Goal: Task Accomplishment & Management: Use online tool/utility

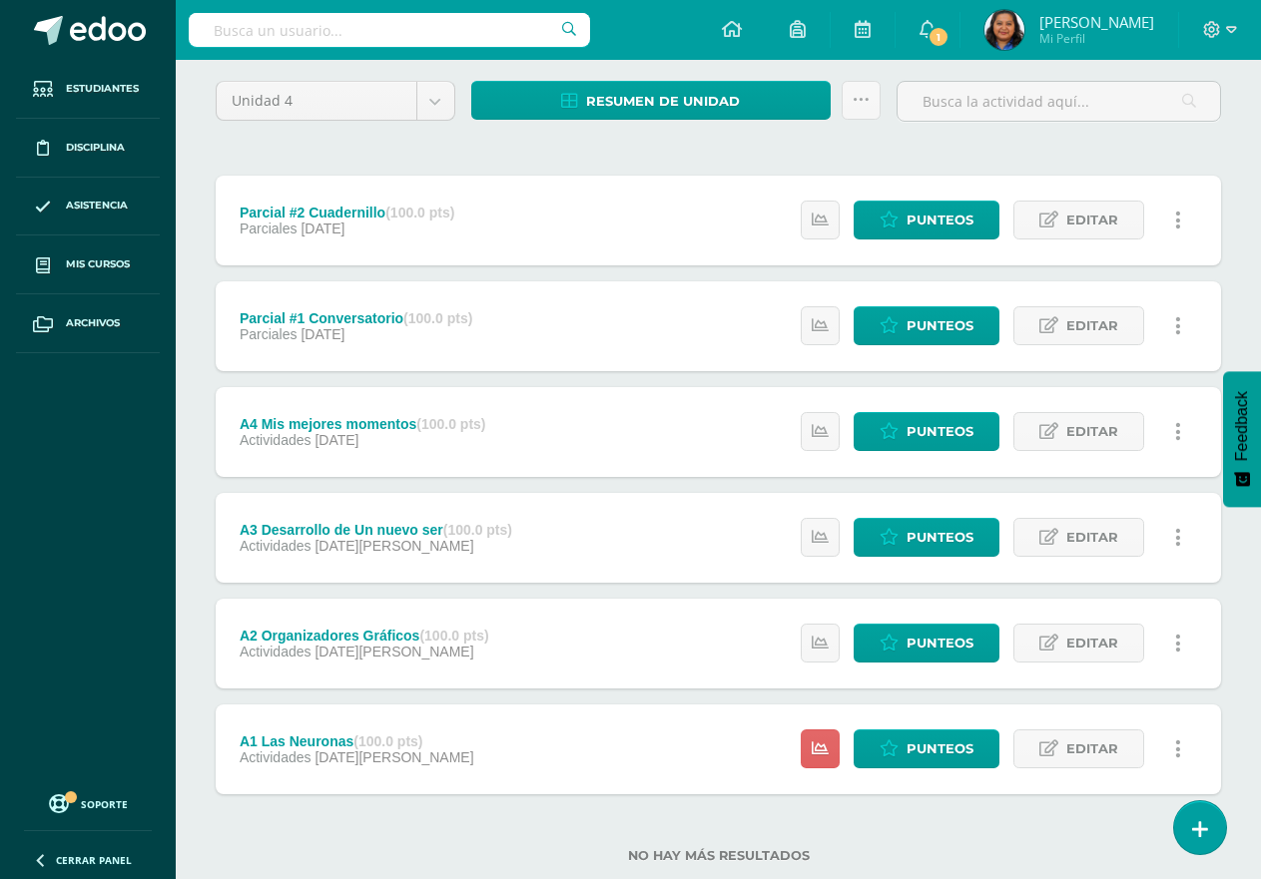
scroll to position [205, 0]
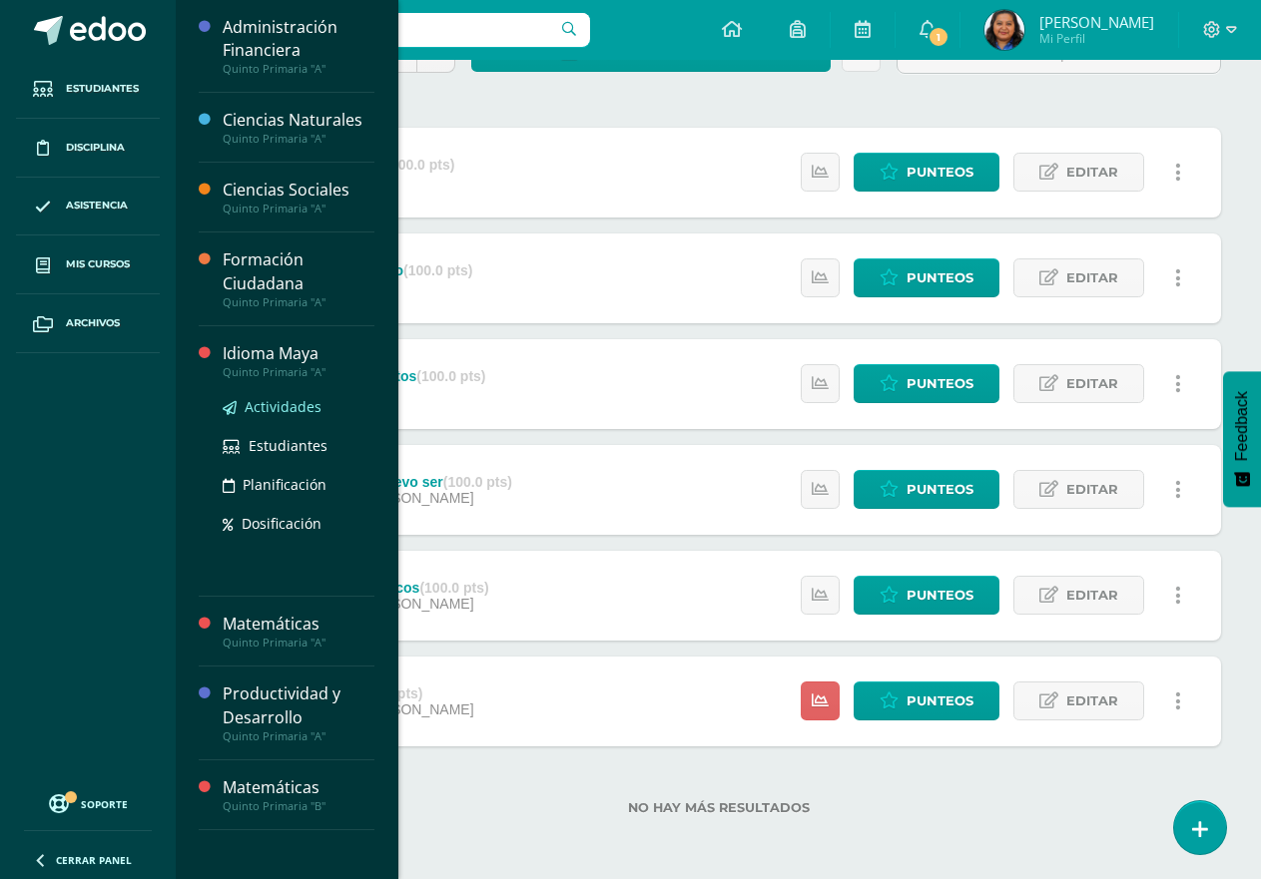
click at [290, 408] on span "Actividades" at bounding box center [283, 406] width 77 height 19
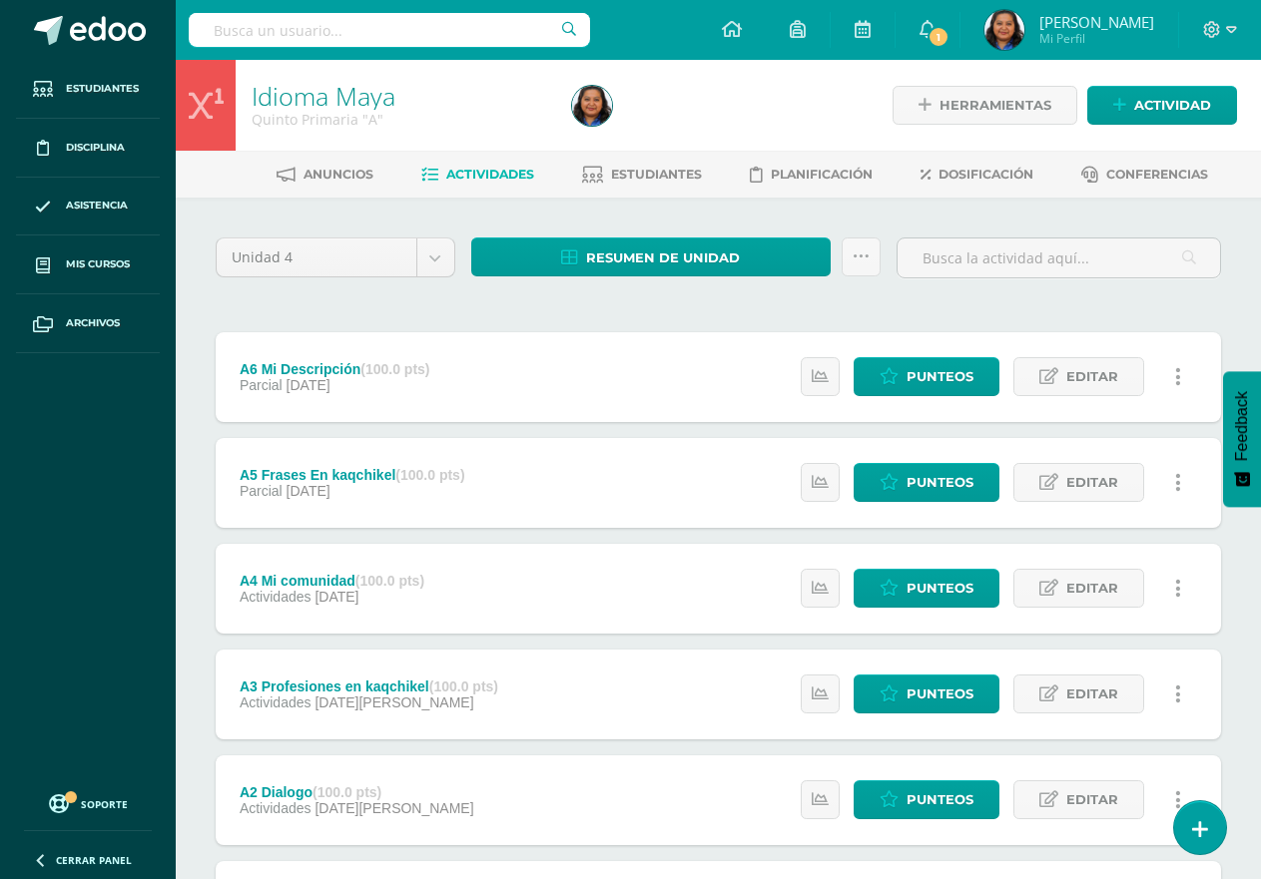
scroll to position [205, 0]
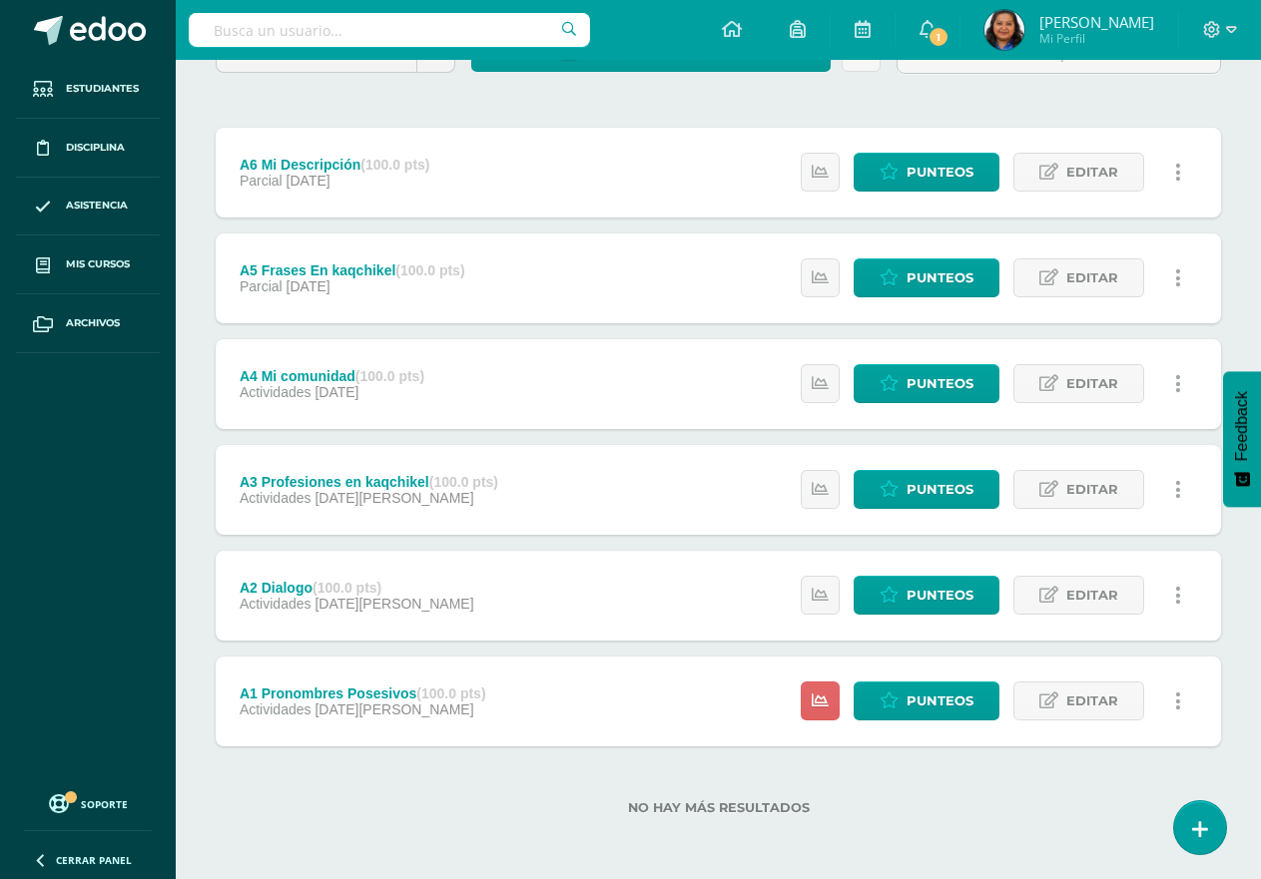
click at [616, 714] on div "A1 Pronombres Posesivos (100.0 pts) Actividades 06 de Agosto Estatus de Activid…" at bounding box center [718, 702] width 1005 height 90
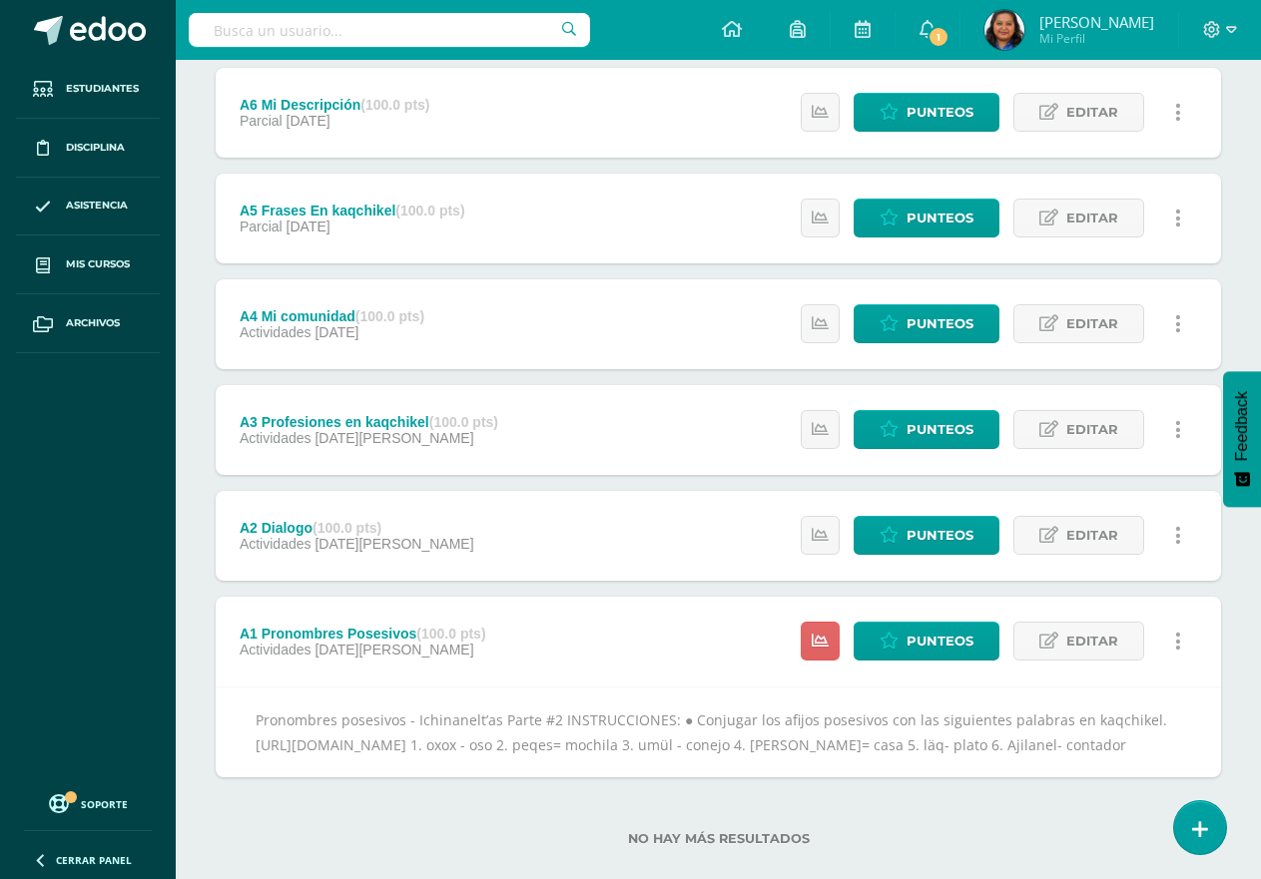
scroll to position [320, 0]
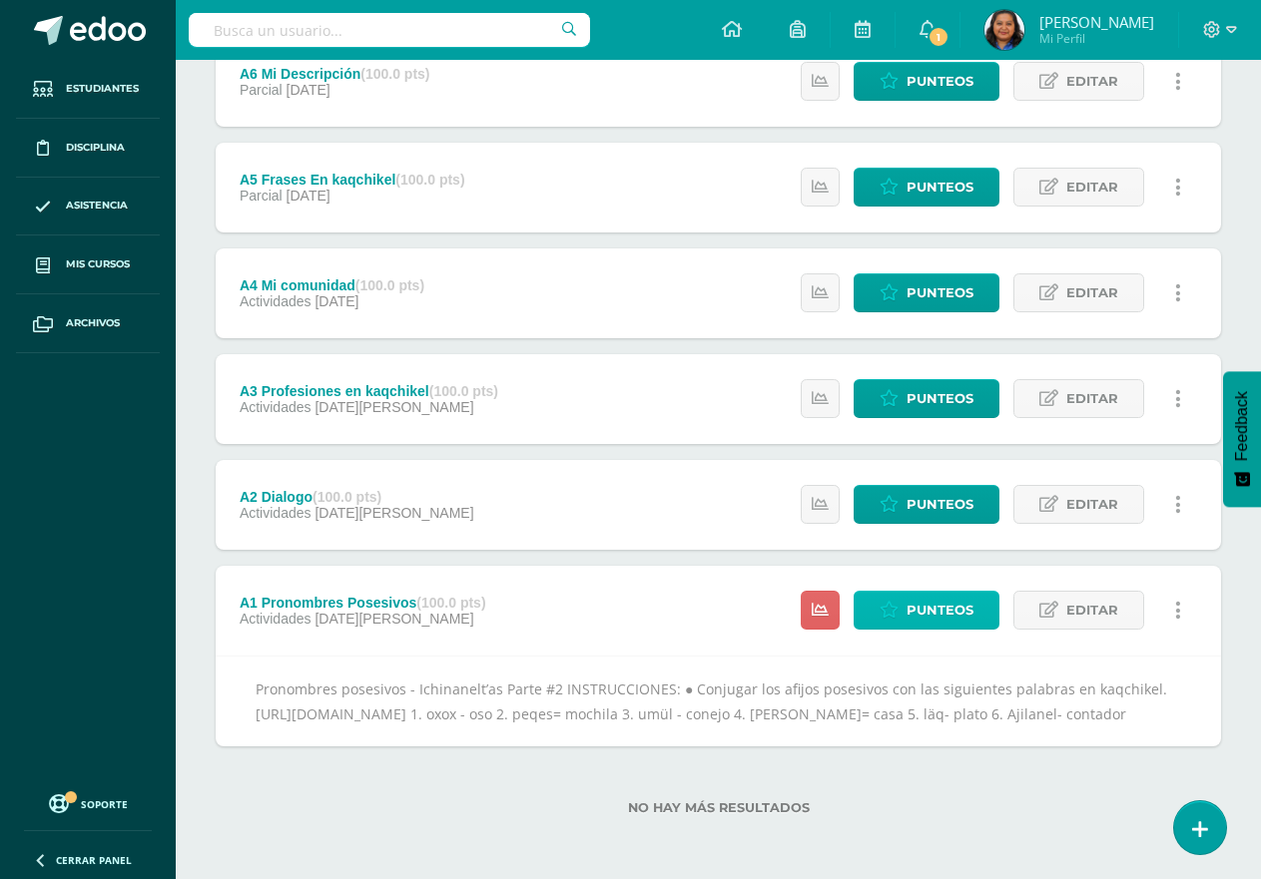
click at [924, 592] on span "Punteos" at bounding box center [939, 610] width 67 height 37
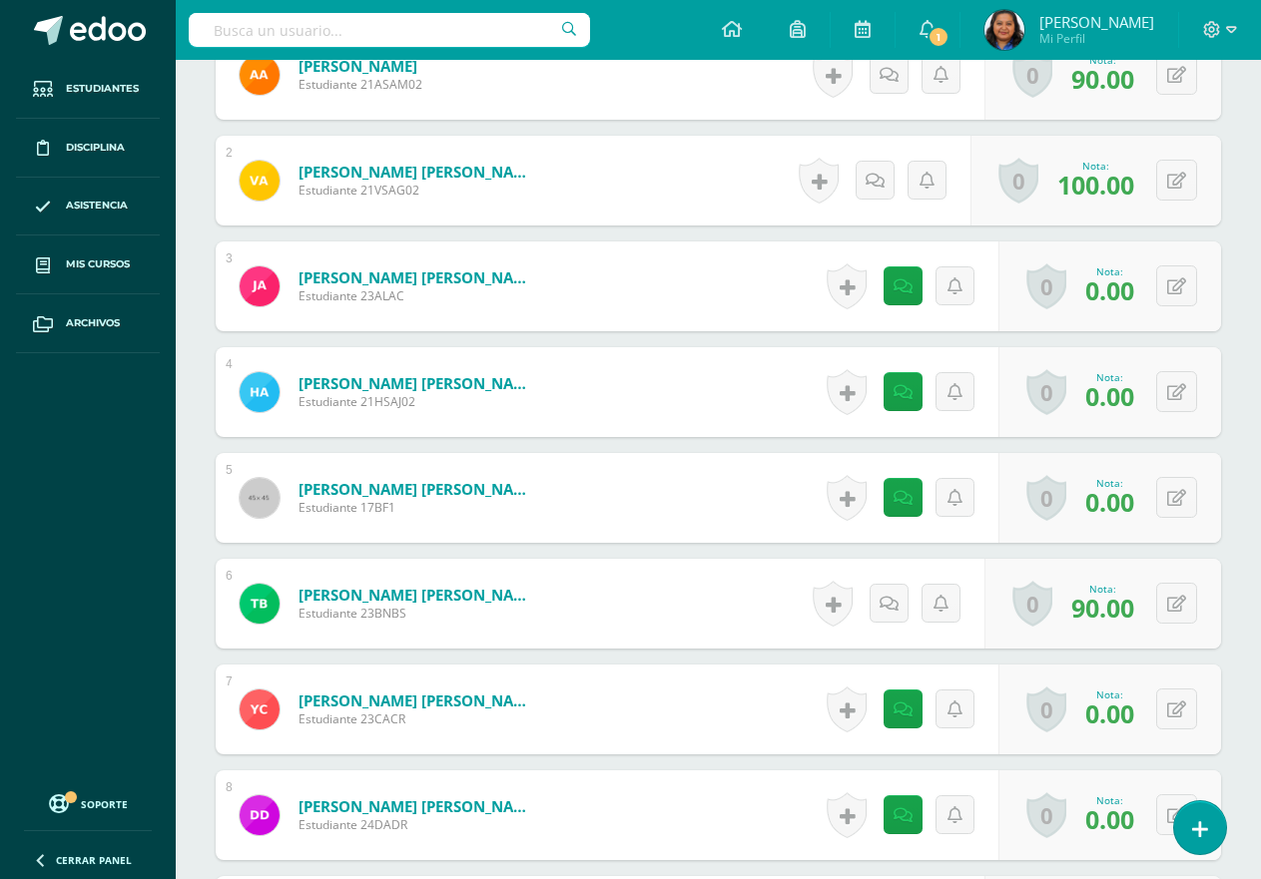
scroll to position [901, 0]
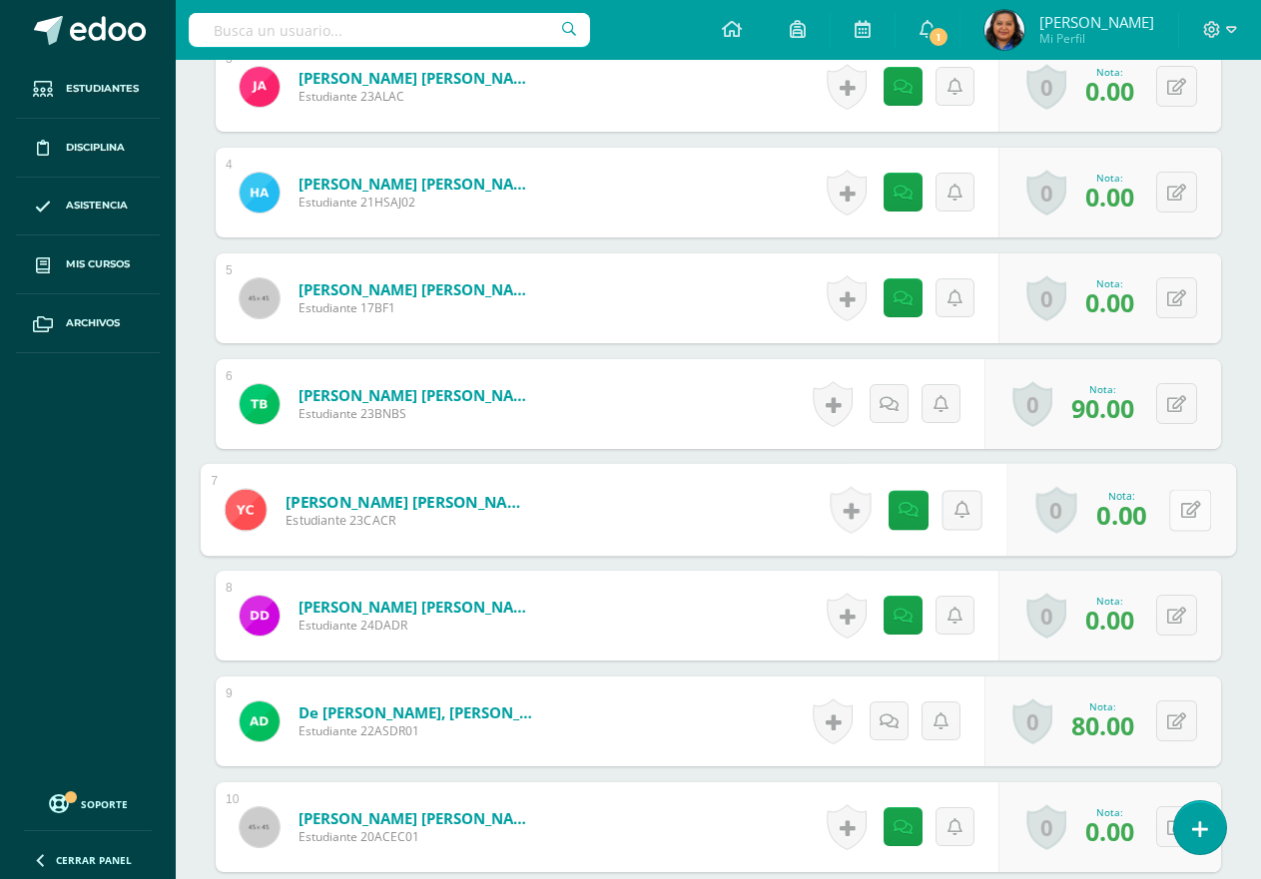
click at [1178, 515] on button at bounding box center [1190, 510] width 42 height 42
type input "80"
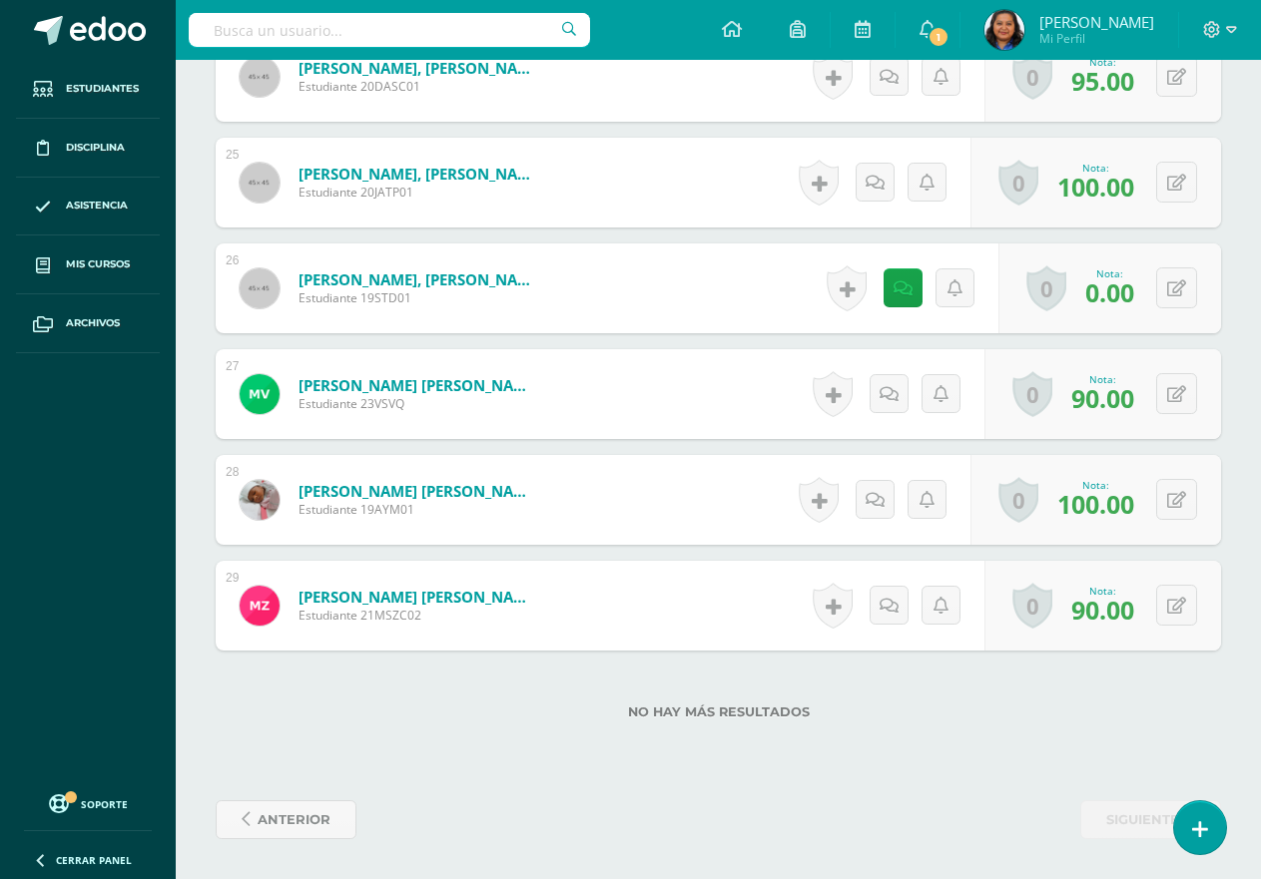
scroll to position [3052, 0]
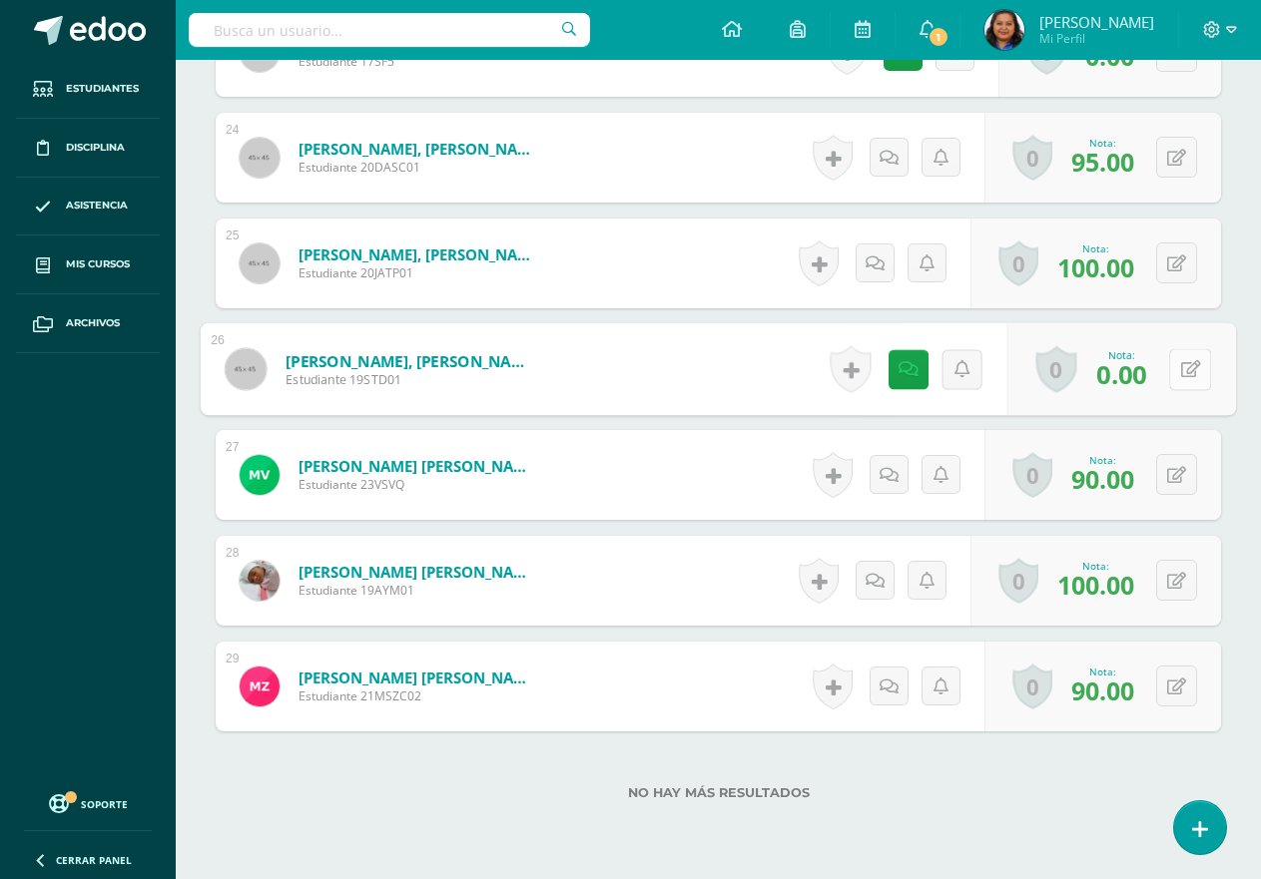
click at [1172, 383] on button at bounding box center [1190, 369] width 42 height 42
type input "100"
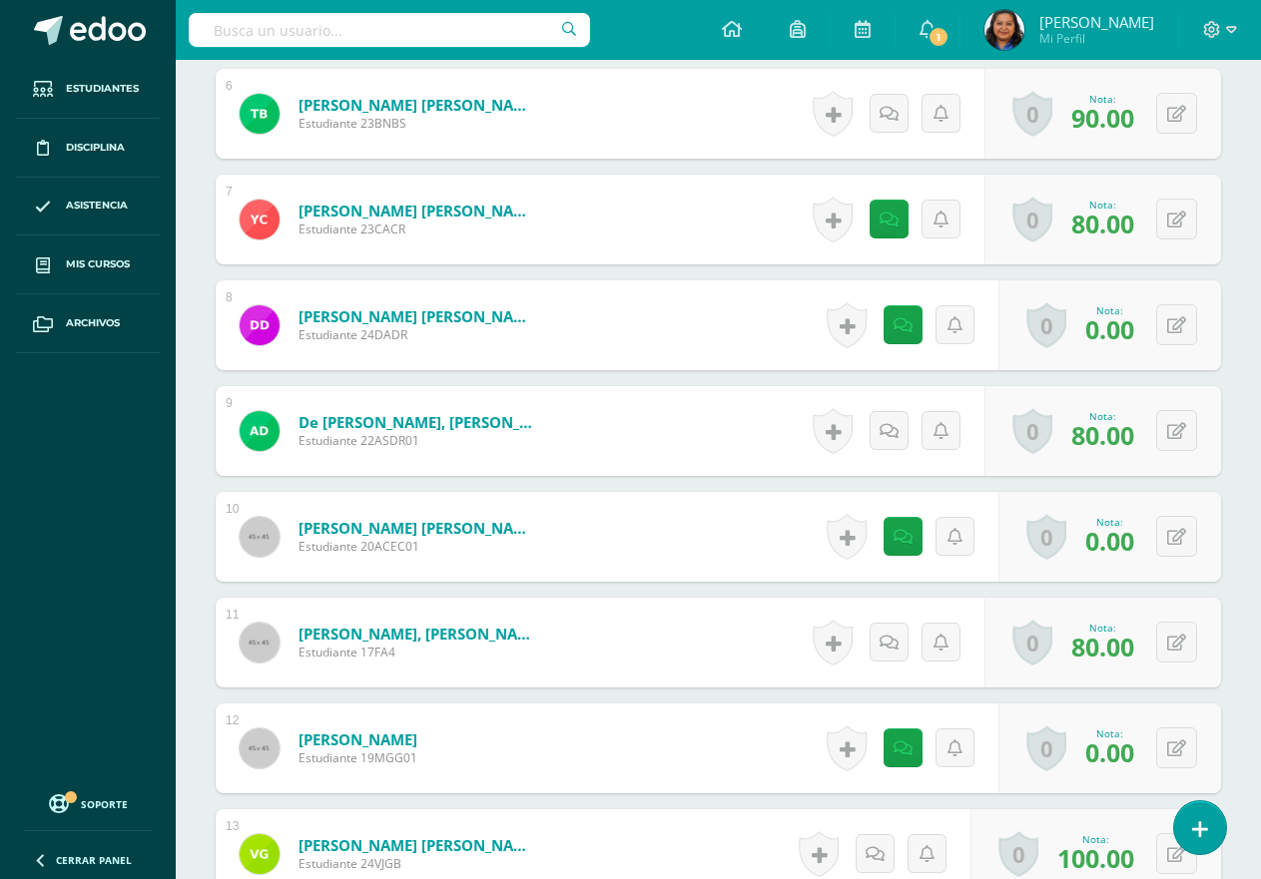
scroll to position [1156, 0]
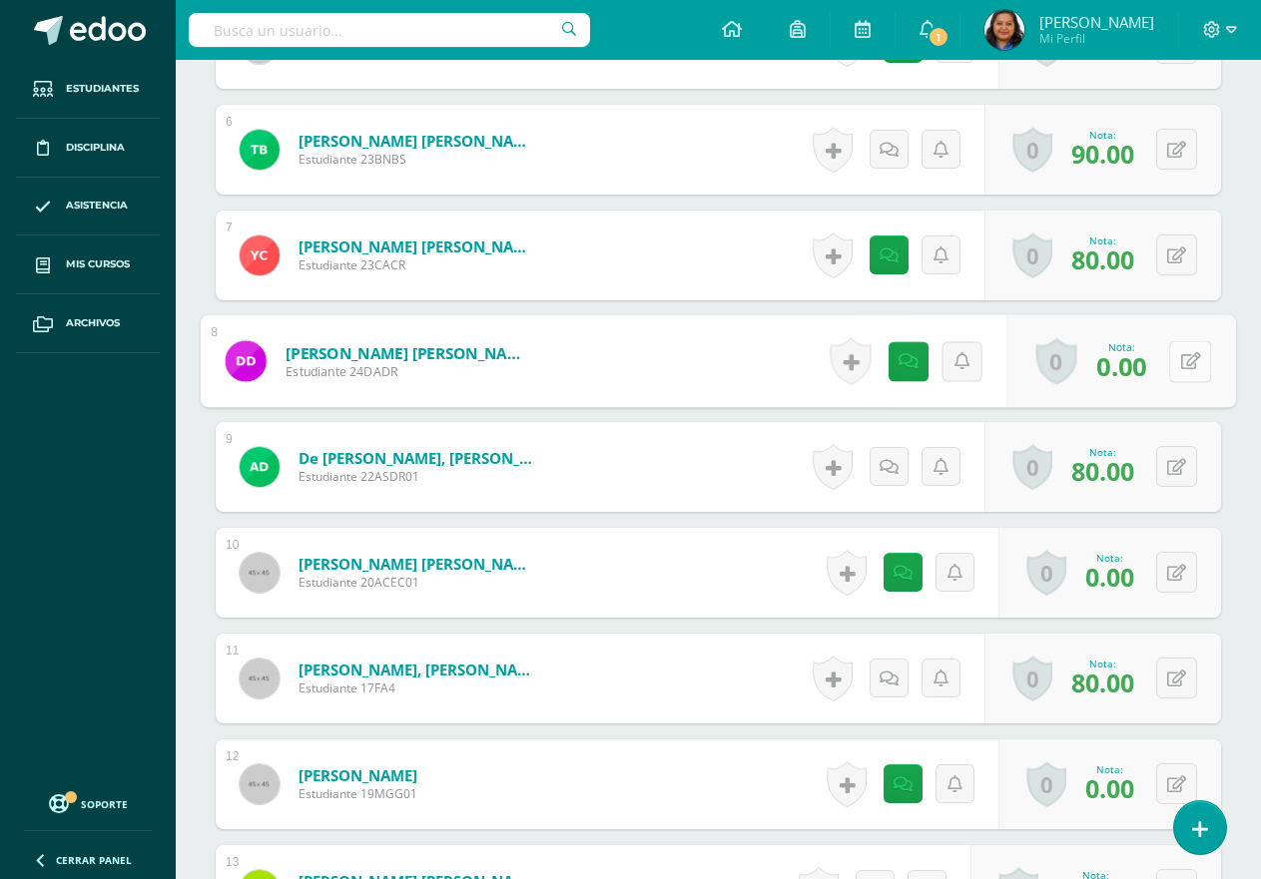
click at [1177, 382] on button at bounding box center [1190, 361] width 42 height 42
type input "100"
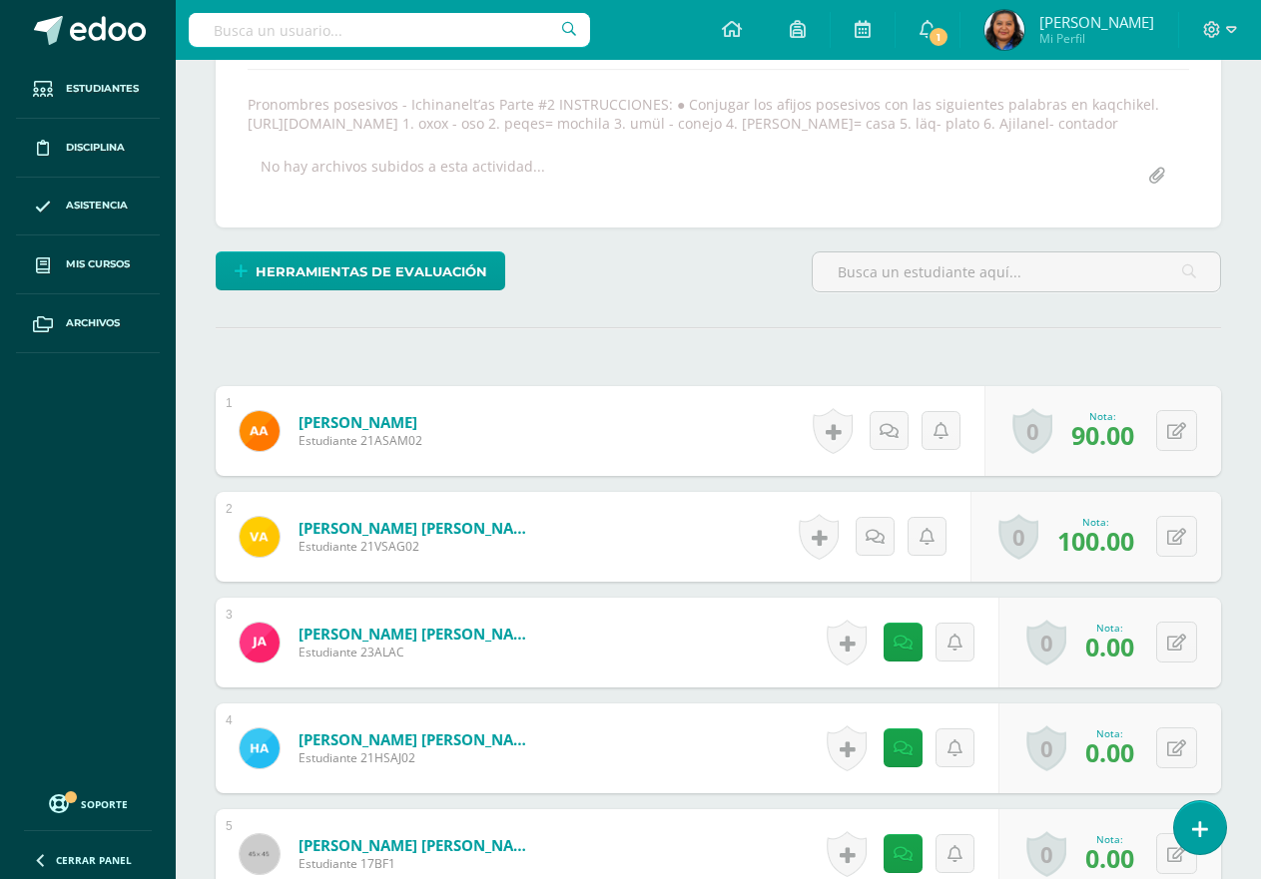
scroll to position [158, 0]
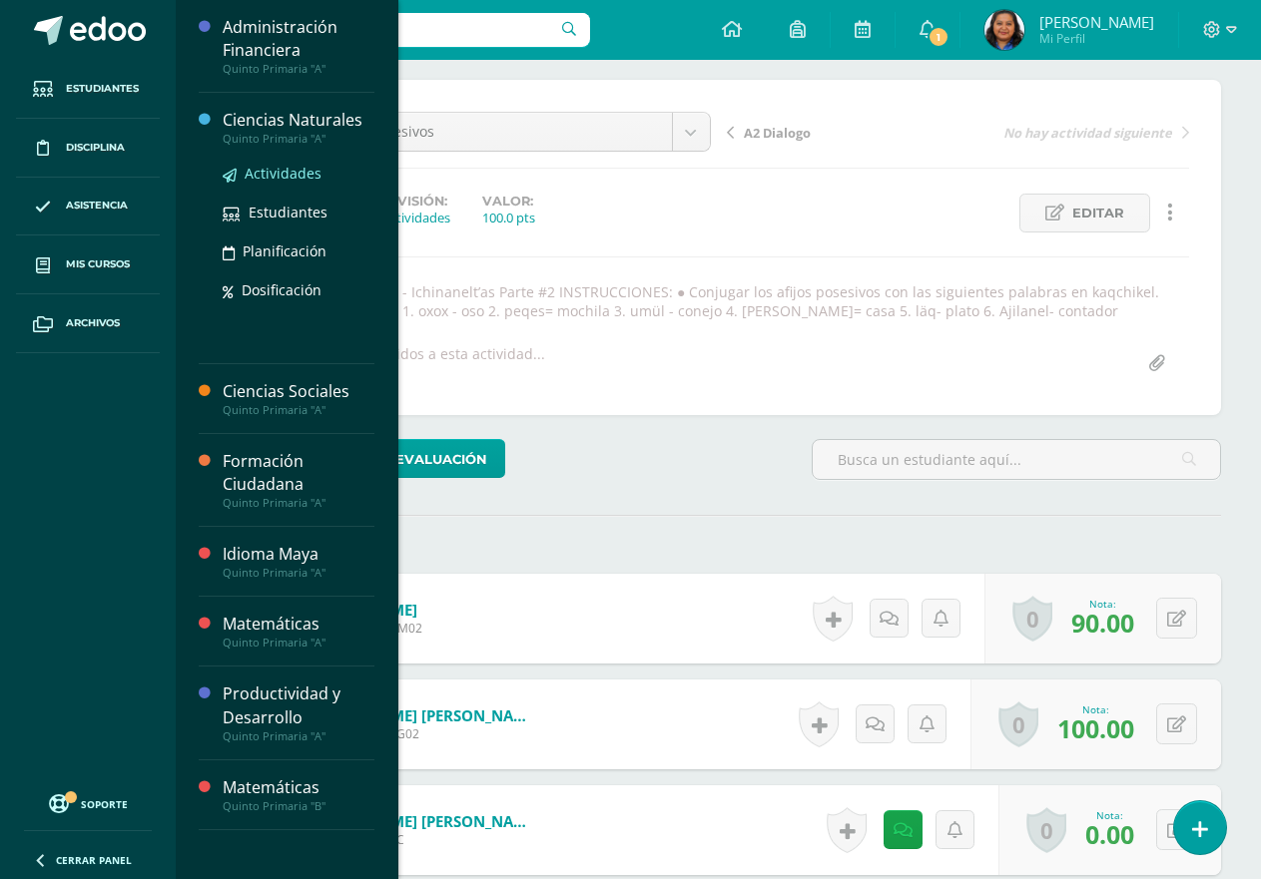
click at [286, 171] on span "Actividades" at bounding box center [283, 173] width 77 height 19
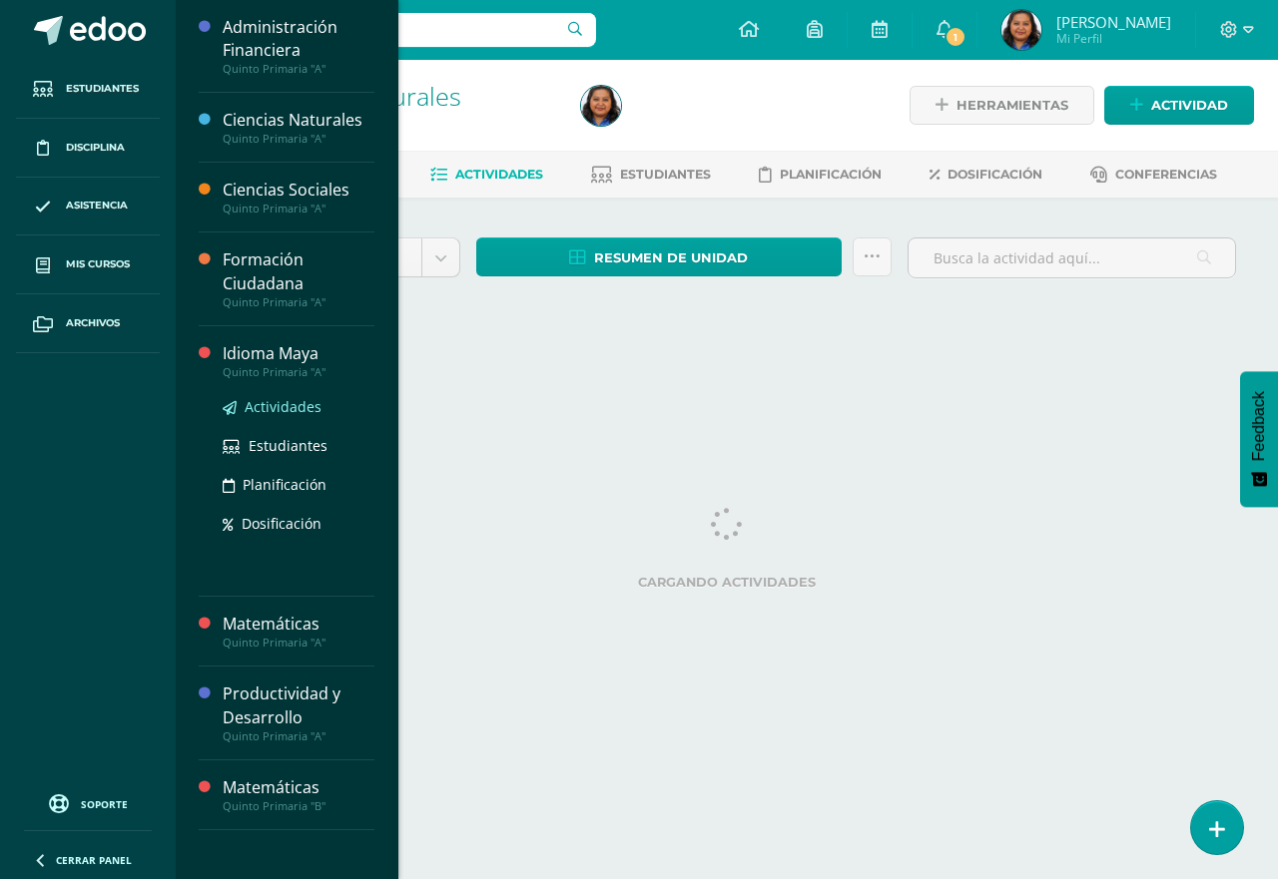
click at [298, 412] on span "Actividades" at bounding box center [283, 406] width 77 height 19
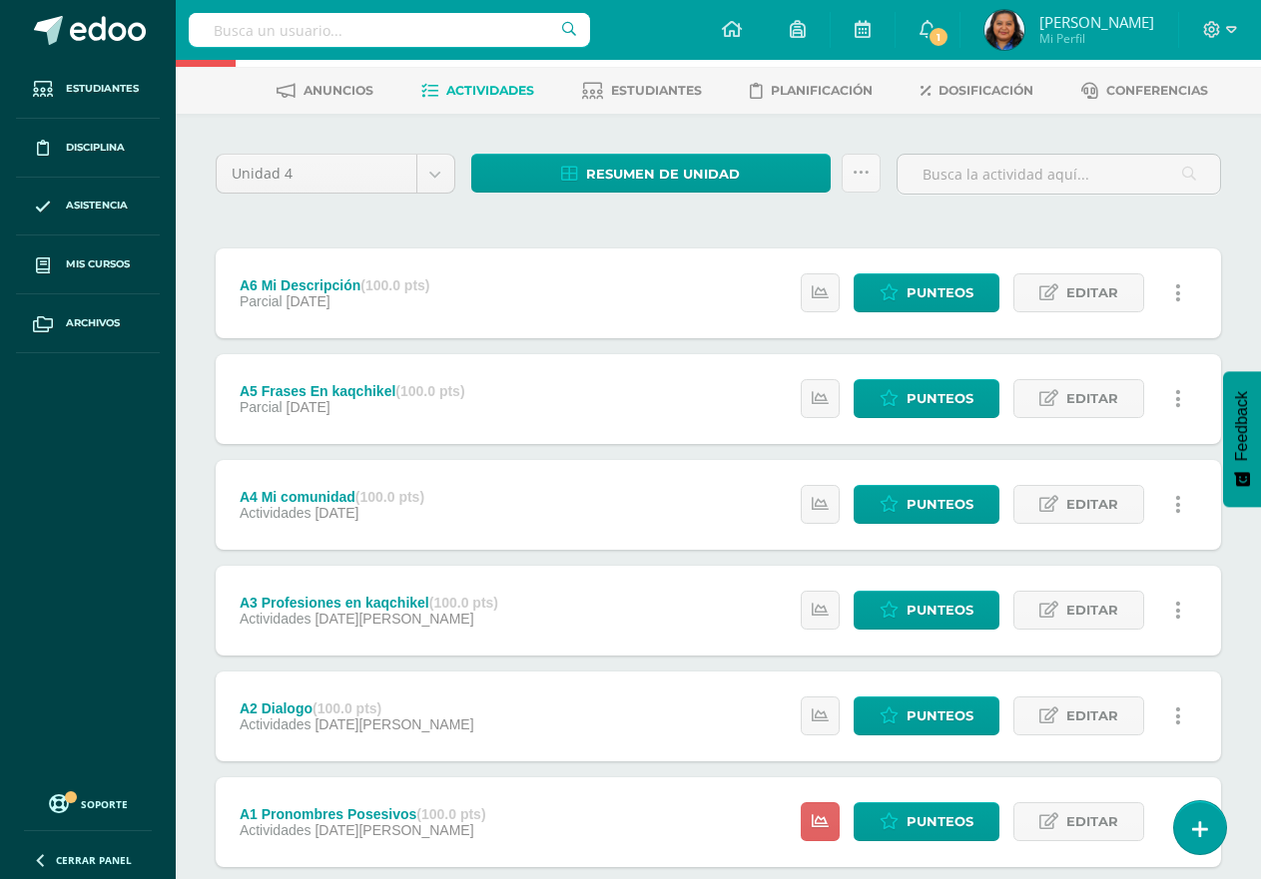
scroll to position [205, 0]
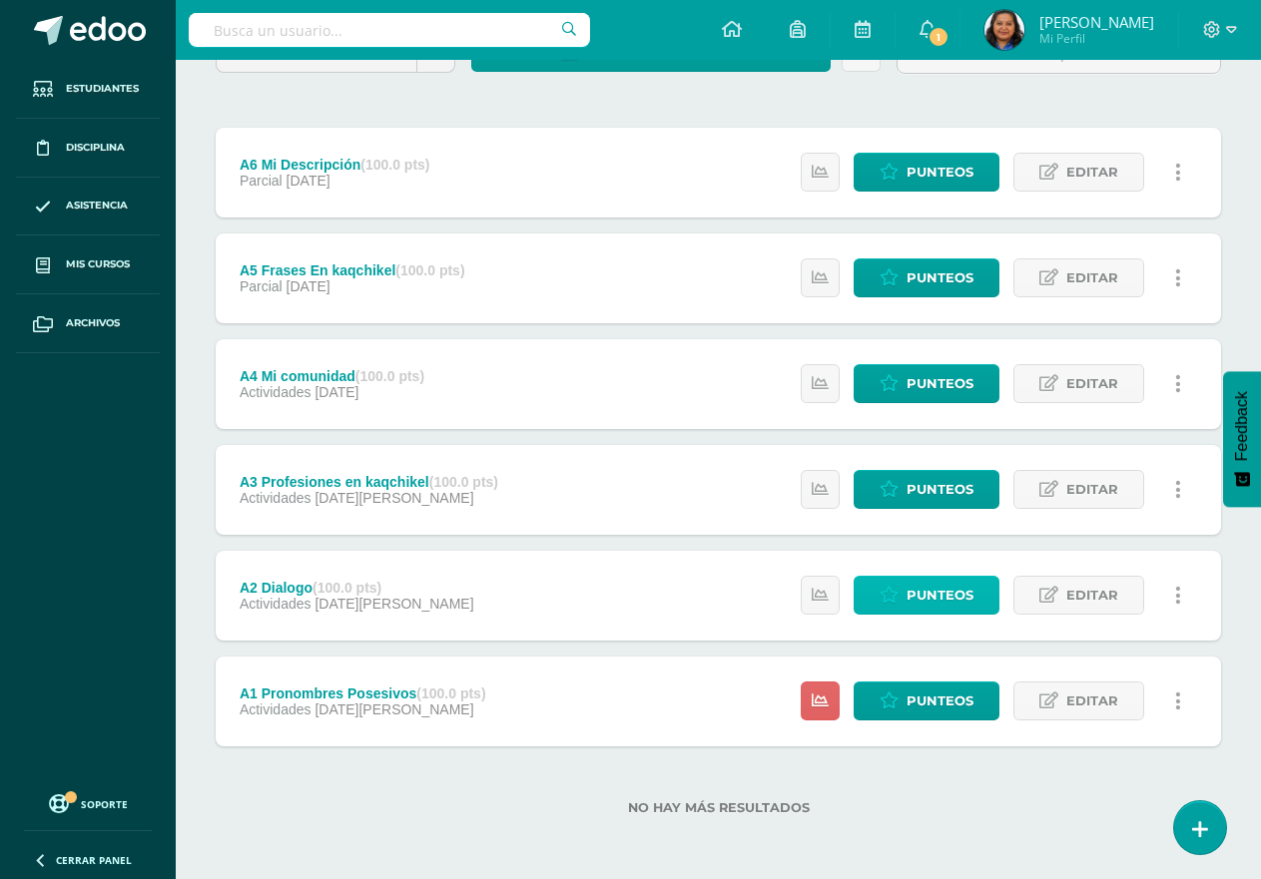
click at [908, 593] on span "Punteos" at bounding box center [939, 595] width 67 height 37
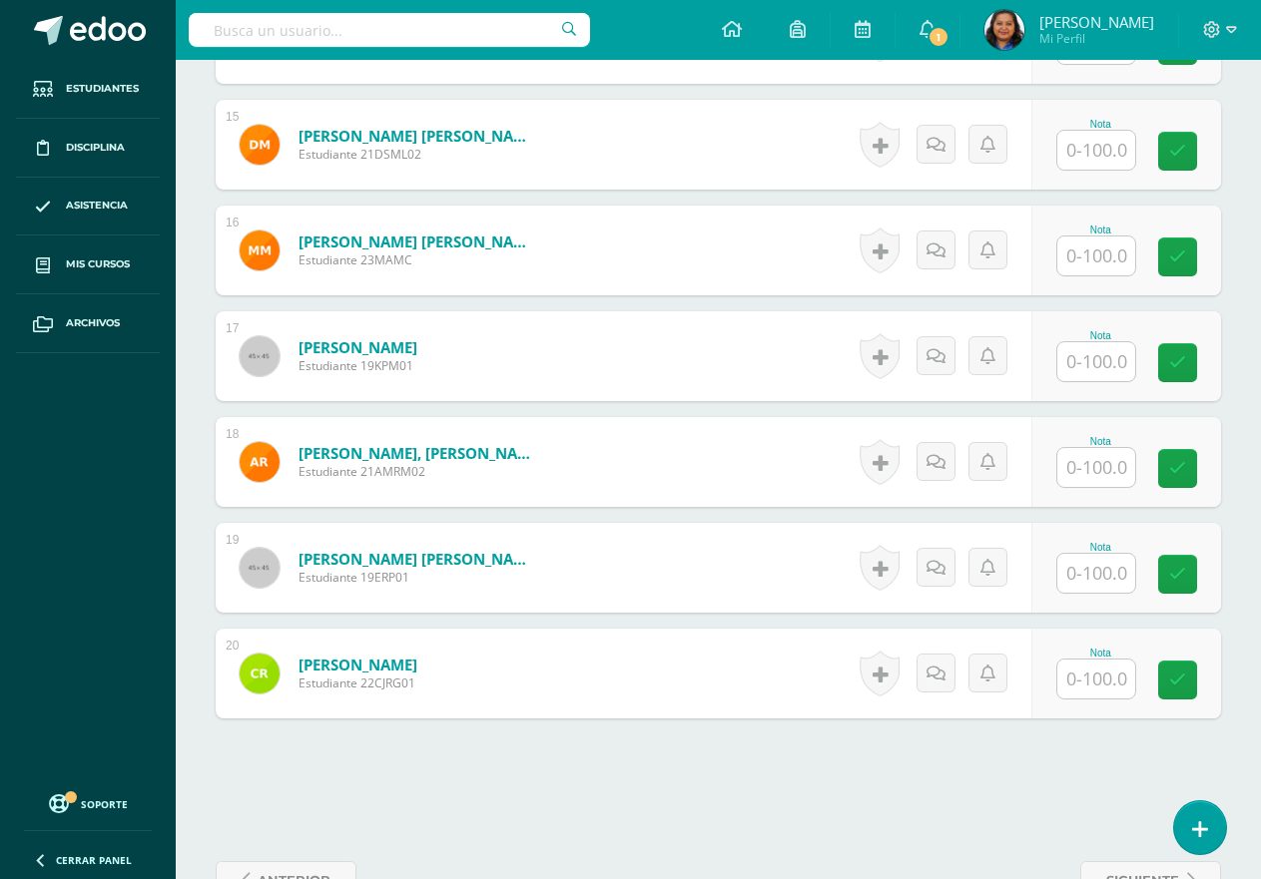
scroll to position [2115, 0]
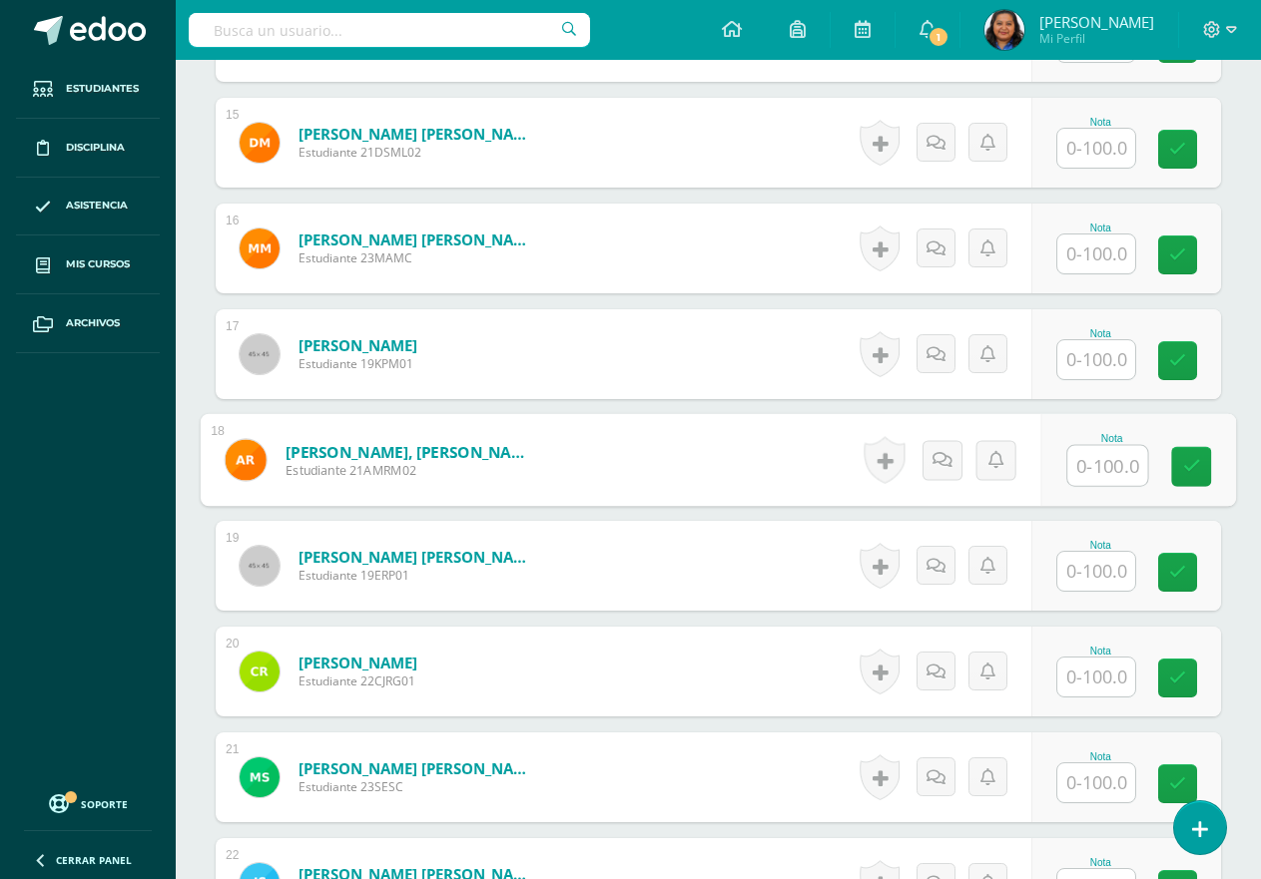
click at [1091, 476] on input "text" at bounding box center [1107, 466] width 80 height 40
type input "100"
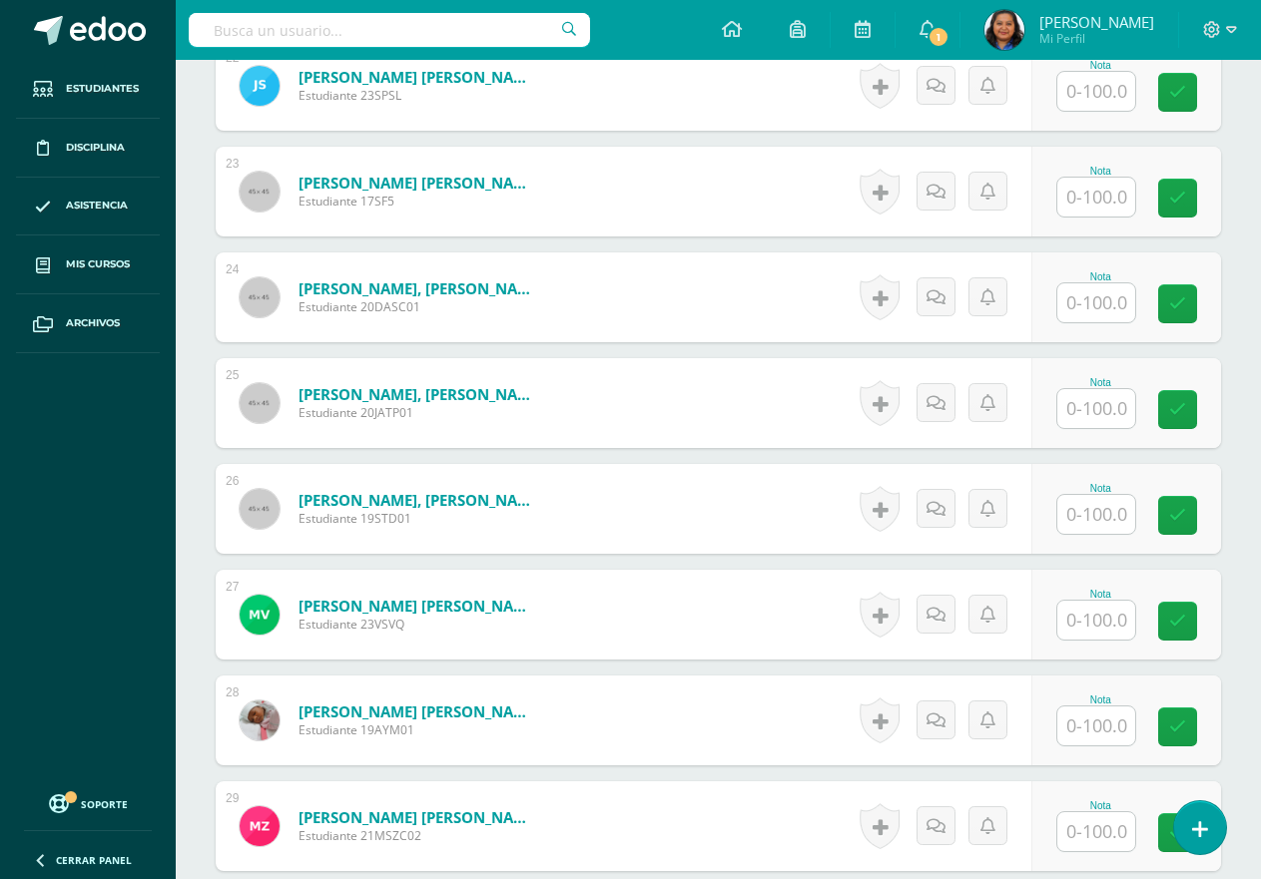
scroll to position [2915, 0]
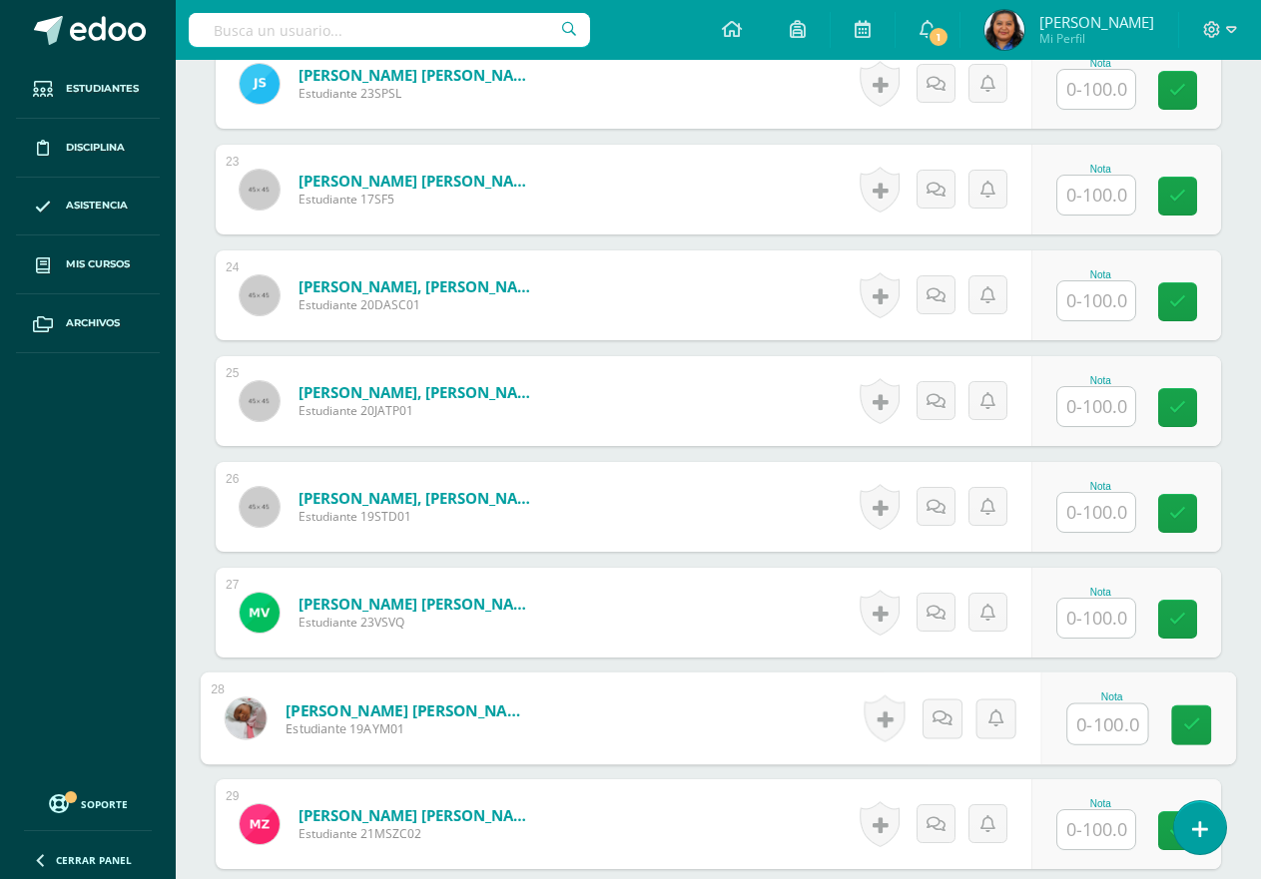
click at [1098, 724] on input "text" at bounding box center [1107, 725] width 80 height 40
type input "100"
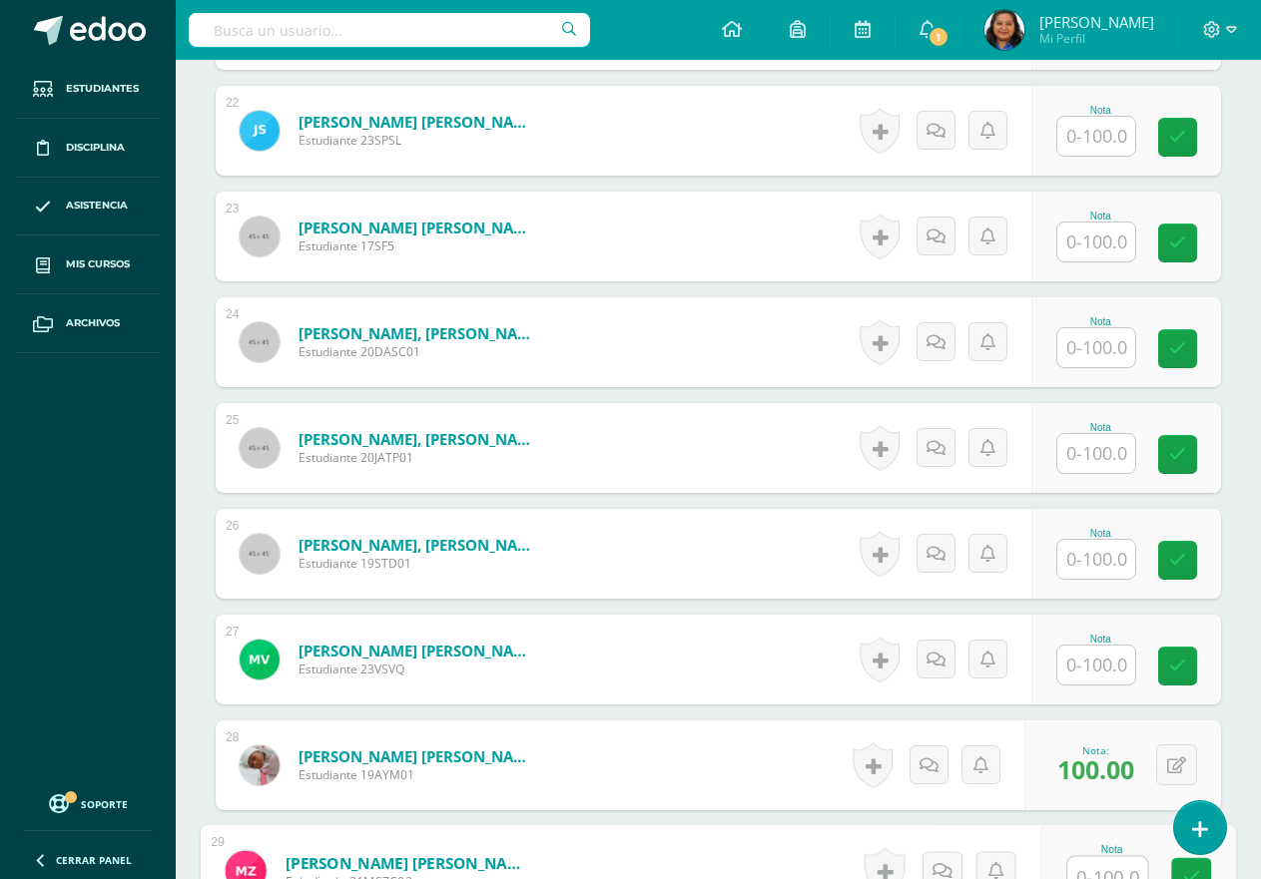
scroll to position [2834, 0]
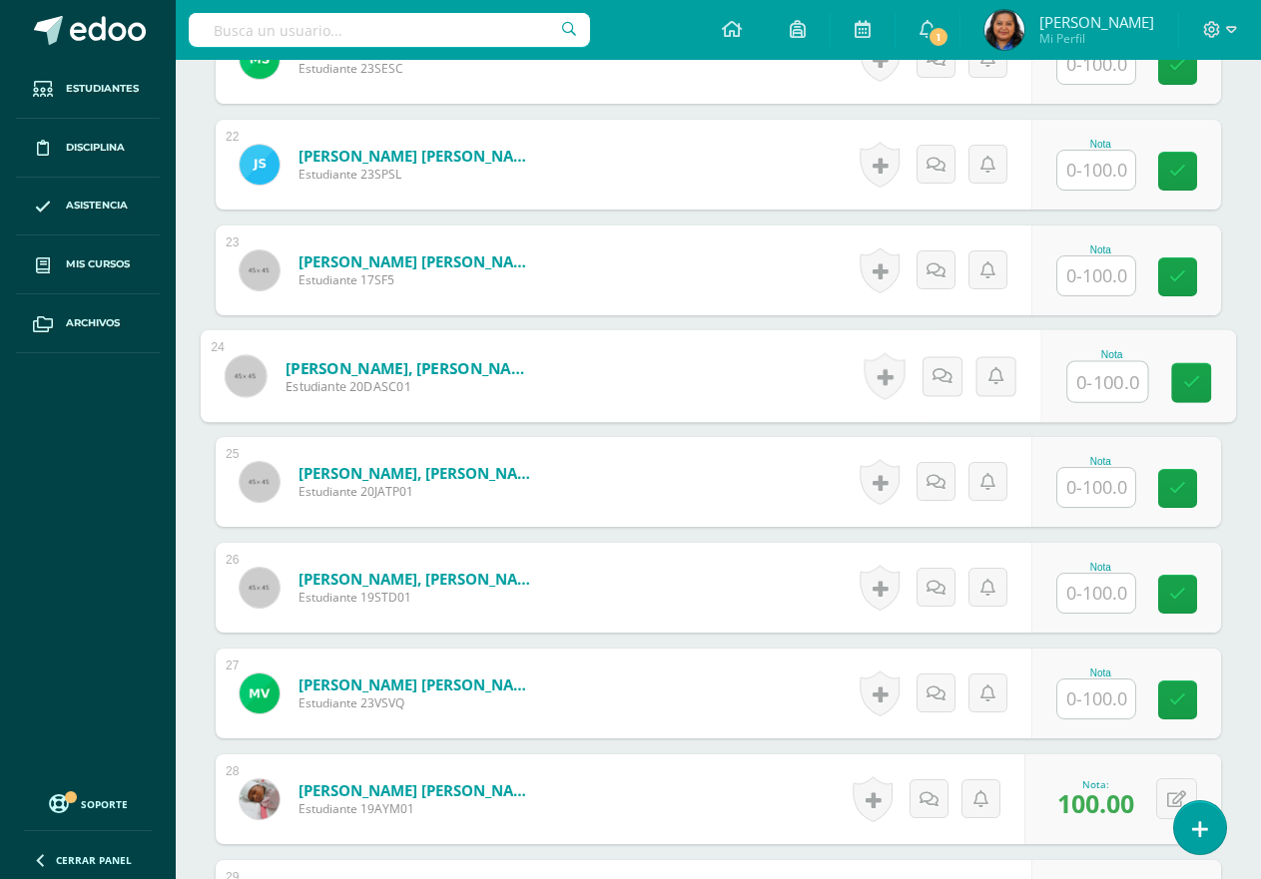
click at [1111, 386] on input "text" at bounding box center [1107, 382] width 80 height 40
type input "100"
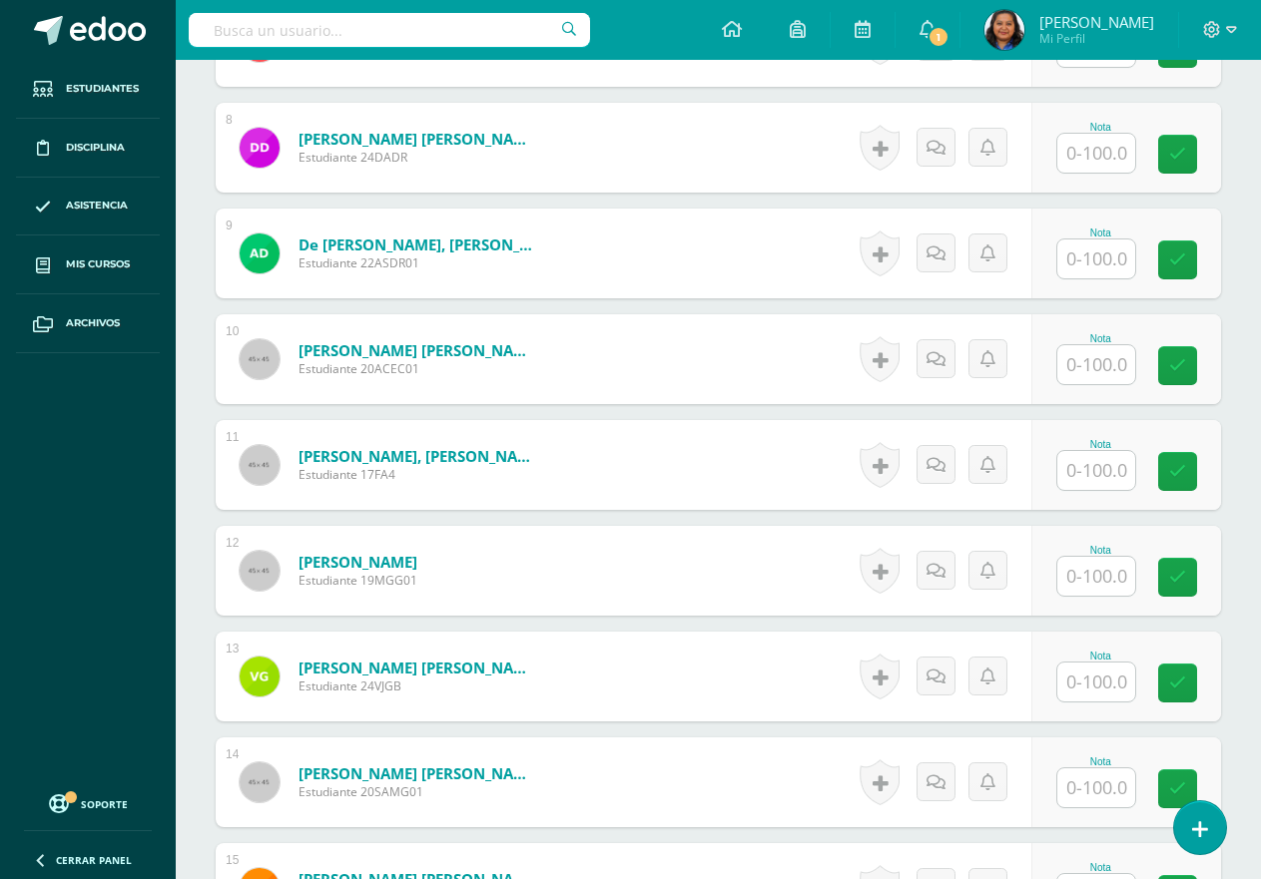
scroll to position [1337, 0]
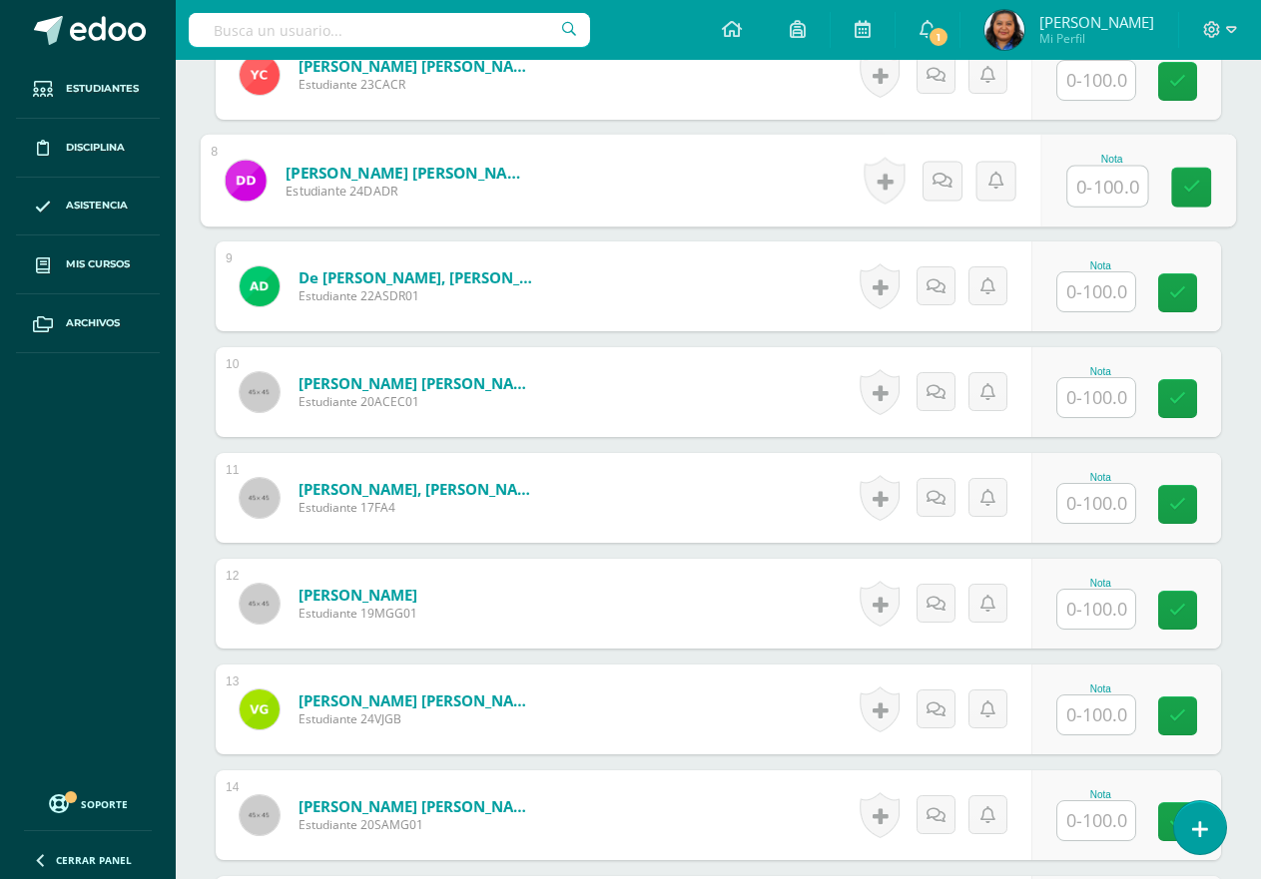
click at [1092, 189] on input "text" at bounding box center [1107, 187] width 80 height 40
type input "100"
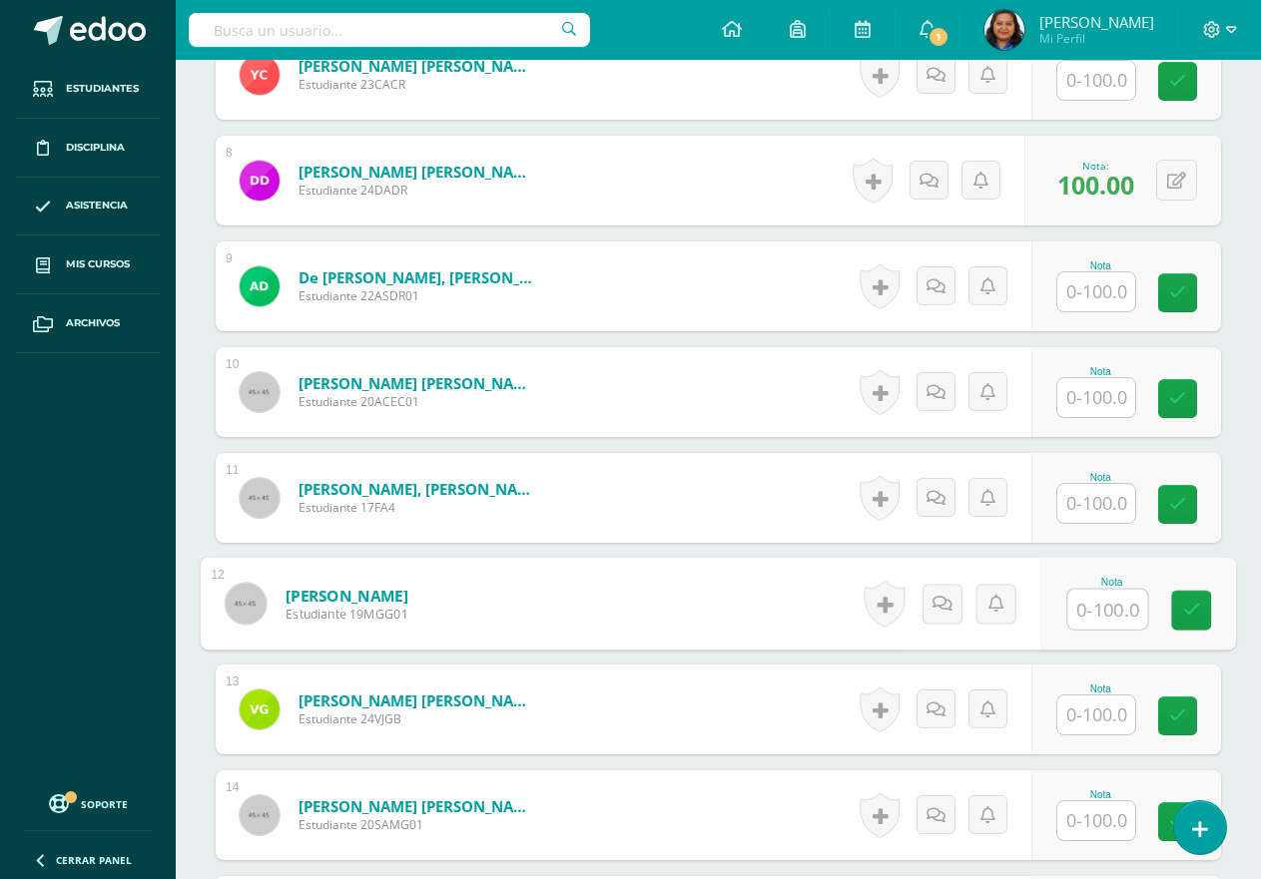
click at [1103, 613] on input "text" at bounding box center [1107, 610] width 80 height 40
type input "100"
click at [1187, 618] on icon at bounding box center [1192, 610] width 18 height 17
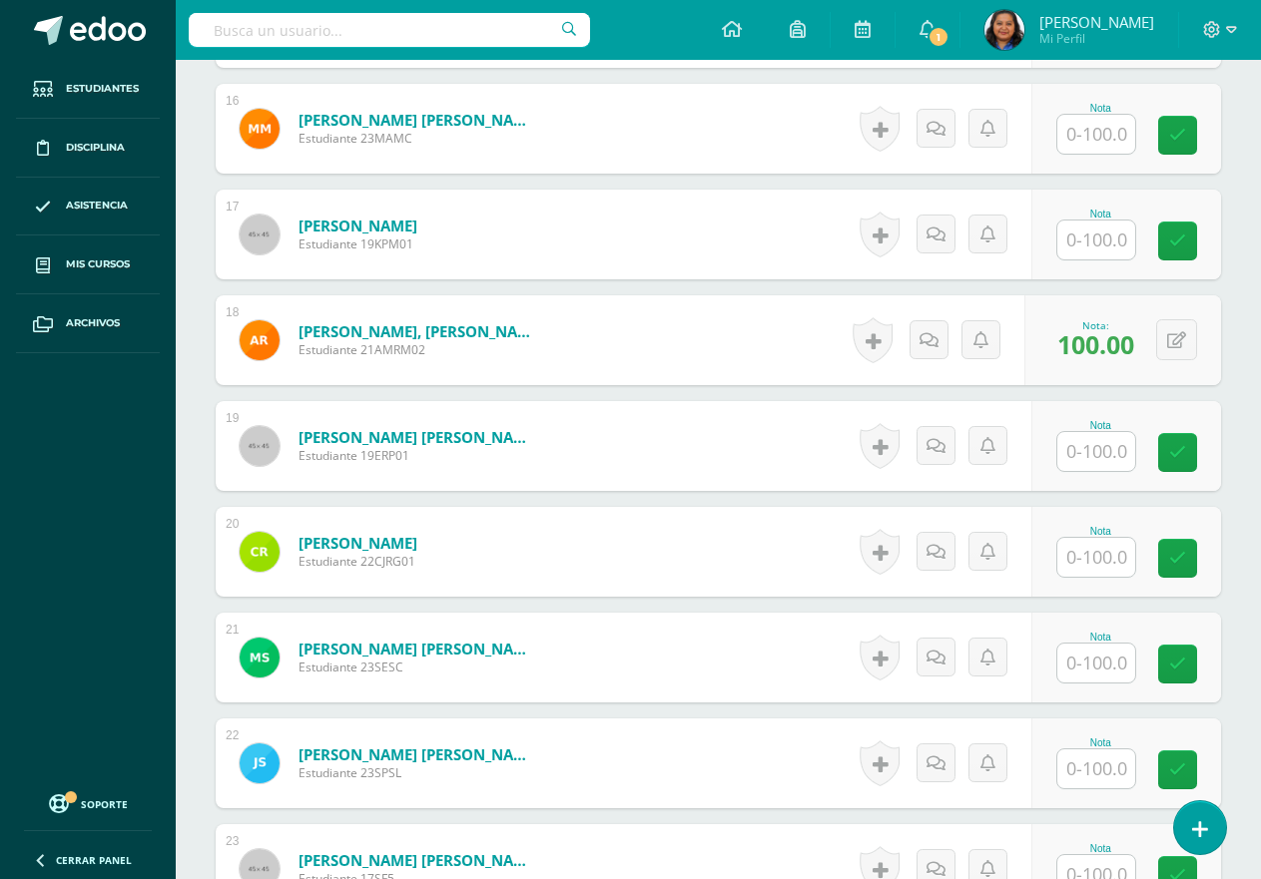
scroll to position [2135, 0]
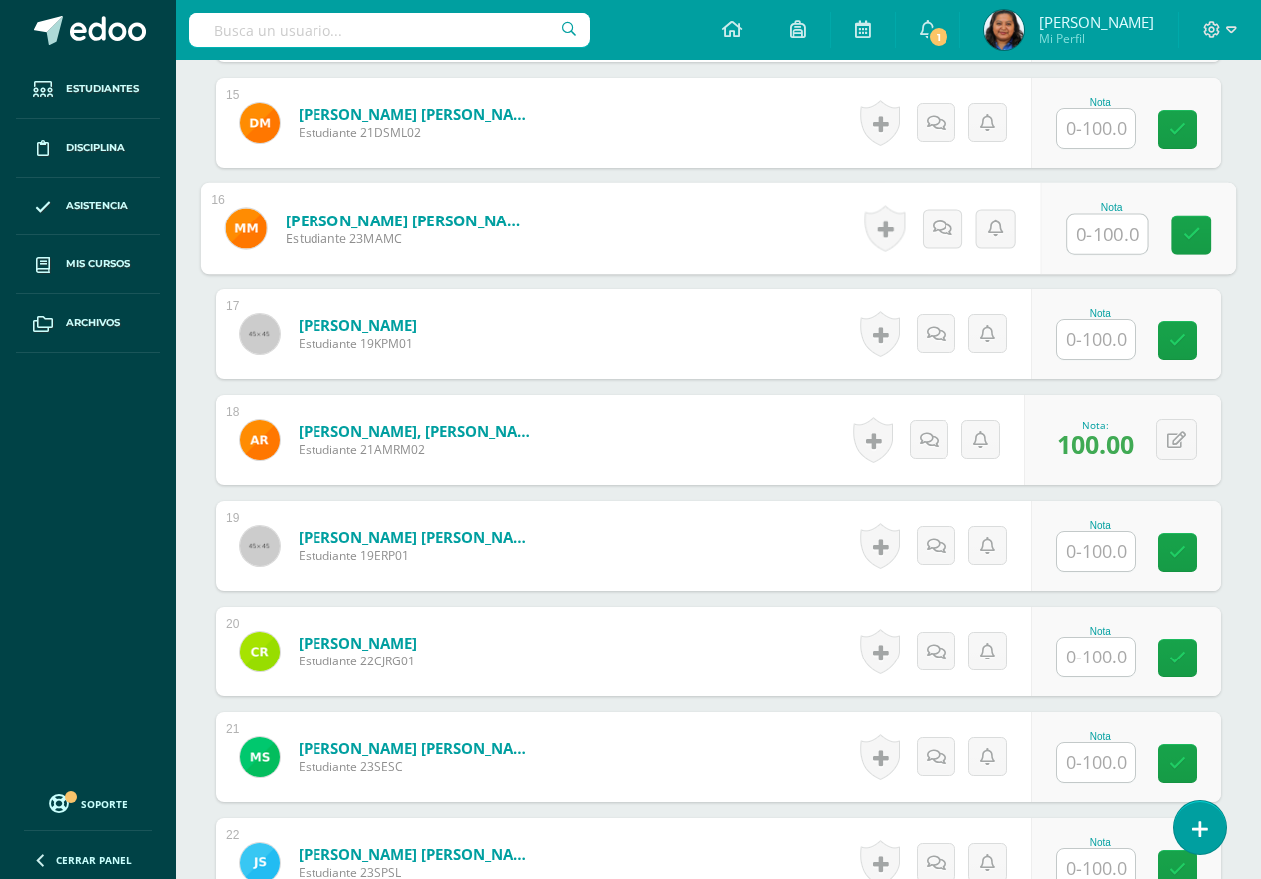
click at [1094, 232] on input "text" at bounding box center [1107, 235] width 80 height 40
type input "100"
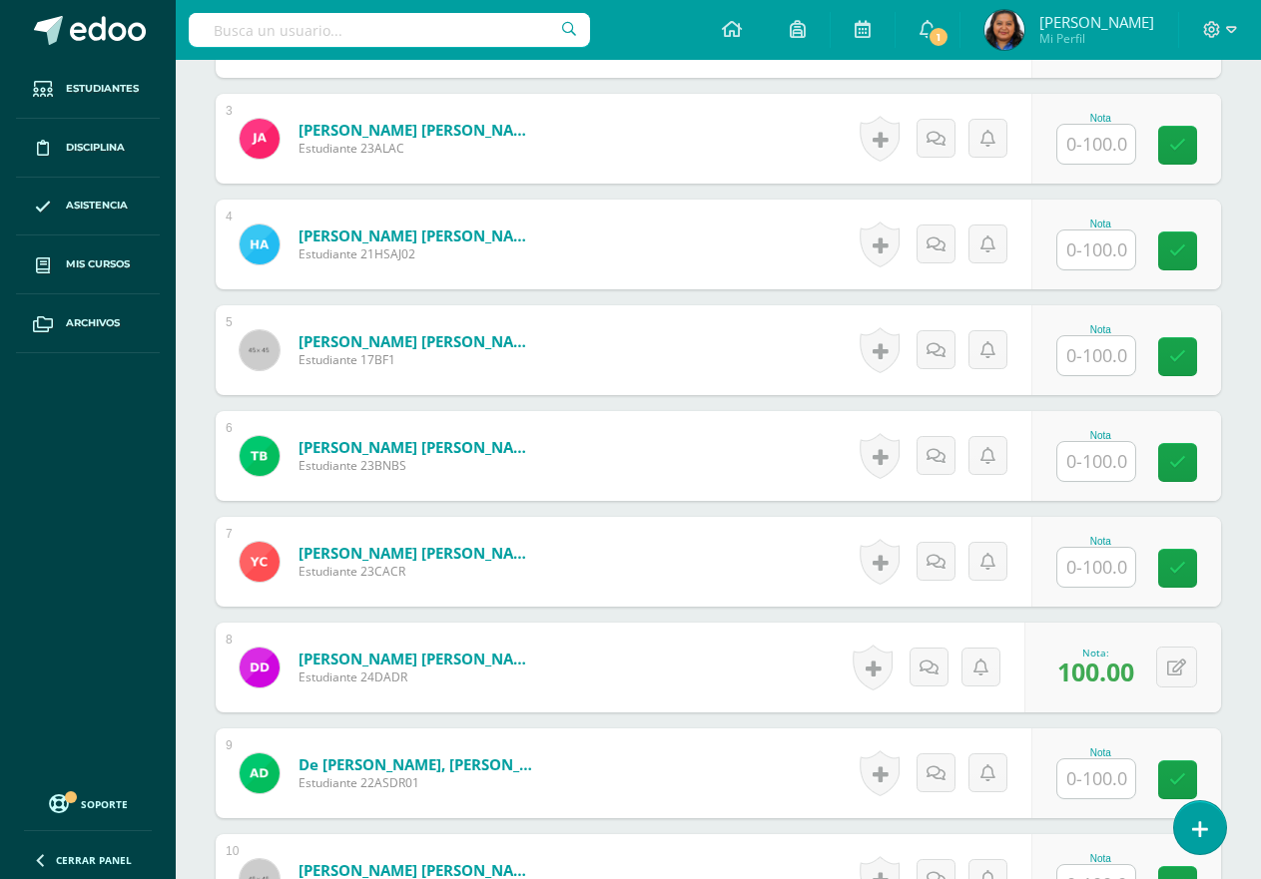
scroll to position [837, 0]
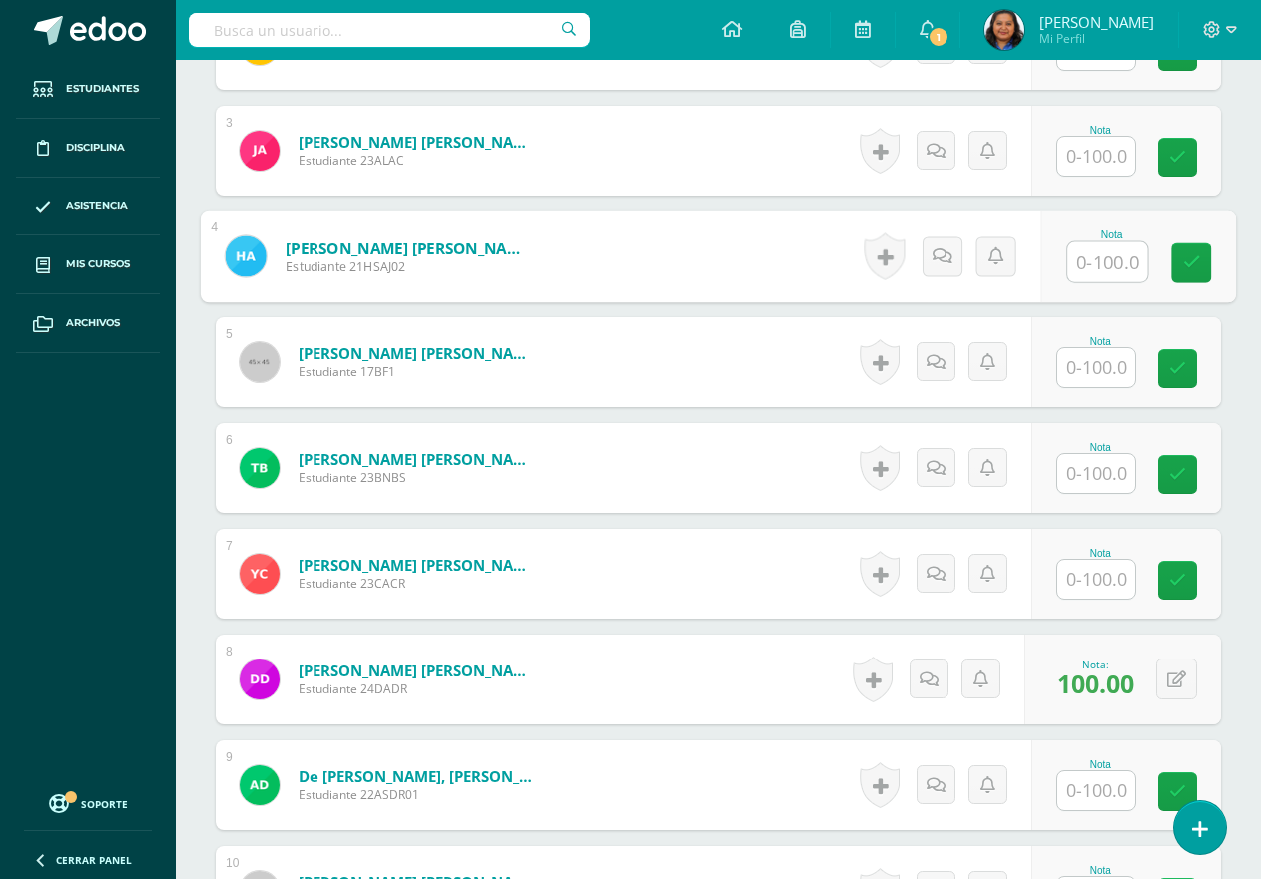
click at [1105, 264] on input "text" at bounding box center [1107, 263] width 80 height 40
type input "100"
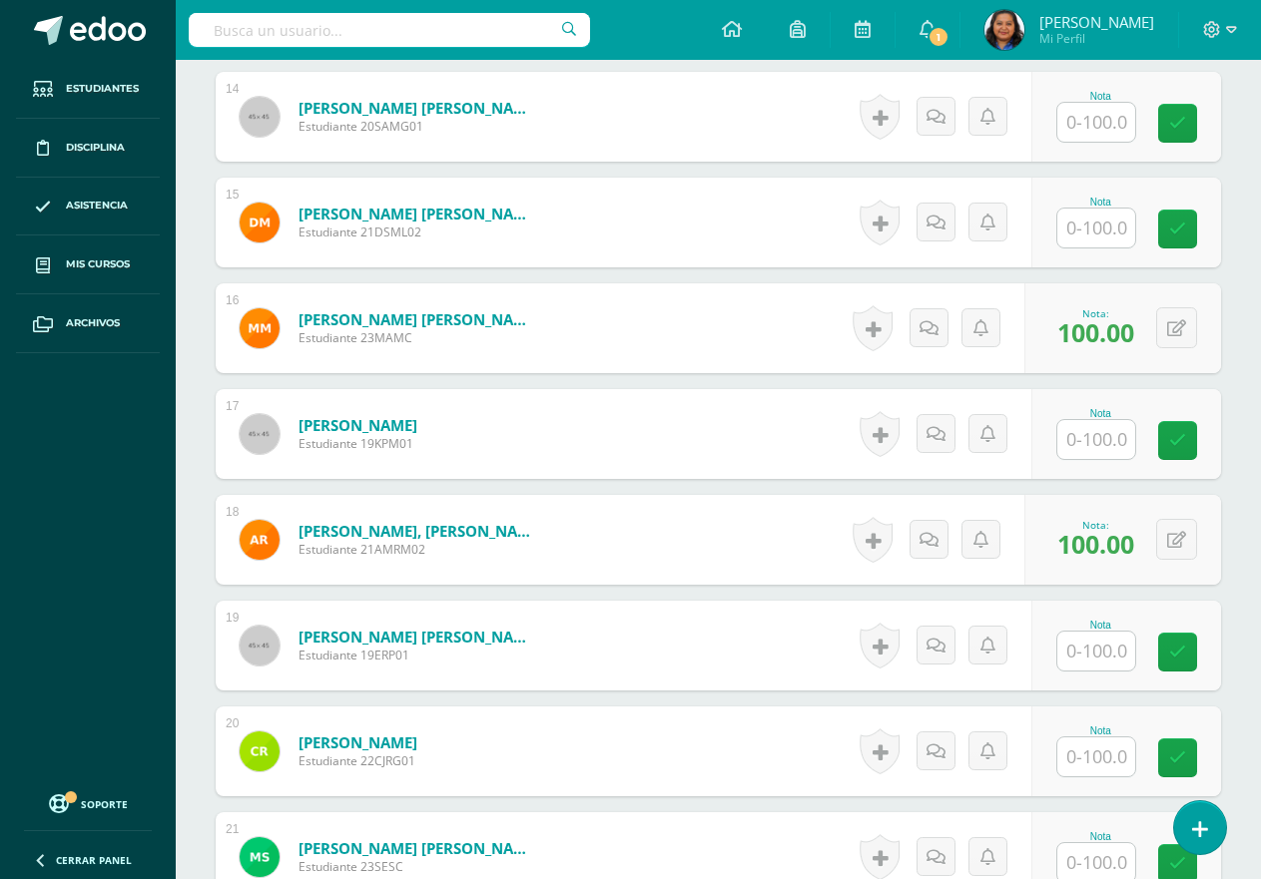
scroll to position [2135, 0]
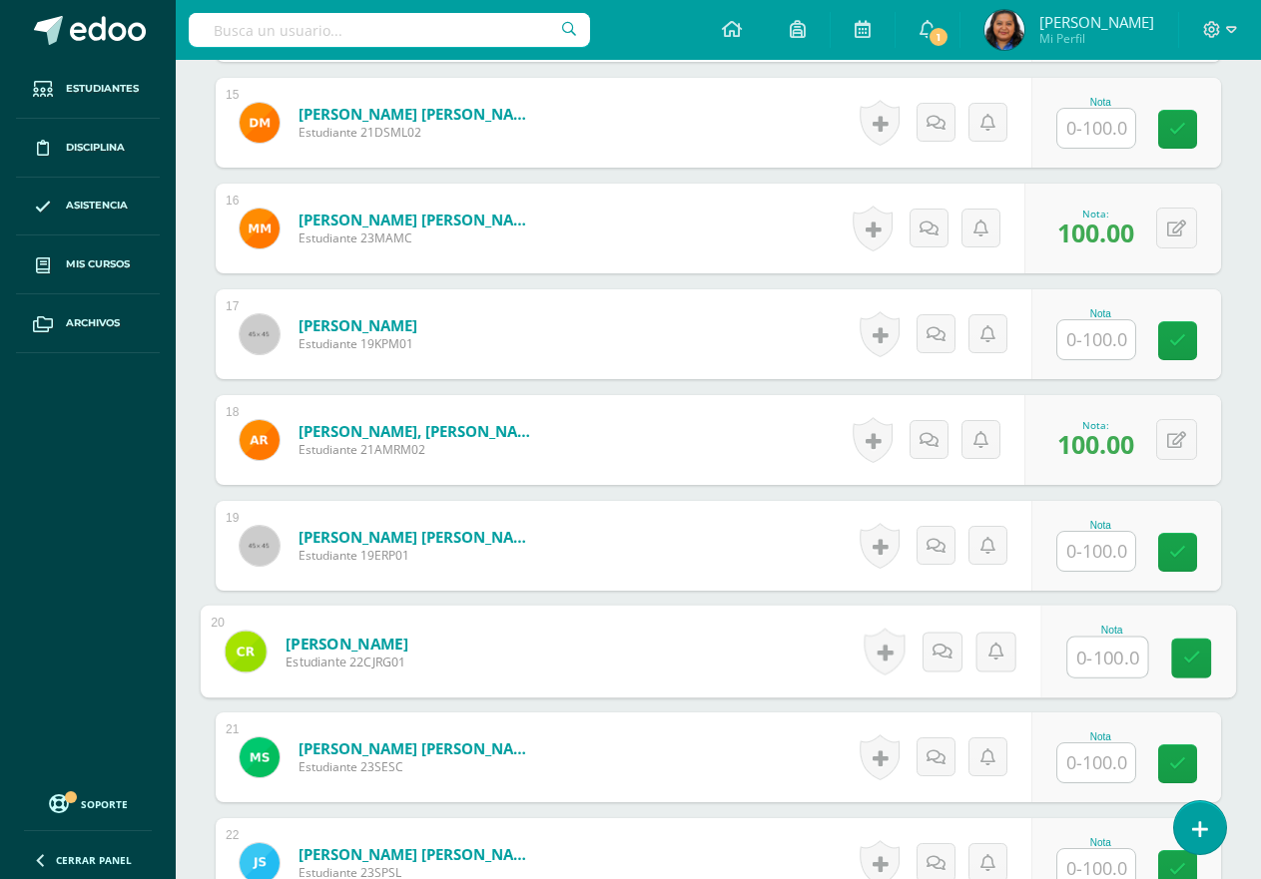
click at [1116, 664] on input "text" at bounding box center [1107, 658] width 80 height 40
type input "100"
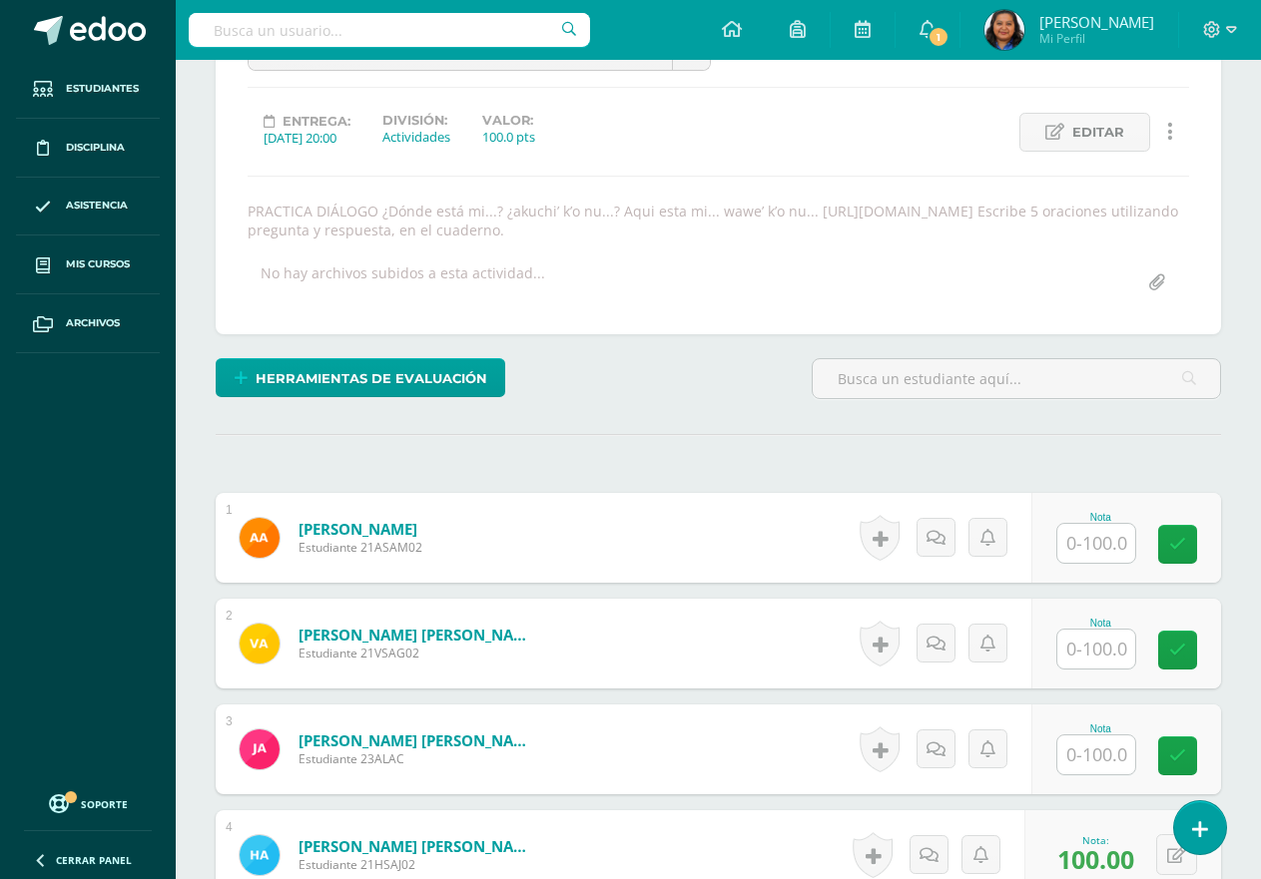
scroll to position [538, 0]
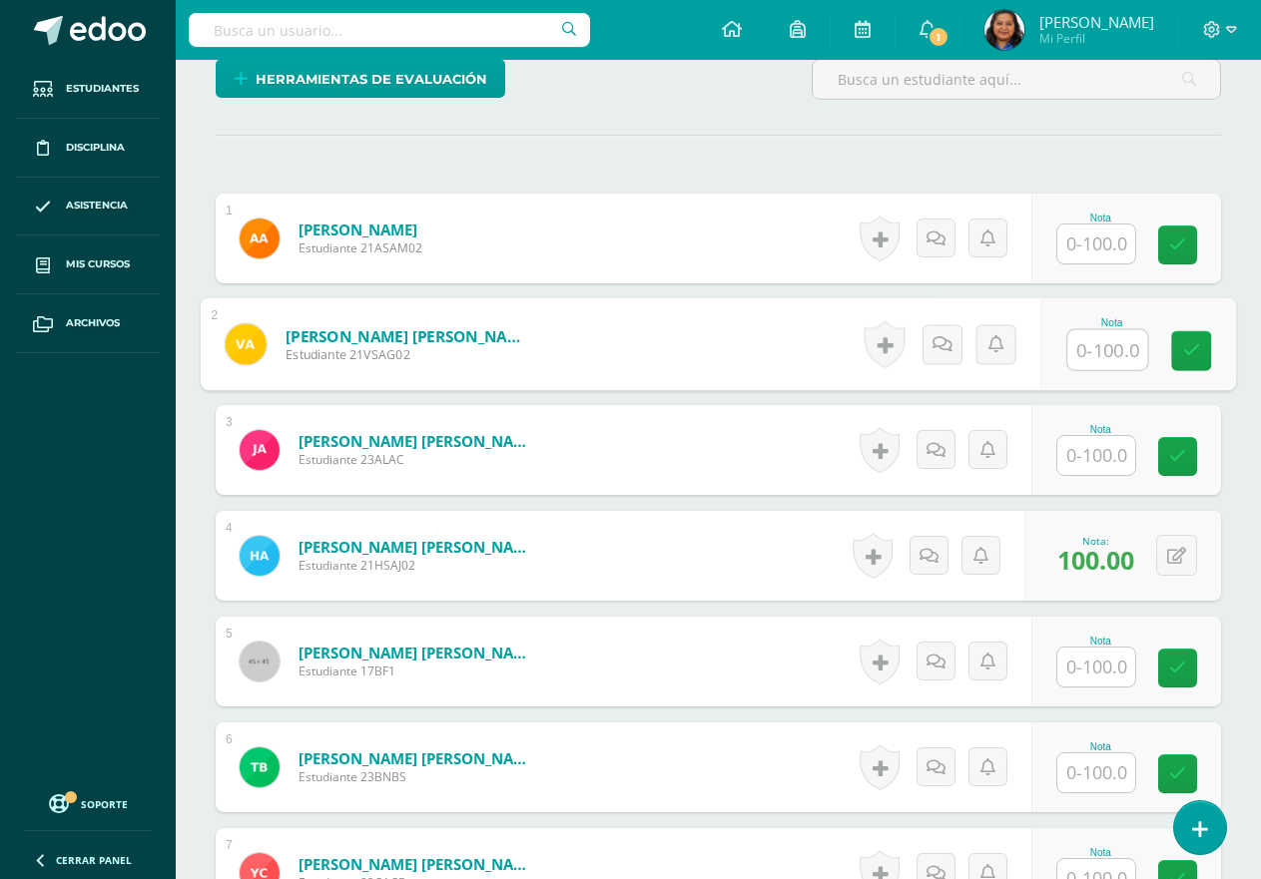
click at [1118, 352] on input "text" at bounding box center [1107, 350] width 80 height 40
type input "100"
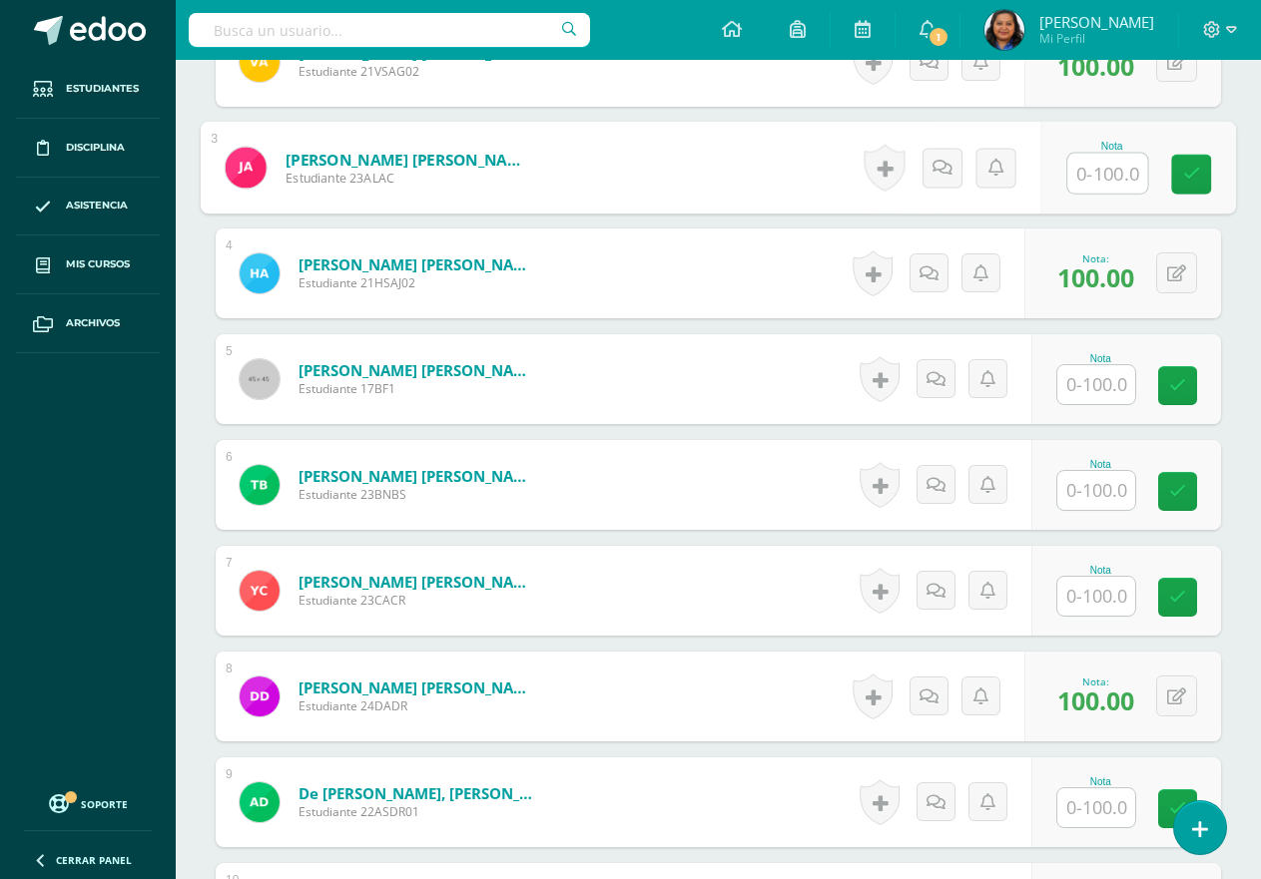
scroll to position [837, 0]
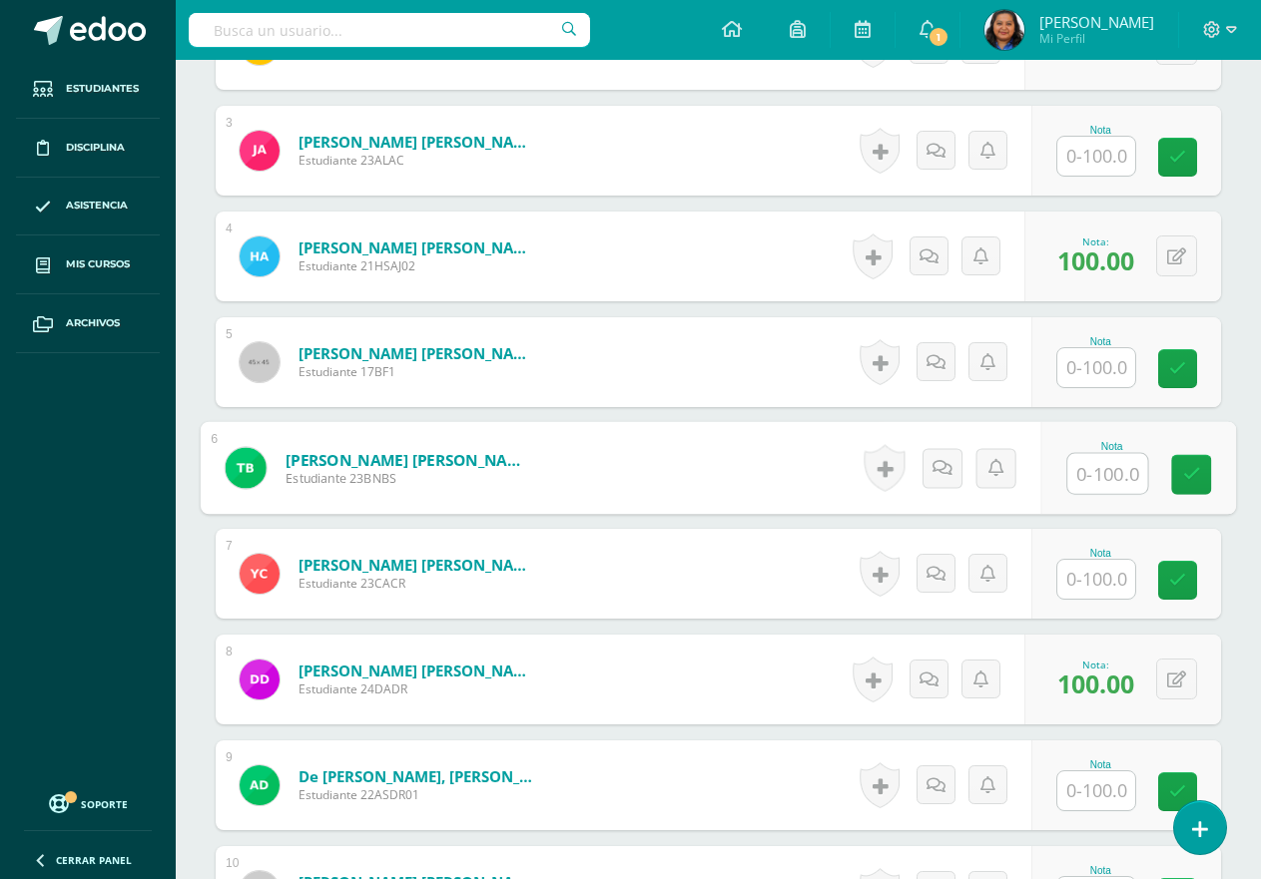
click at [1076, 463] on input "text" at bounding box center [1107, 474] width 80 height 40
type input "100"
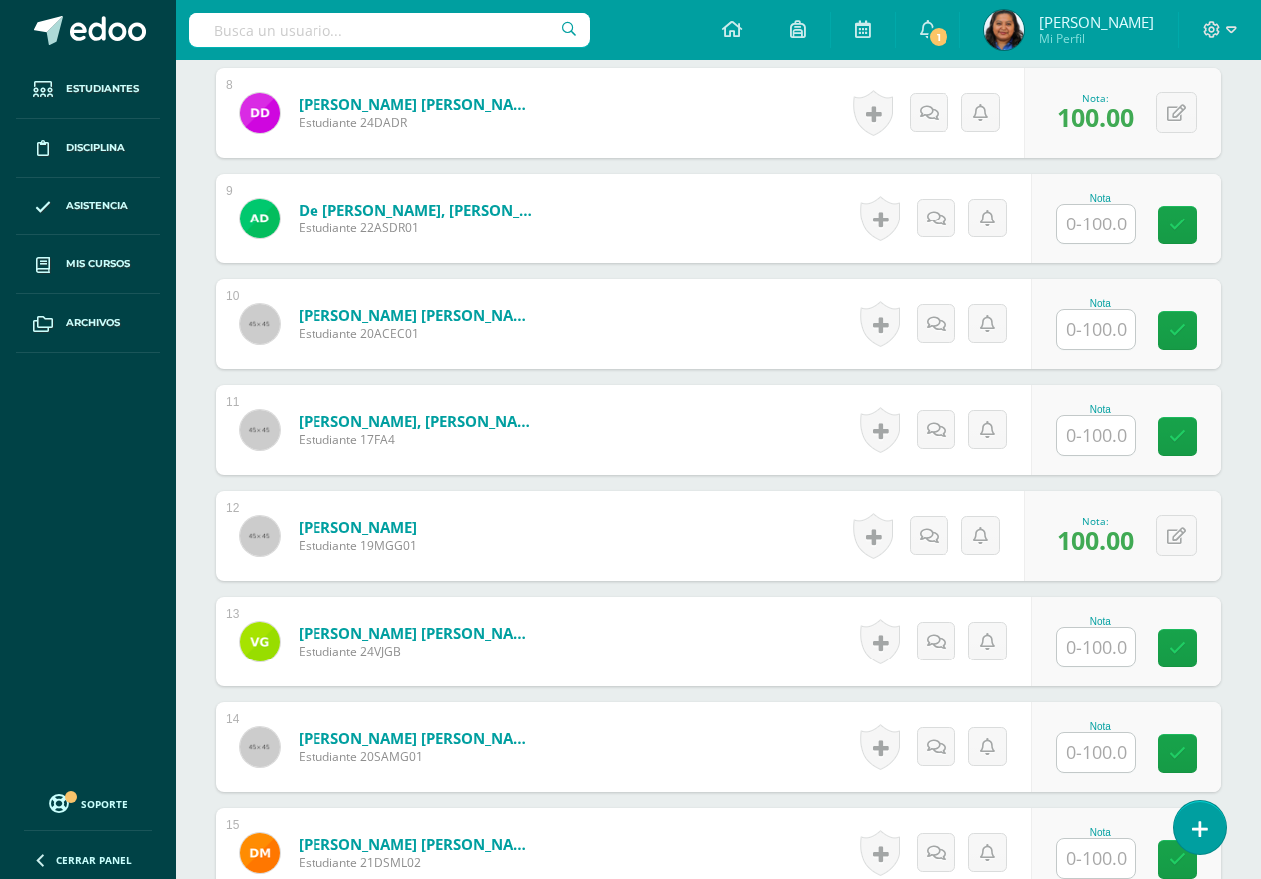
scroll to position [1436, 0]
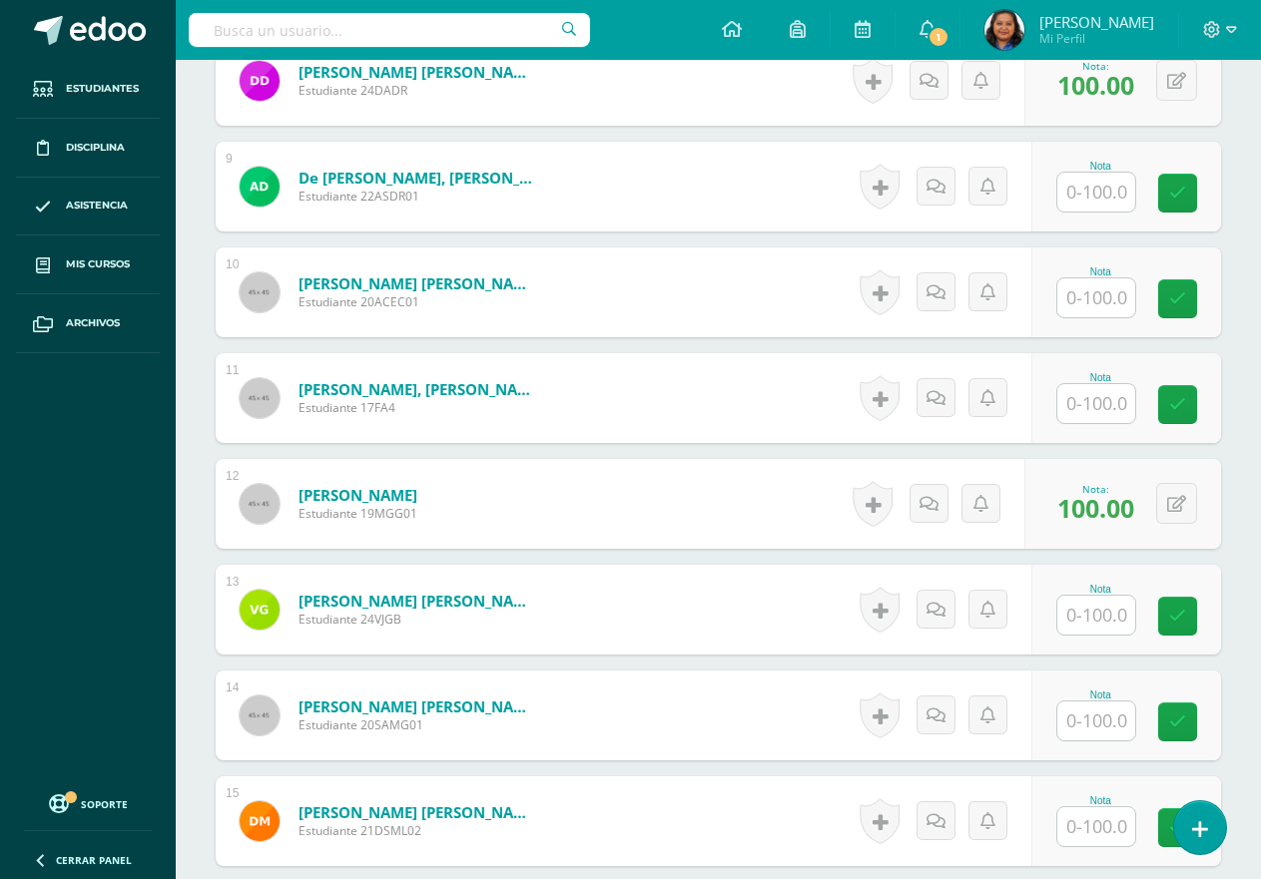
click at [1106, 715] on input "text" at bounding box center [1096, 721] width 78 height 39
type input "100"
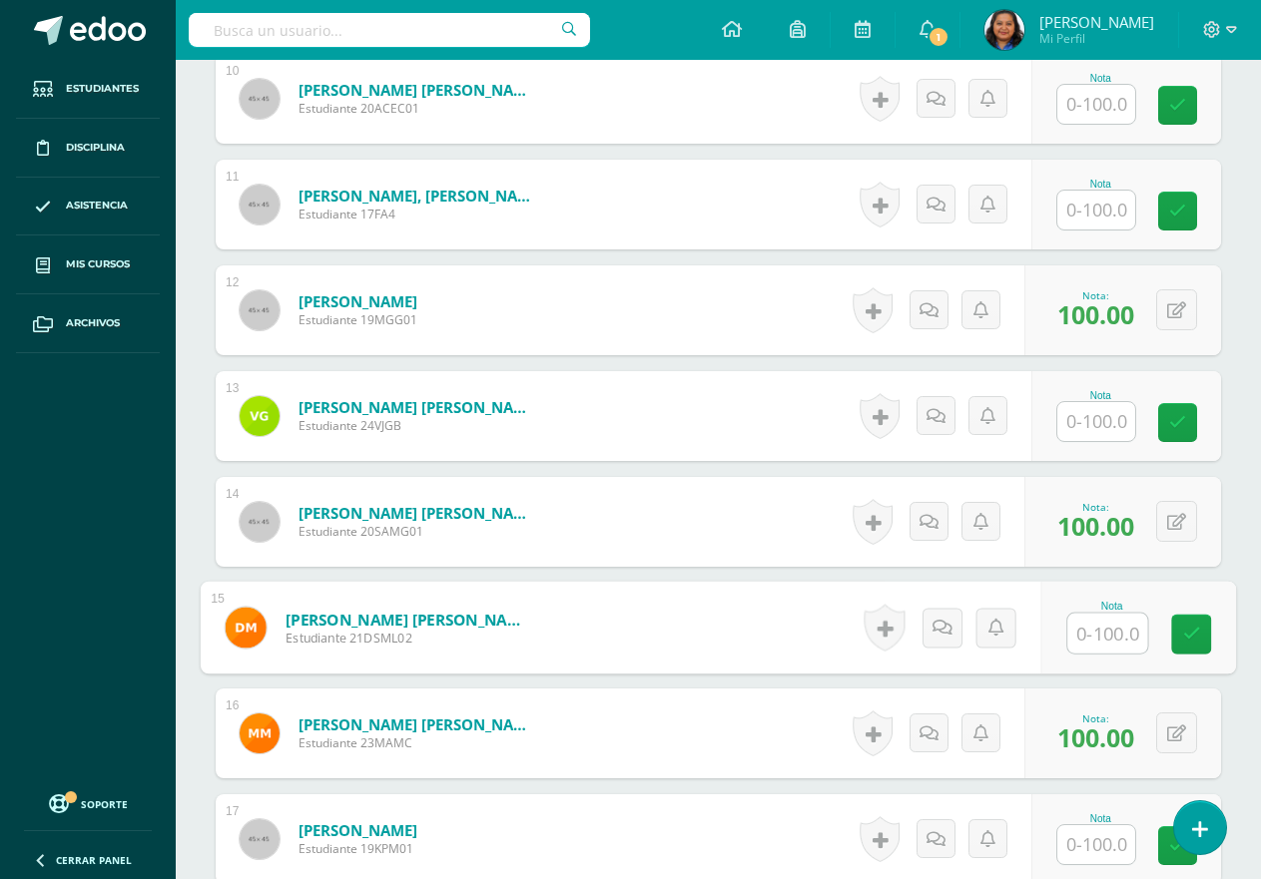
scroll to position [1636, 0]
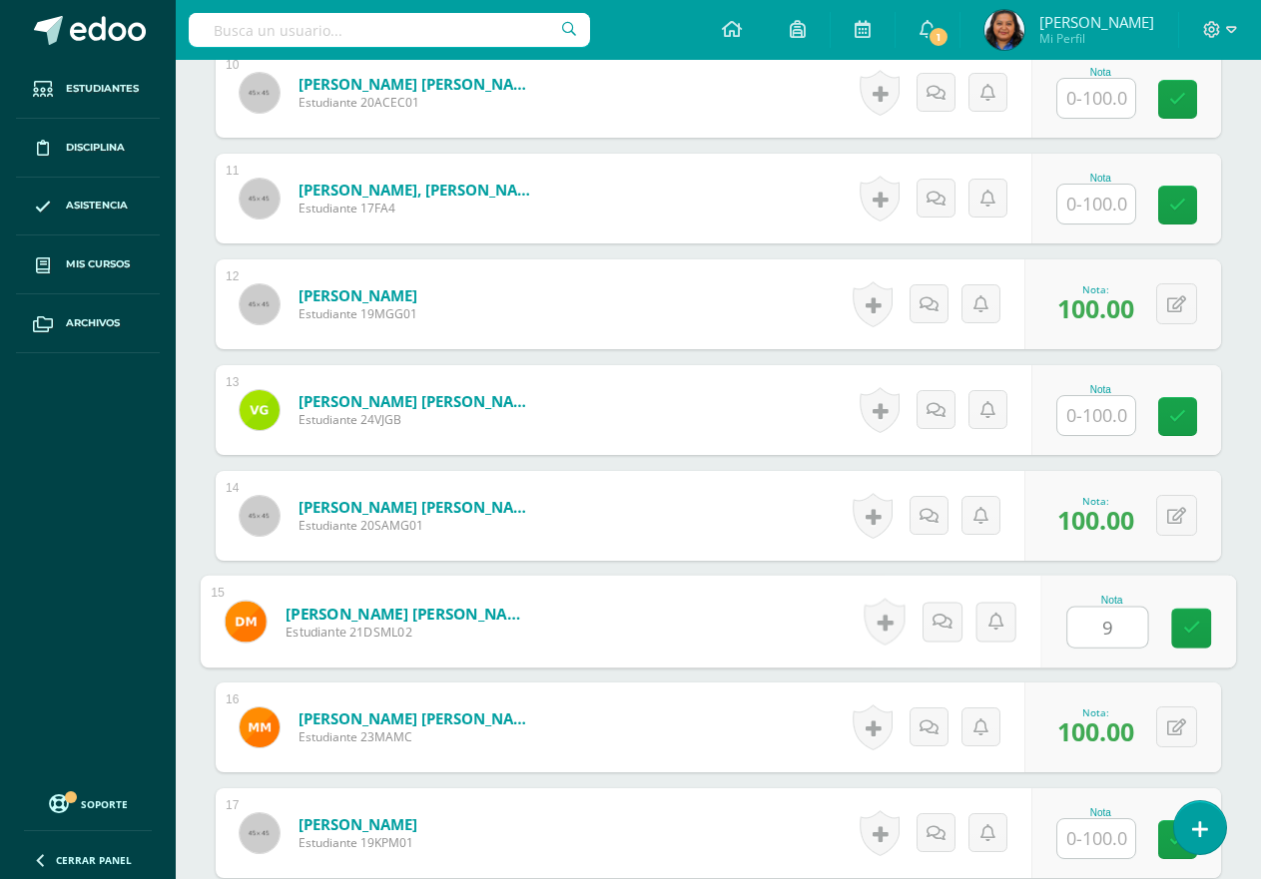
type input "95"
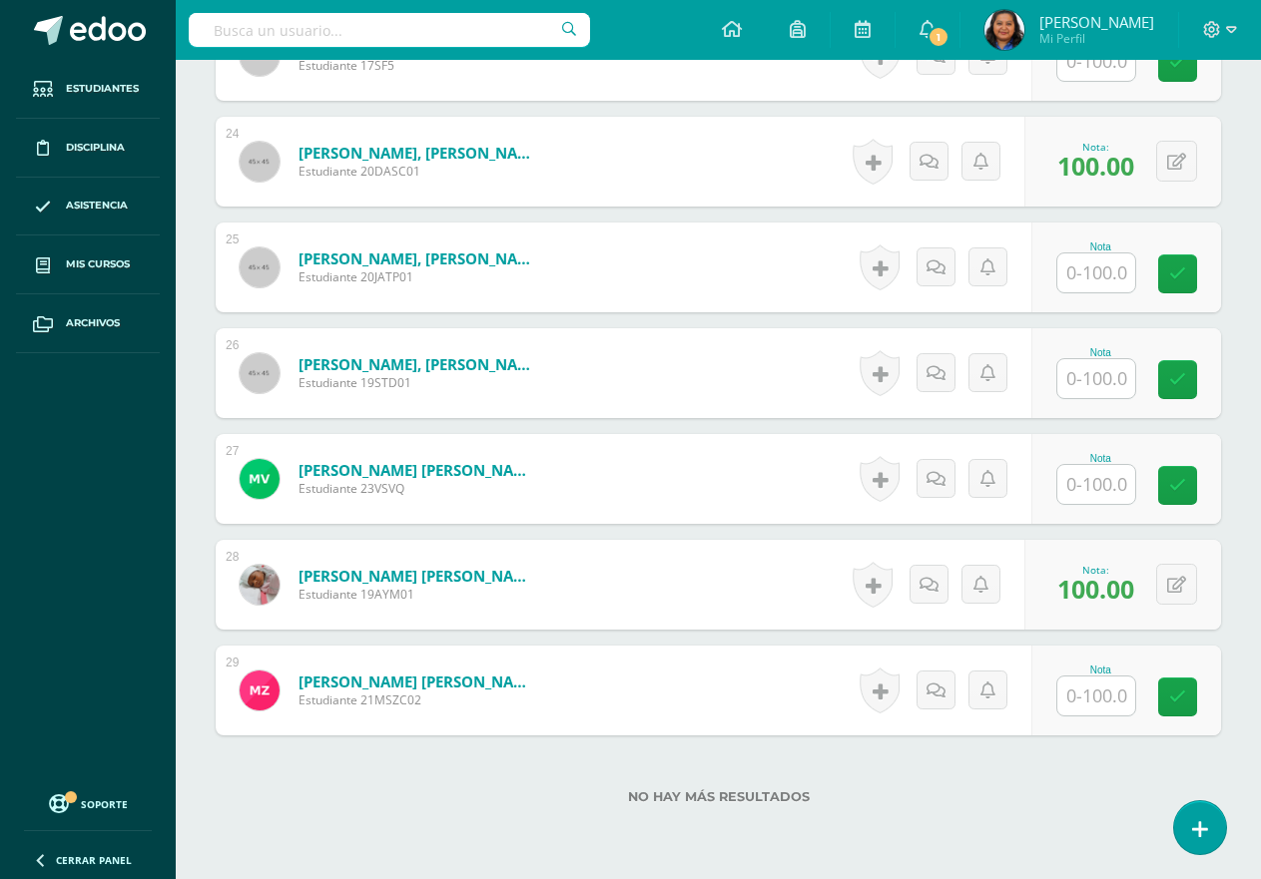
scroll to position [3133, 0]
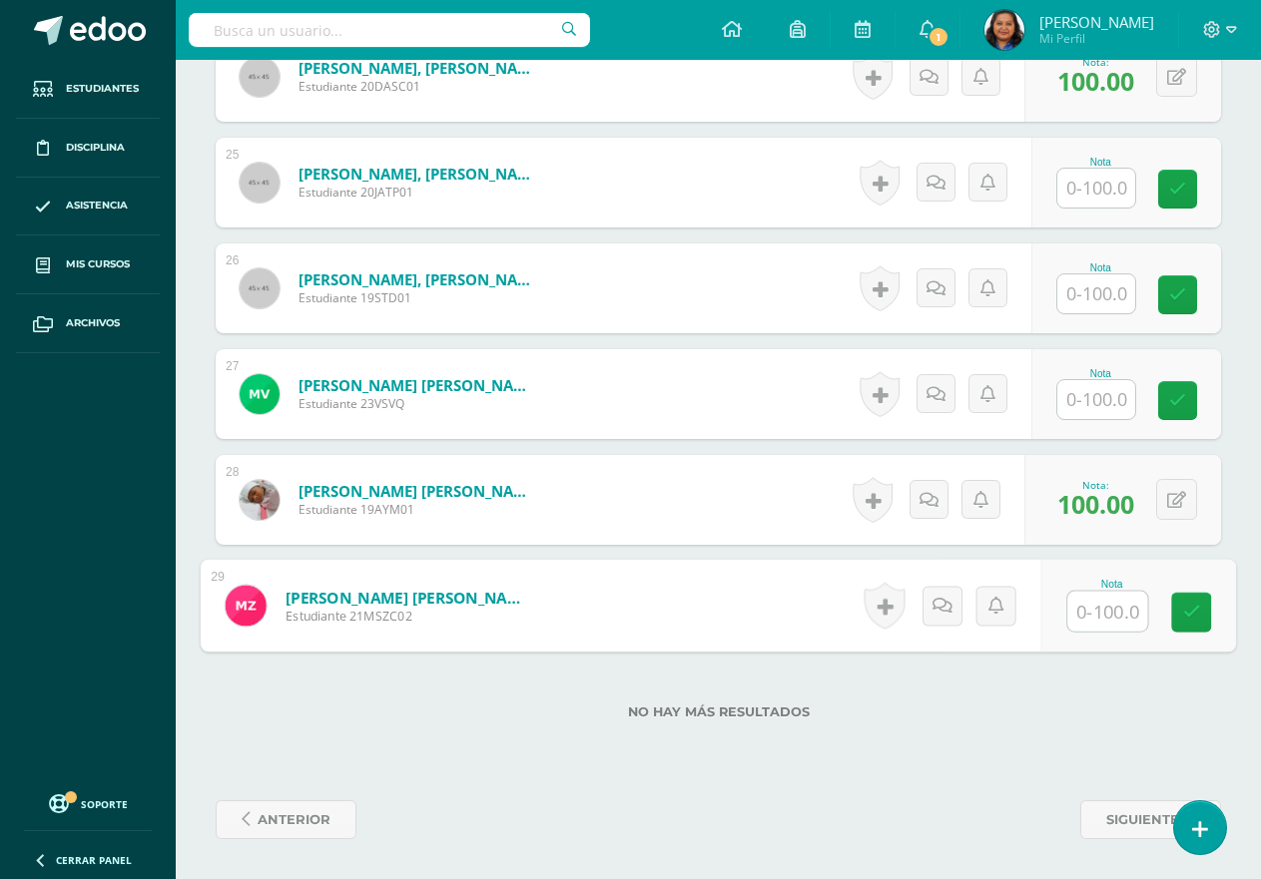
click at [1113, 616] on input "text" at bounding box center [1107, 612] width 80 height 40
type input "100"
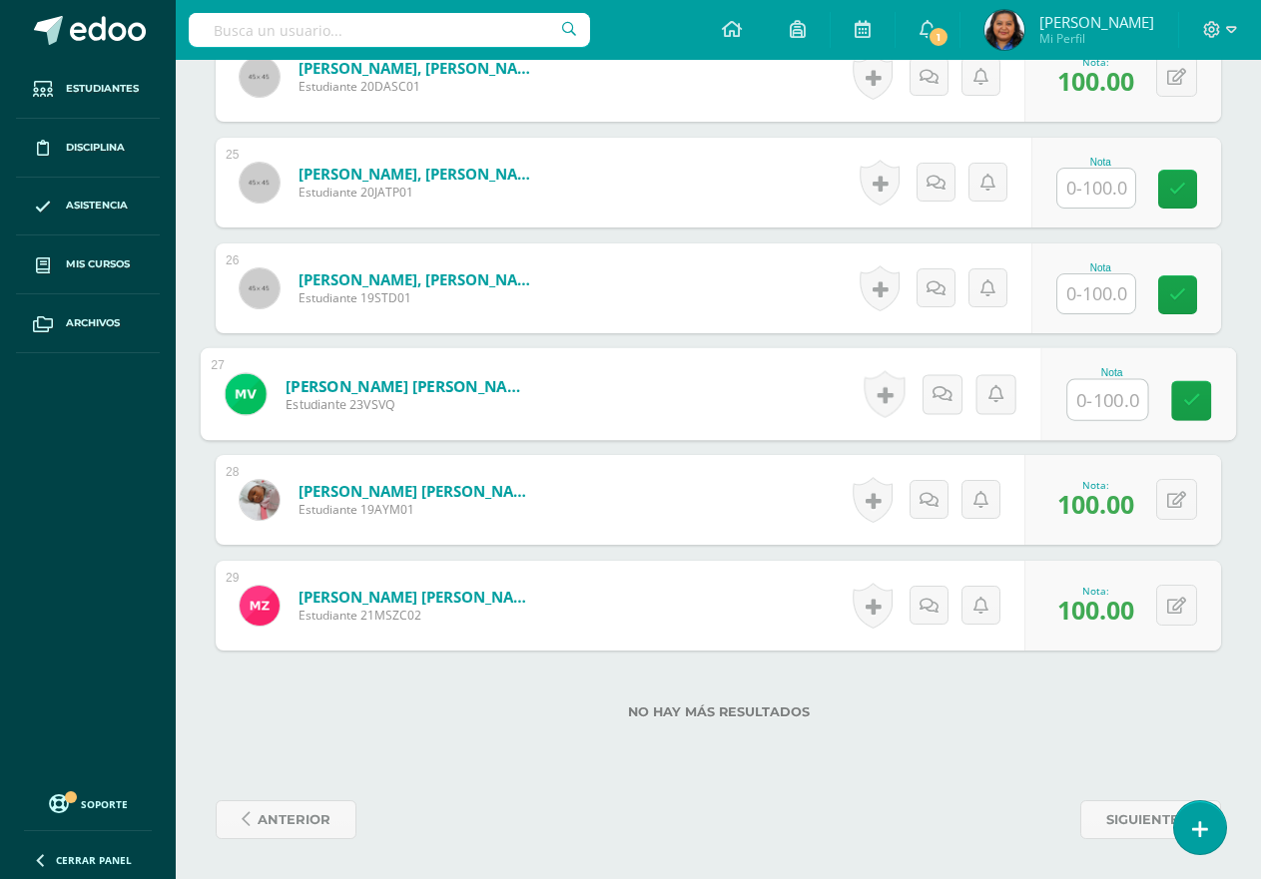
click at [1113, 403] on input "text" at bounding box center [1107, 400] width 80 height 40
type input "90"
click at [1197, 394] on icon at bounding box center [1192, 400] width 18 height 17
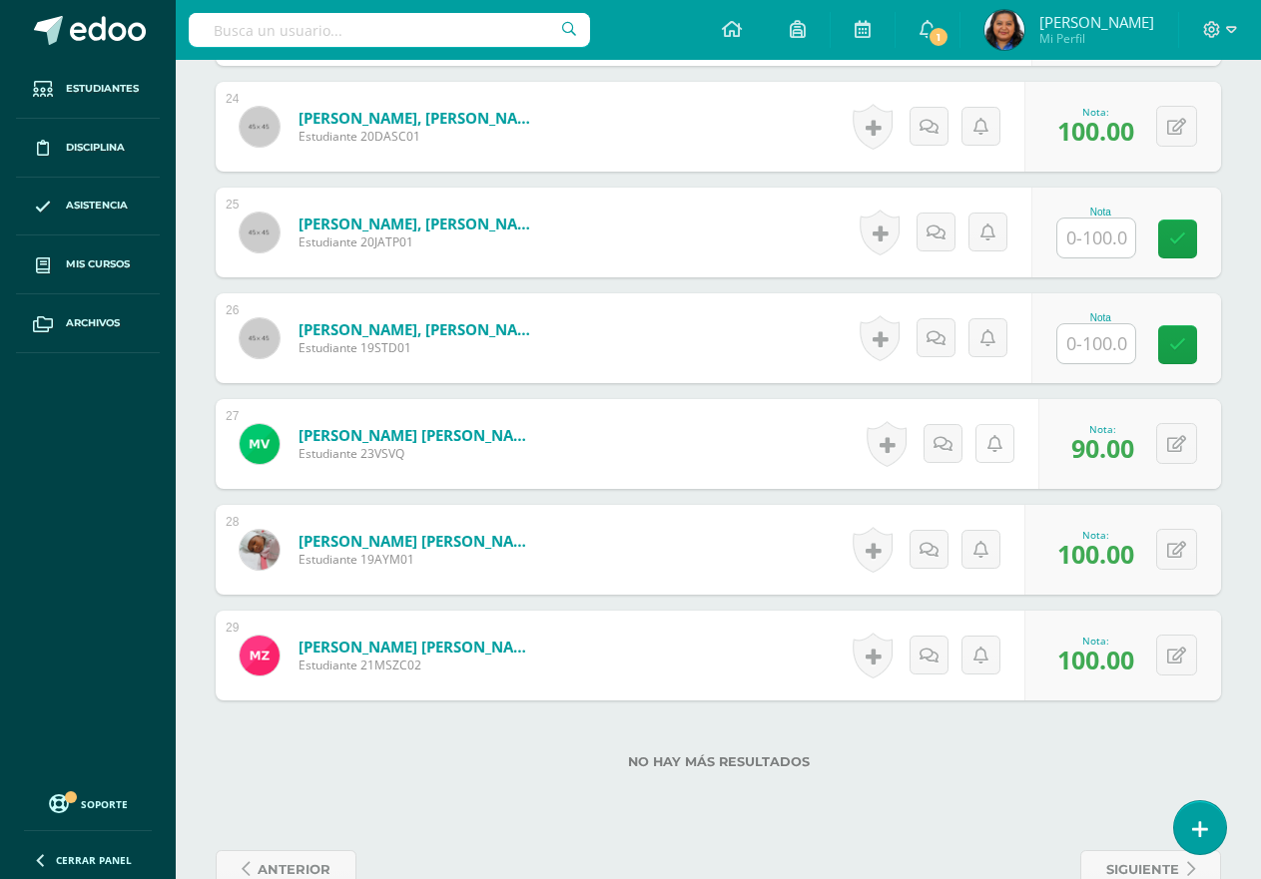
scroll to position [3033, 0]
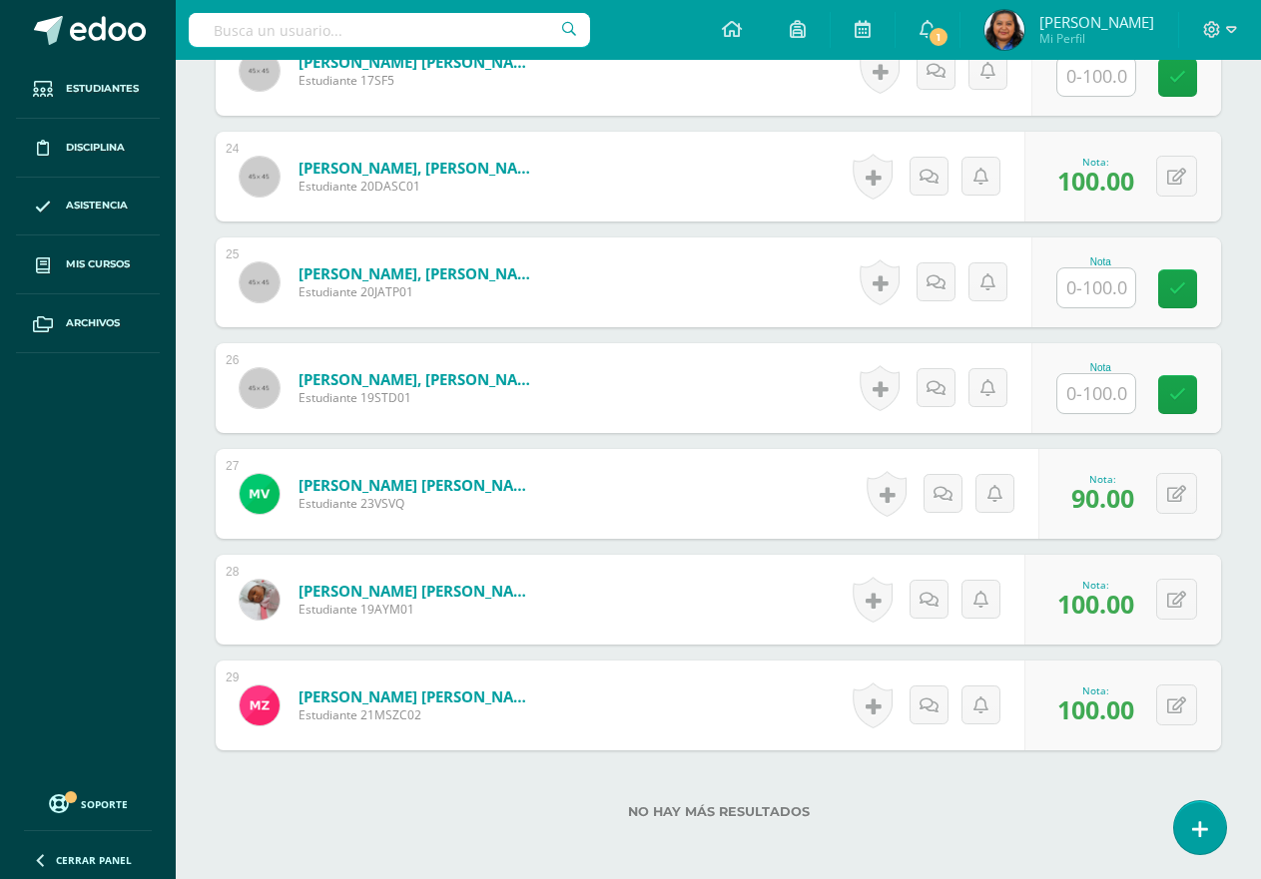
click at [1086, 289] on input "text" at bounding box center [1096, 288] width 78 height 39
type input "100"
click at [1191, 289] on icon at bounding box center [1192, 288] width 18 height 17
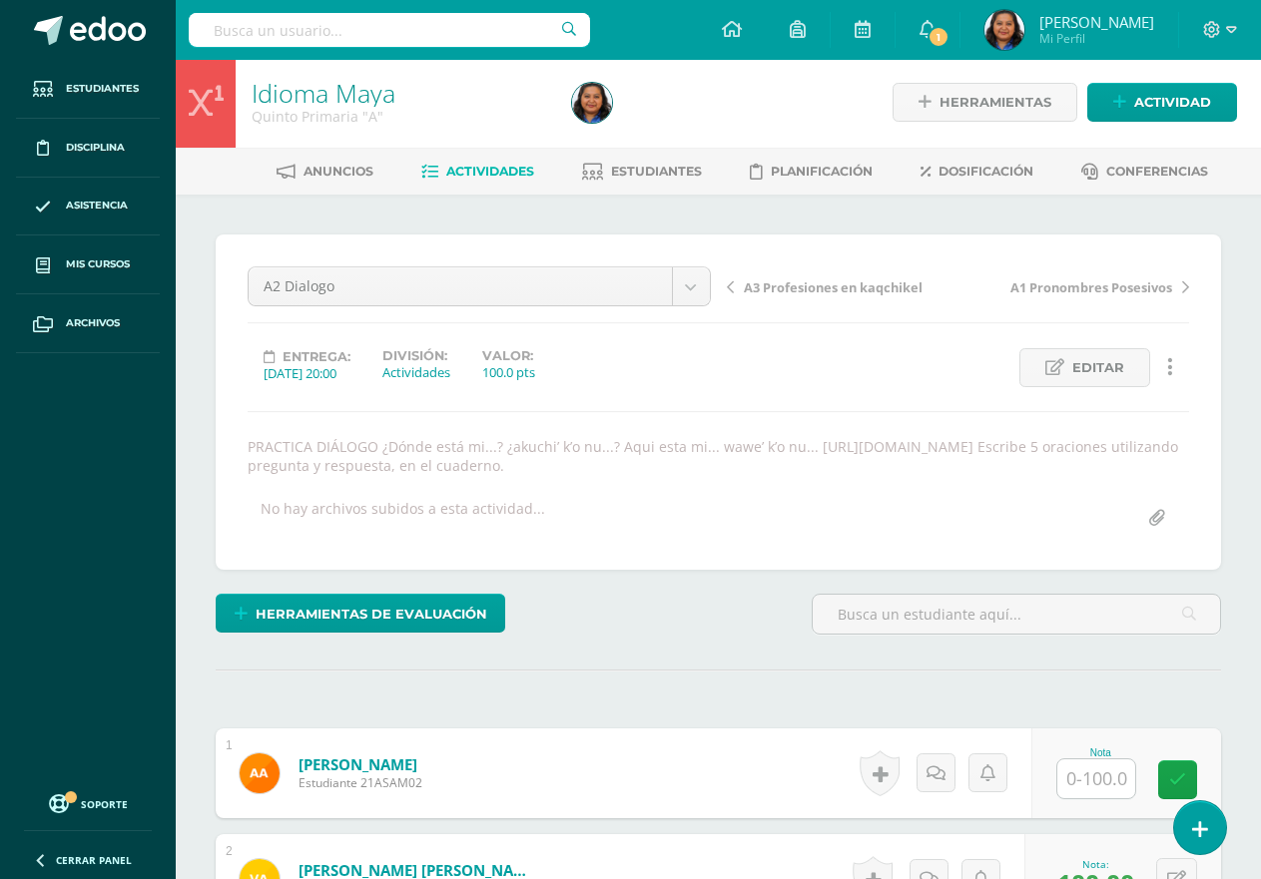
scroll to position [0, 0]
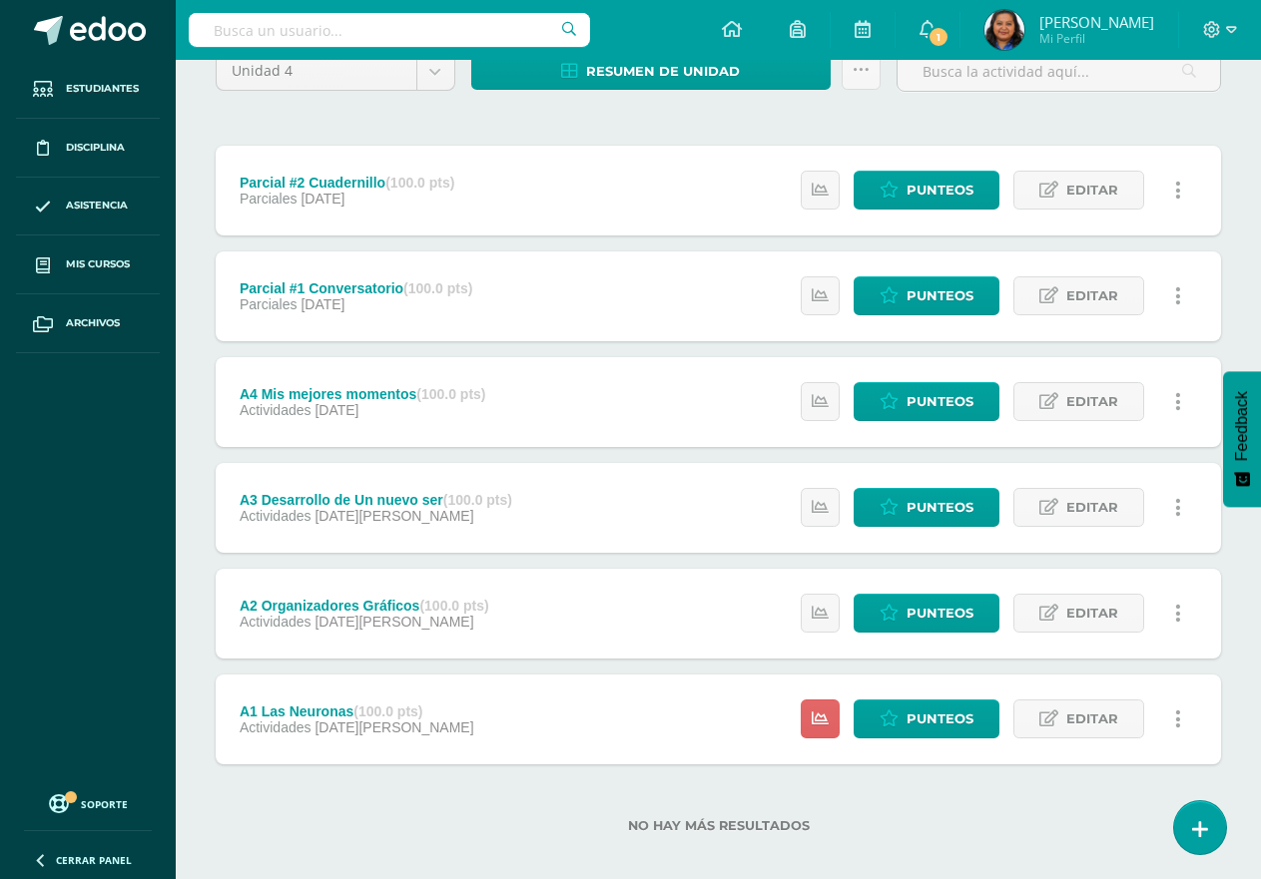
scroll to position [205, 0]
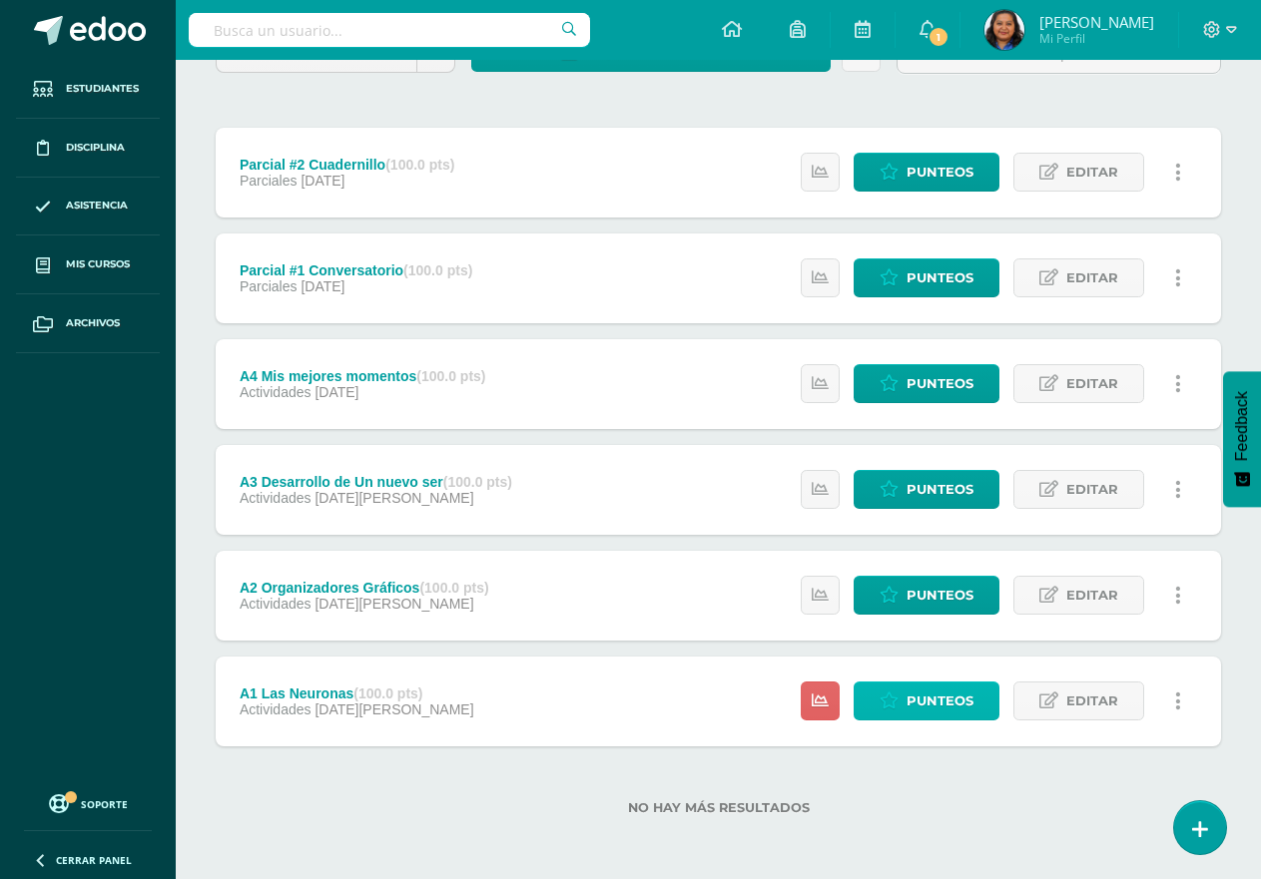
click at [907, 711] on link "Punteos" at bounding box center [926, 701] width 146 height 39
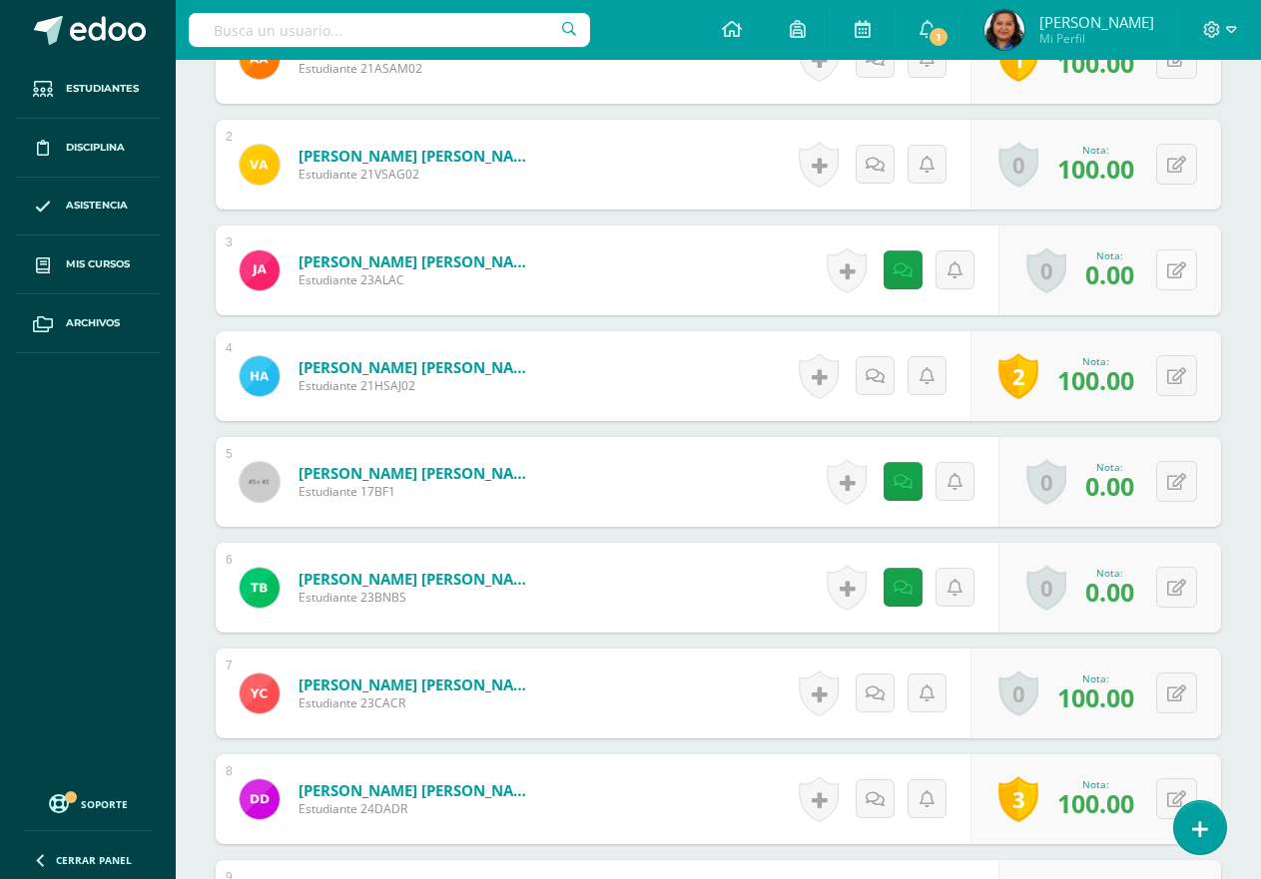
scroll to position [700, 0]
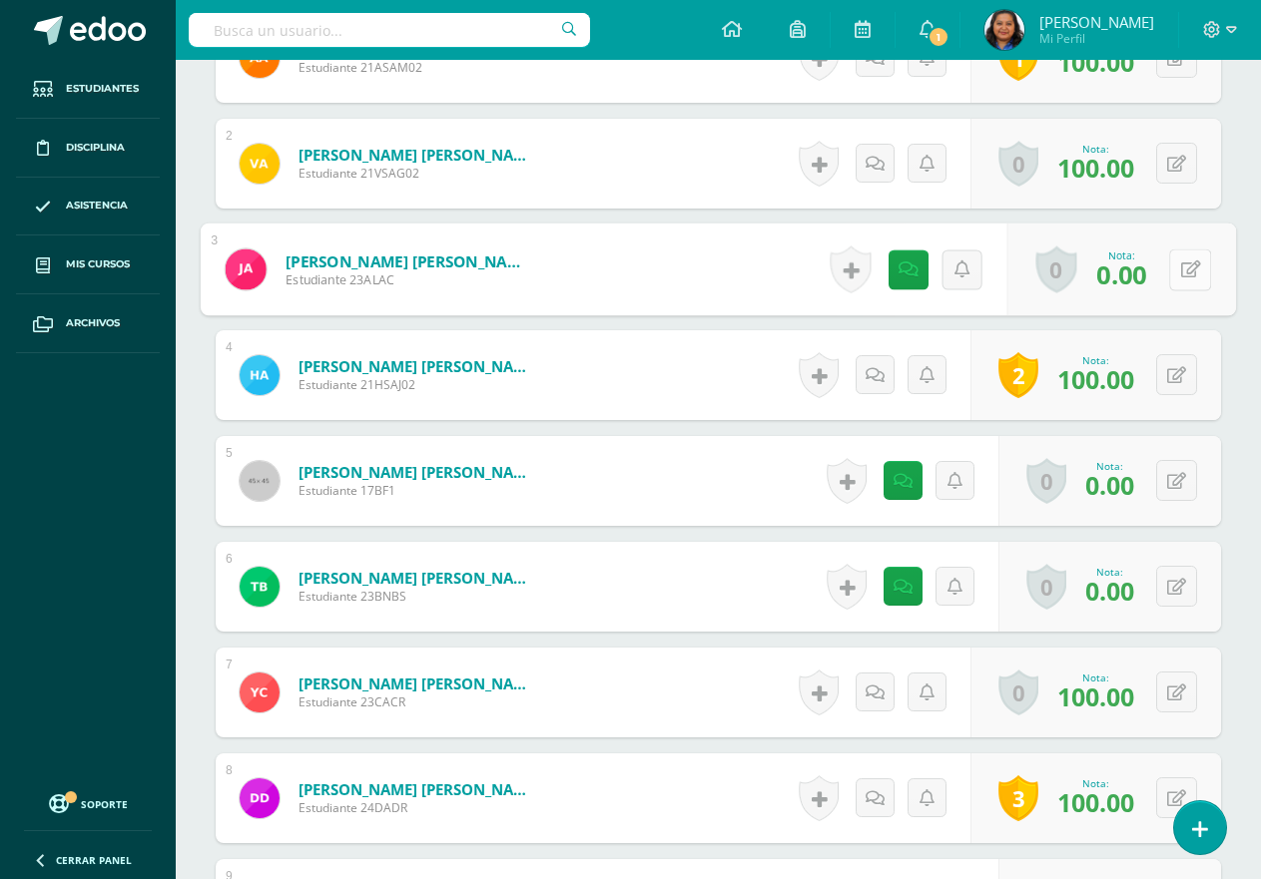
click at [1177, 271] on button at bounding box center [1190, 270] width 42 height 42
type input "90"
click at [1136, 272] on icon at bounding box center [1137, 276] width 18 height 17
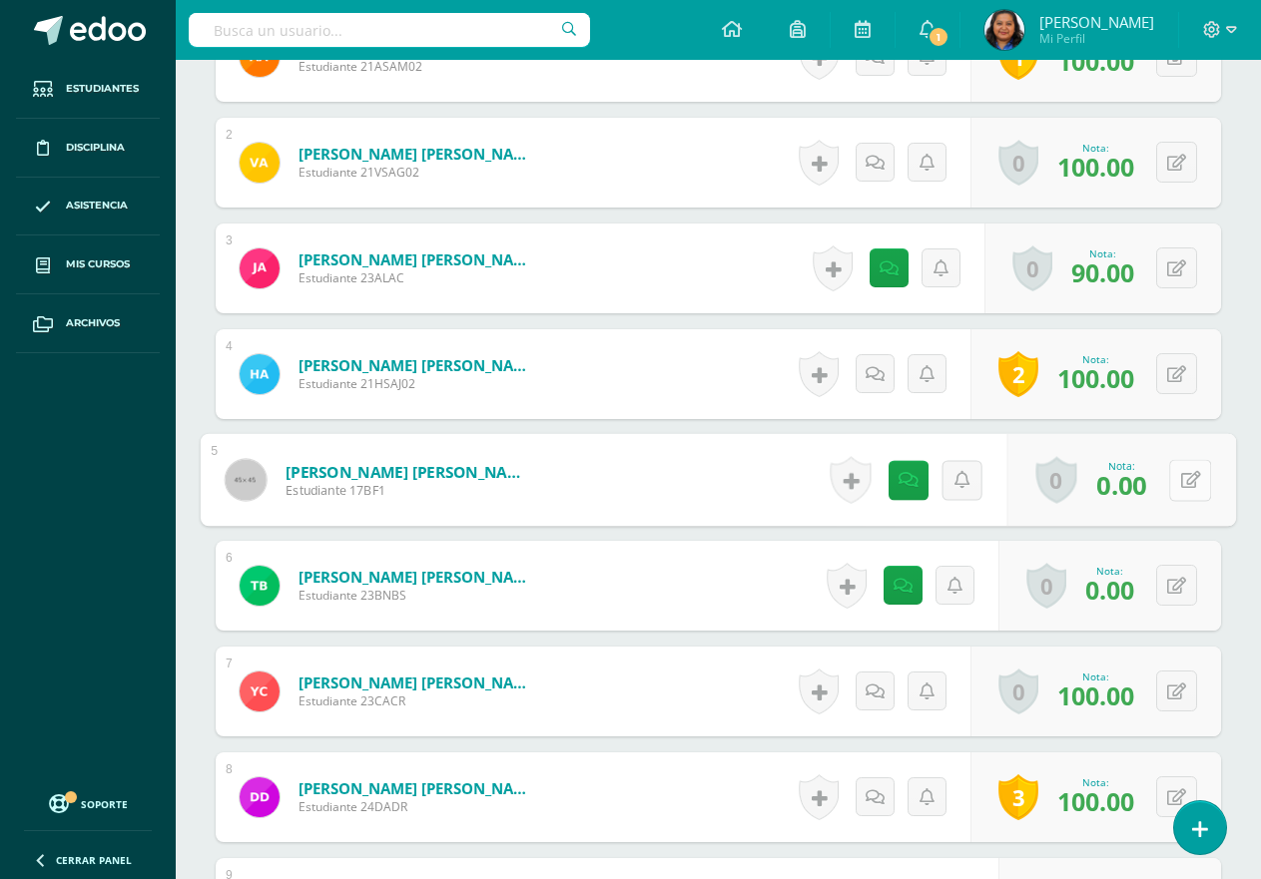
click at [1176, 485] on button at bounding box center [1190, 480] width 42 height 42
type input "90"
click at [1135, 492] on icon at bounding box center [1137, 486] width 18 height 17
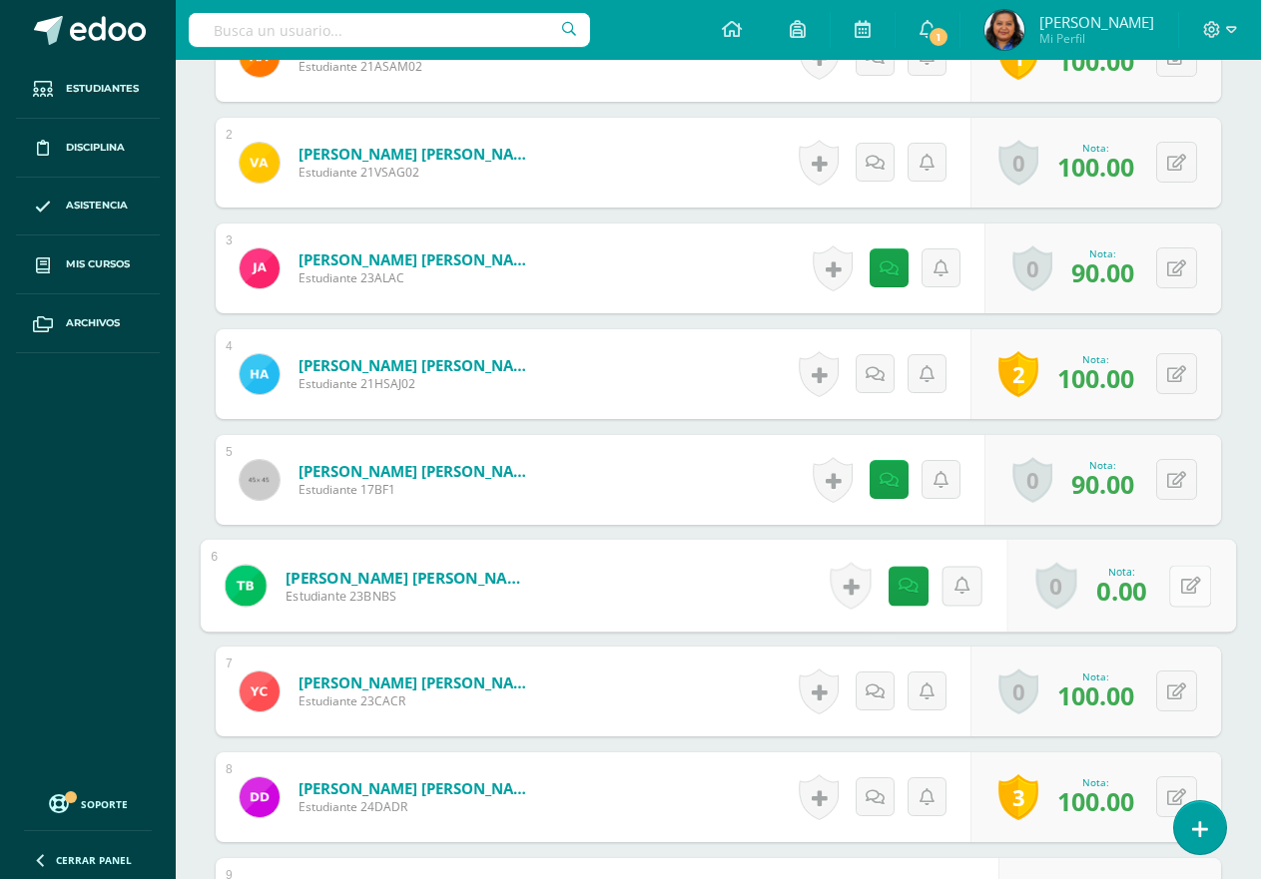
click at [1179, 581] on button at bounding box center [1190, 586] width 42 height 42
type input "100"
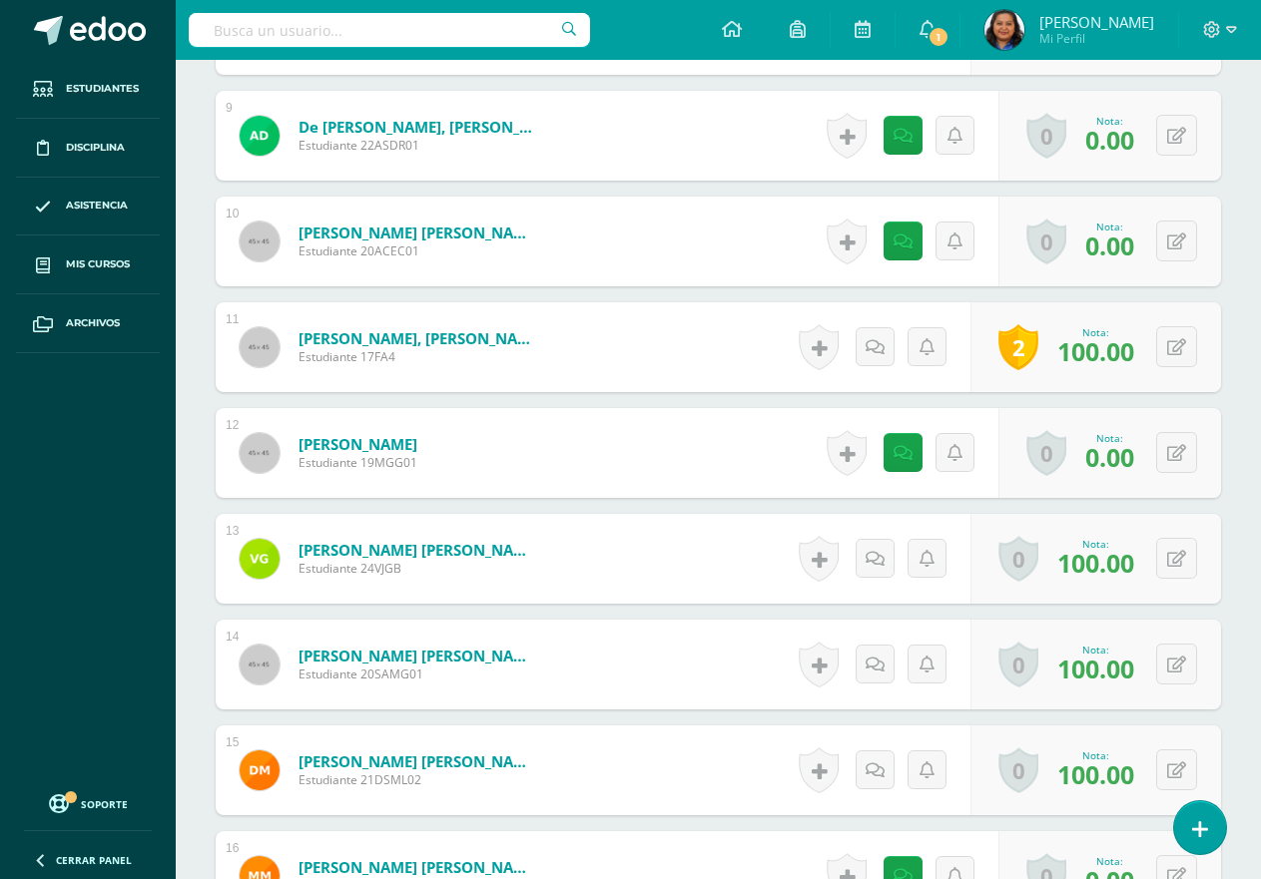
scroll to position [1499, 0]
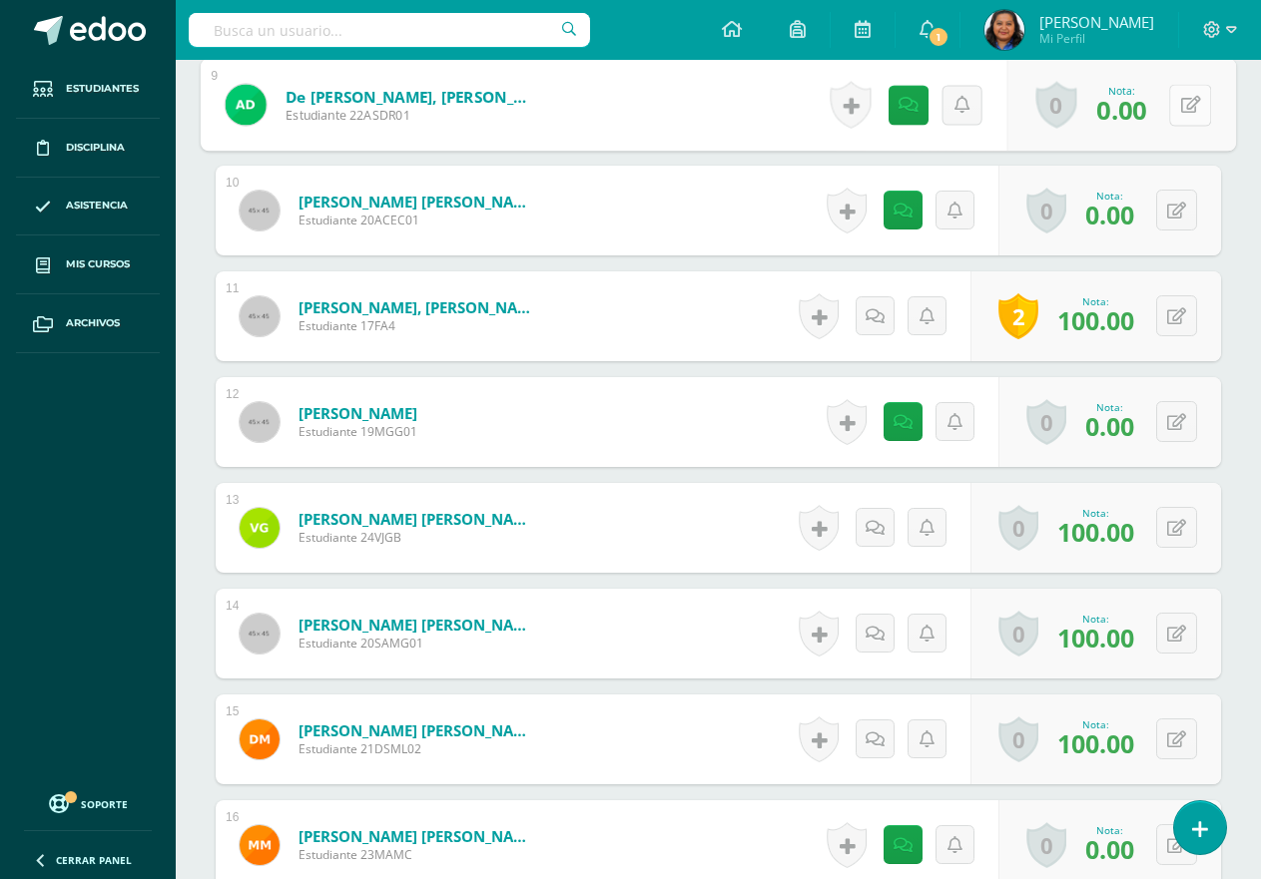
click at [1177, 107] on button at bounding box center [1190, 105] width 42 height 42
type input "90"
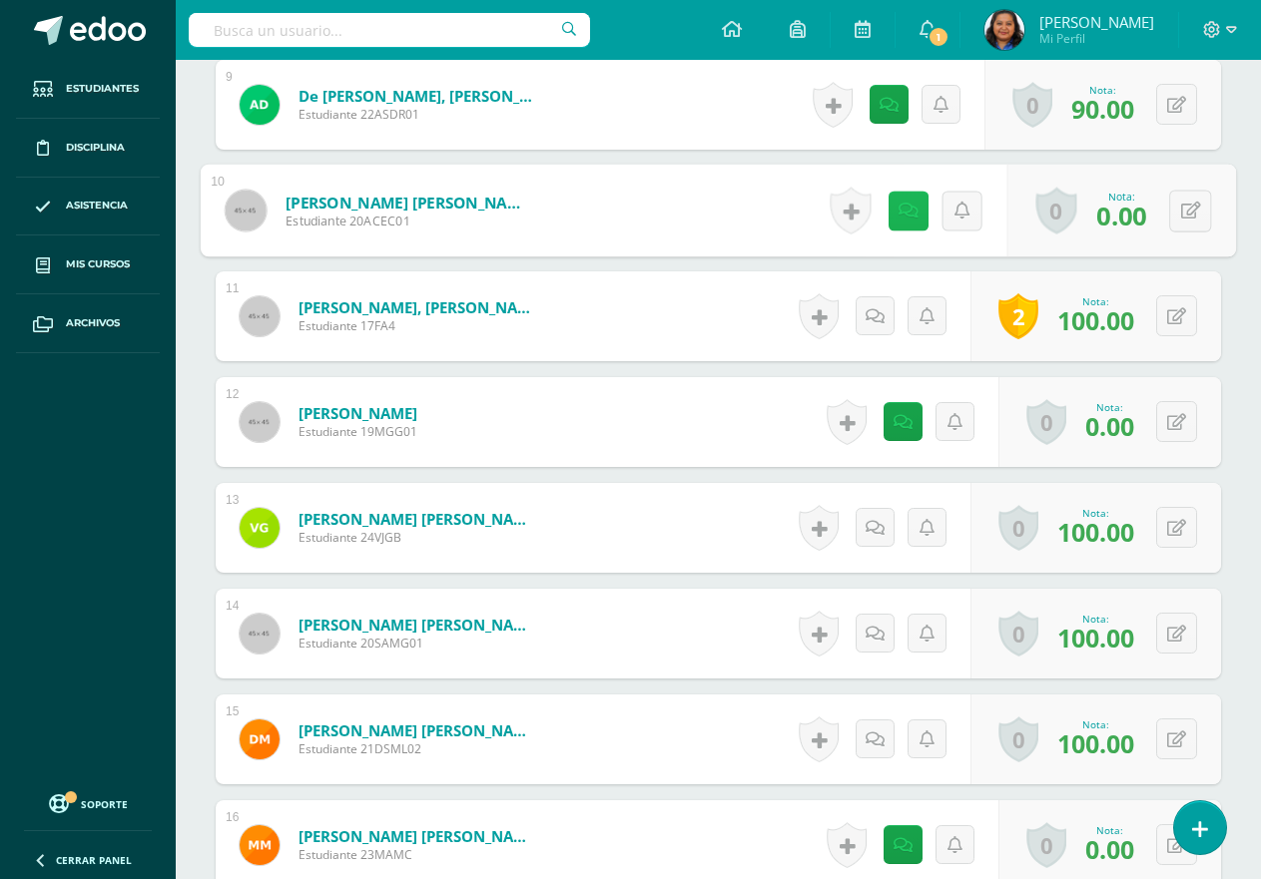
click at [898, 219] on icon at bounding box center [908, 210] width 20 height 17
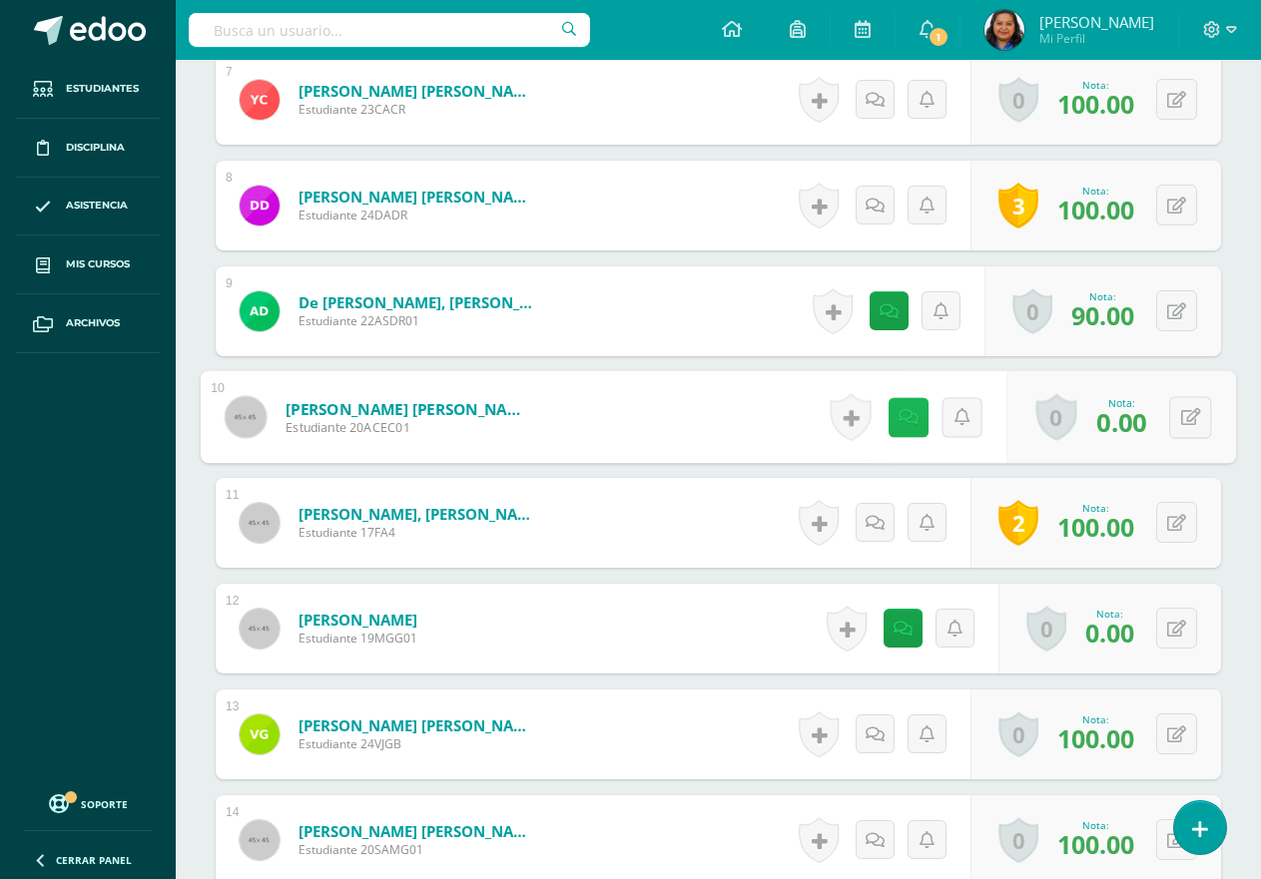
scroll to position [1329, 0]
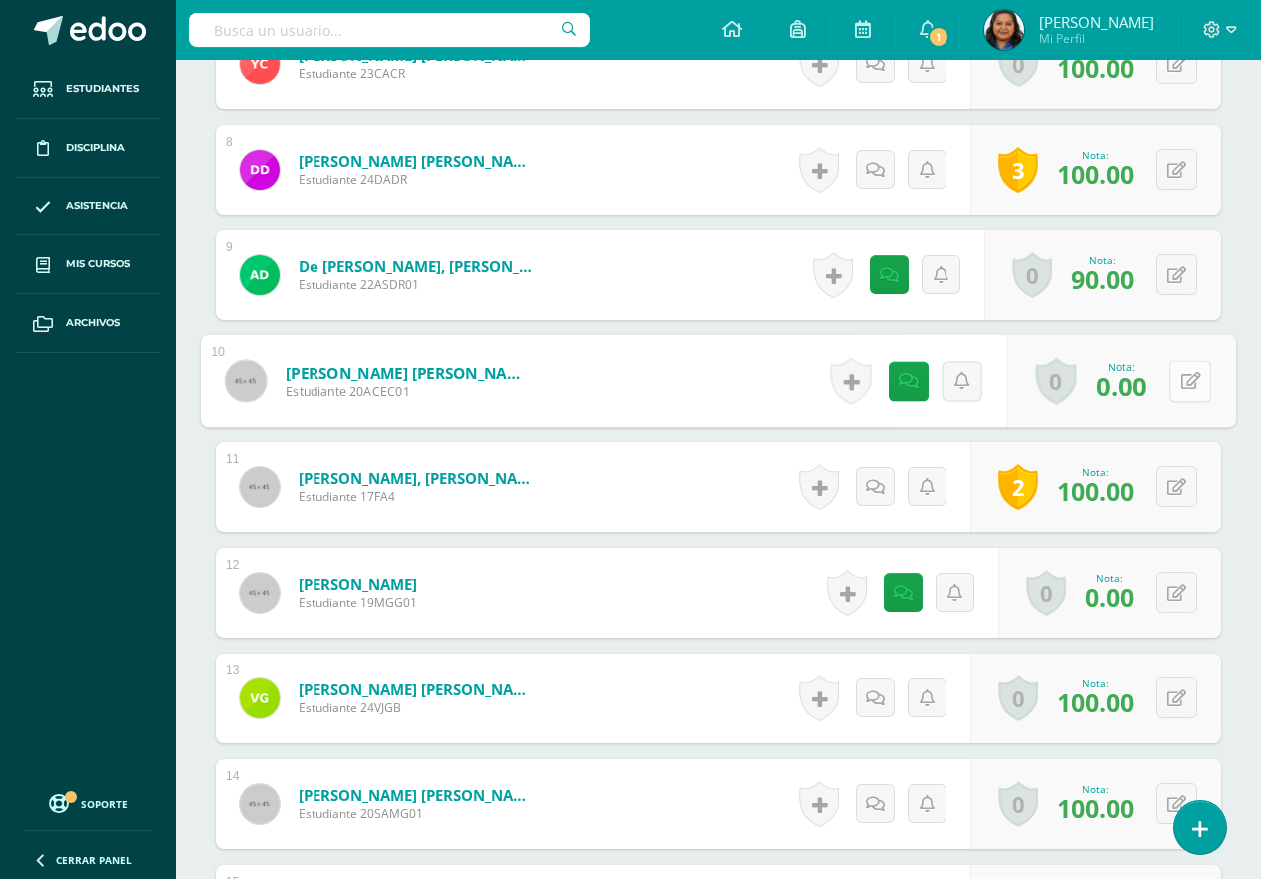
click at [1191, 388] on icon at bounding box center [1191, 380] width 20 height 17
type input "100"
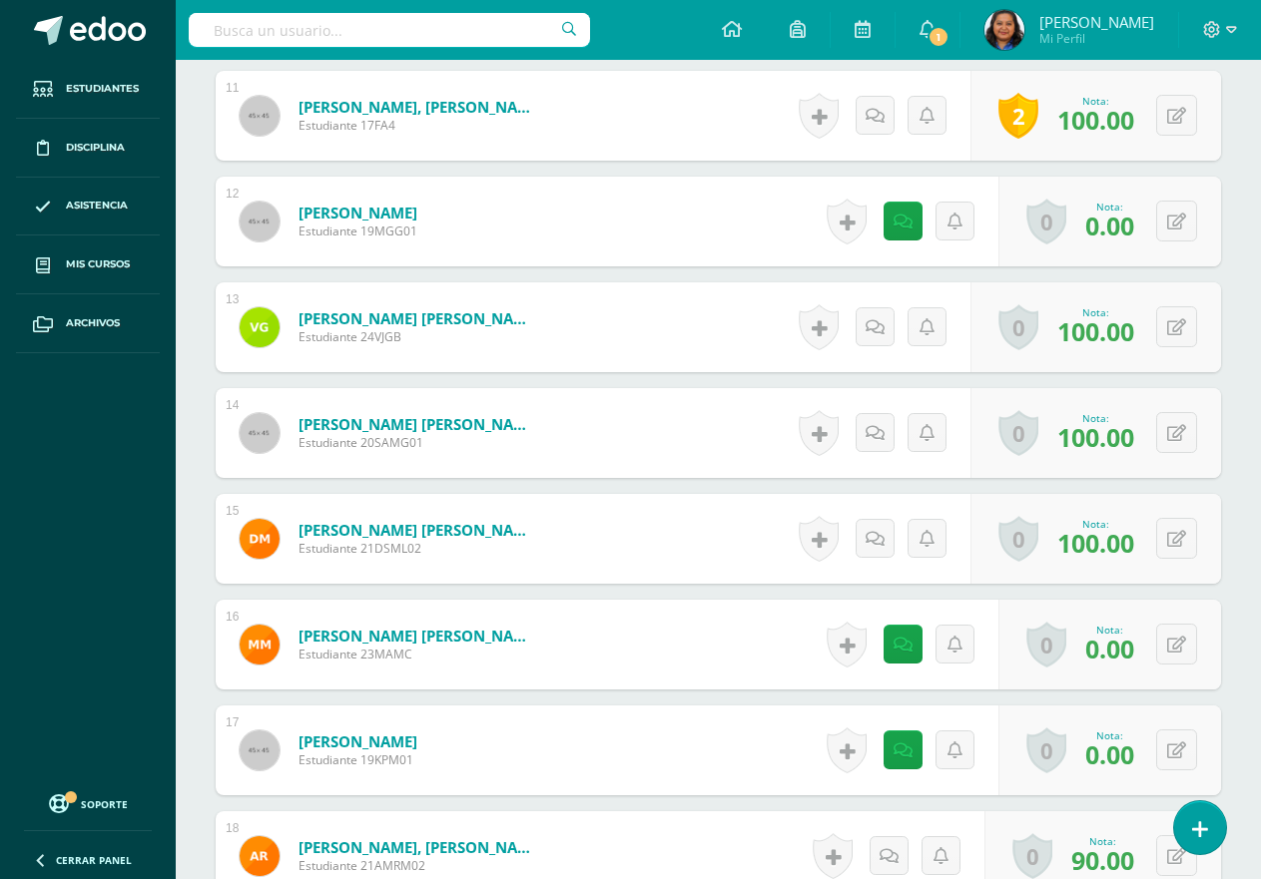
scroll to position [1728, 0]
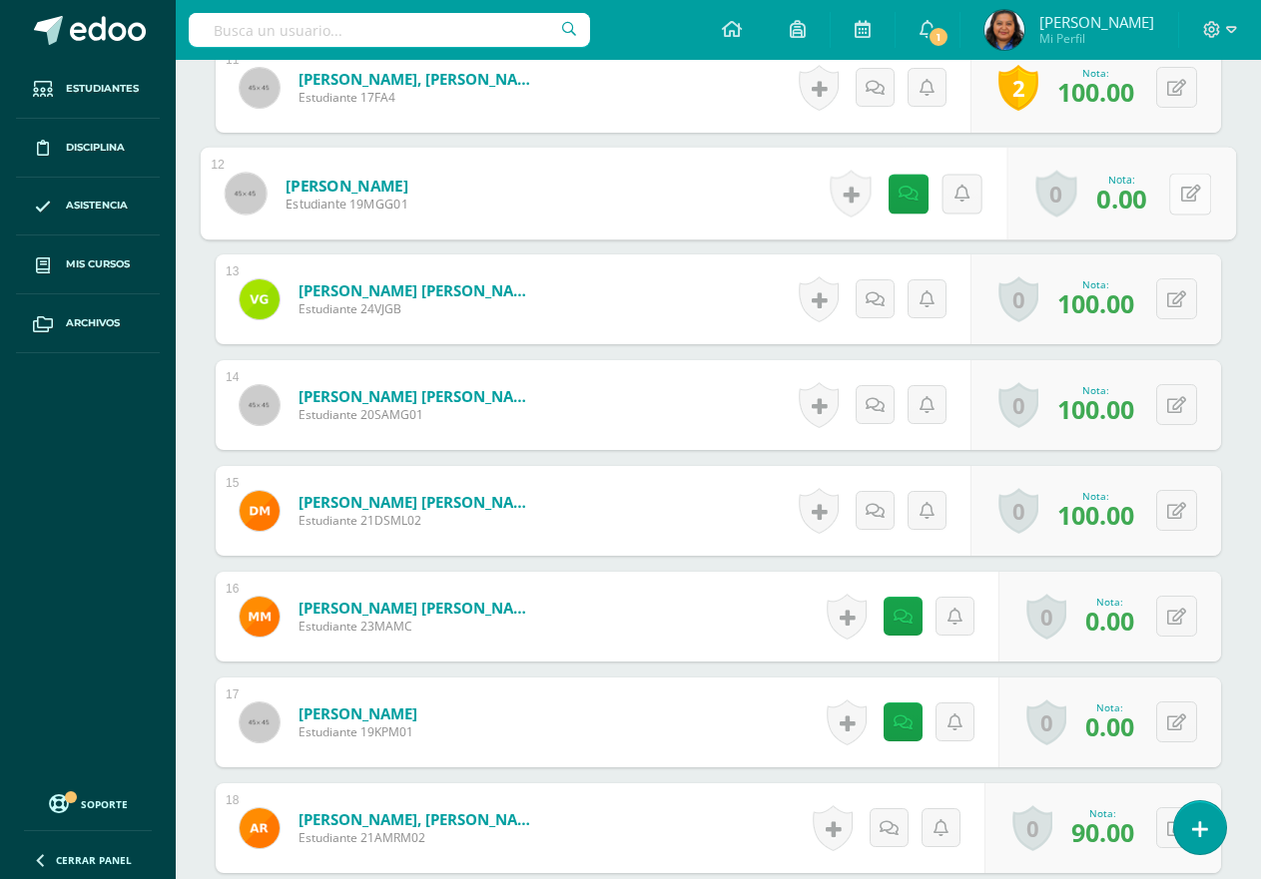
click at [1181, 195] on icon at bounding box center [1191, 193] width 20 height 17
type input "9"
type input "1"
type input "90"
click at [892, 202] on icon at bounding box center [887, 193] width 20 height 17
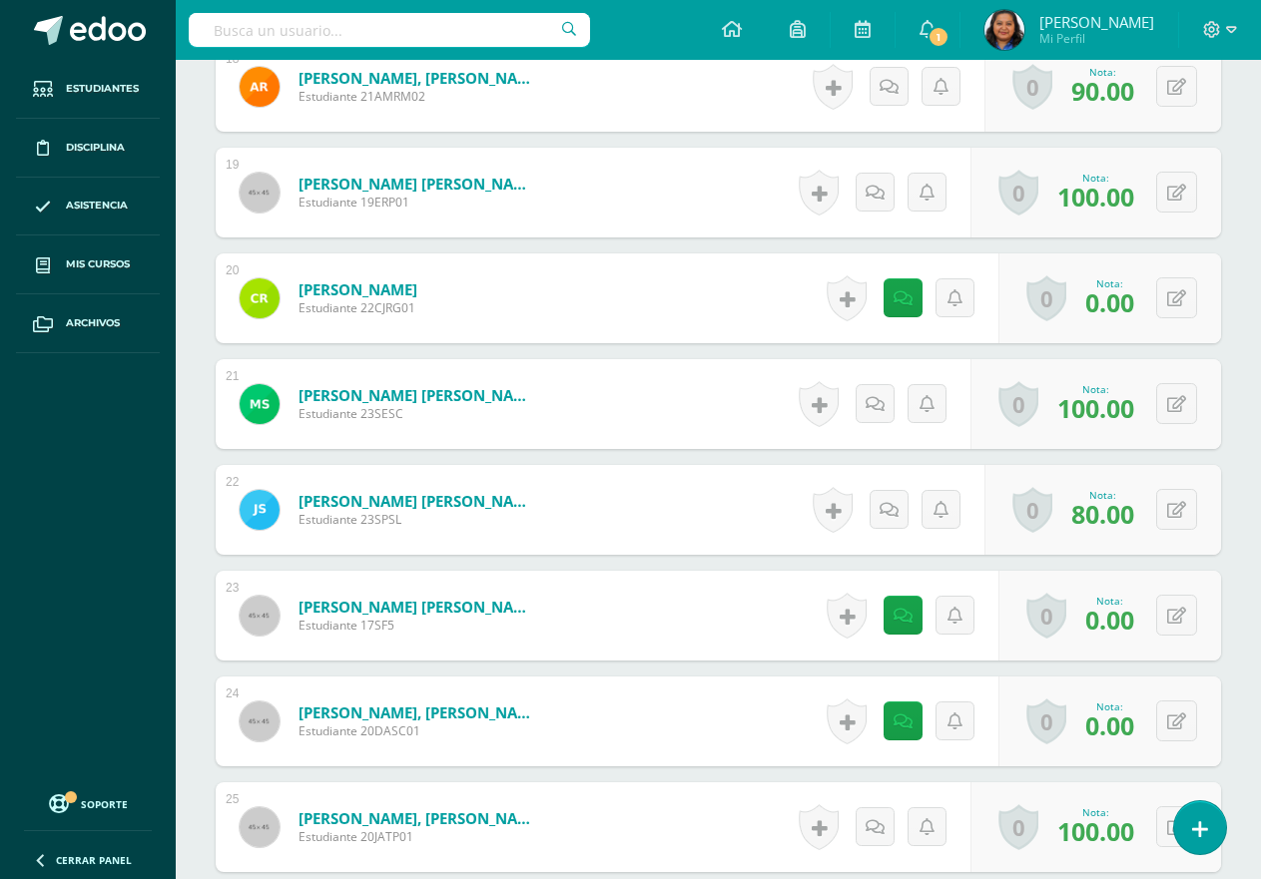
scroll to position [2555, 0]
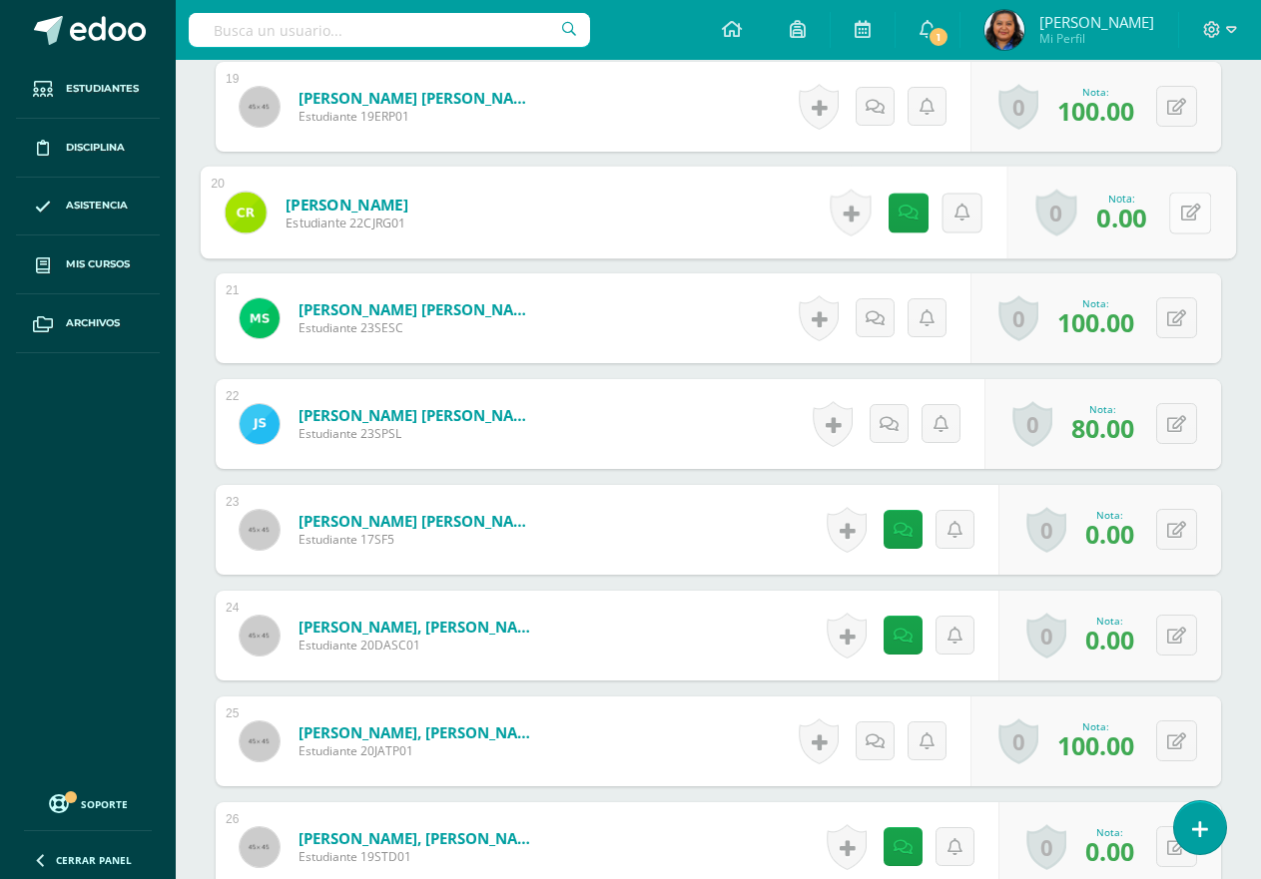
click at [1181, 216] on icon at bounding box center [1191, 212] width 20 height 17
type input "90"
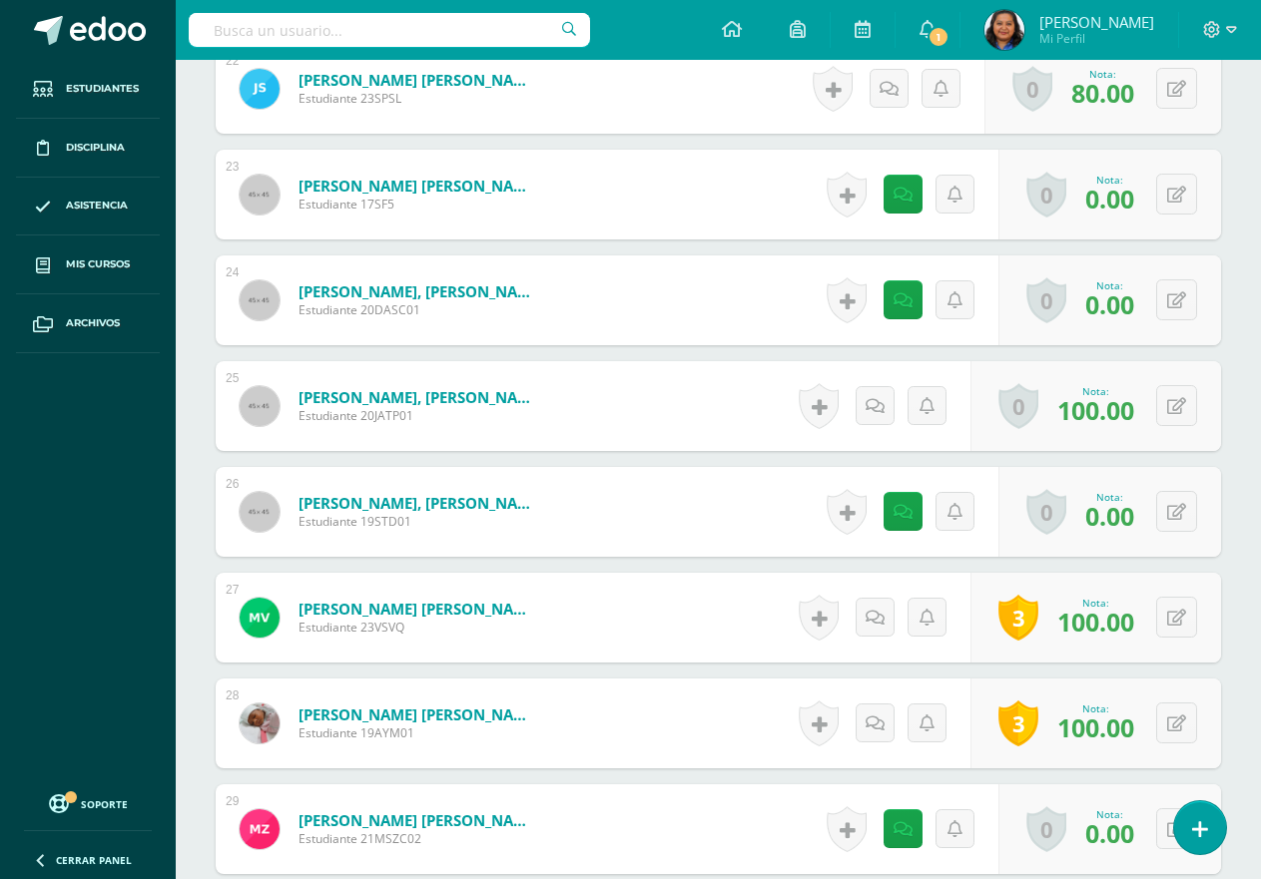
scroll to position [2955, 0]
